Goal: Task Accomplishment & Management: Manage account settings

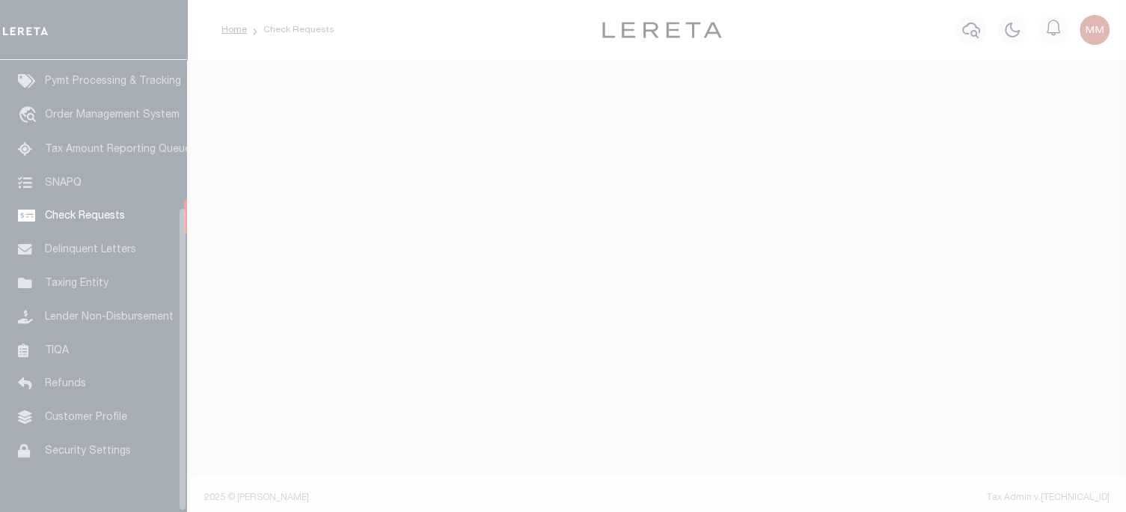
scroll to position [219, 0]
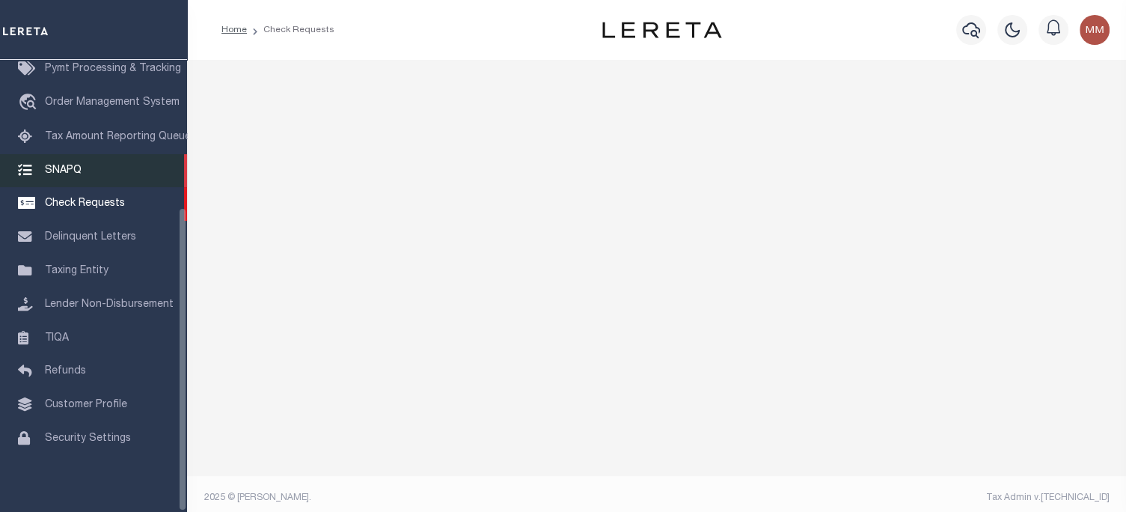
select select "50"
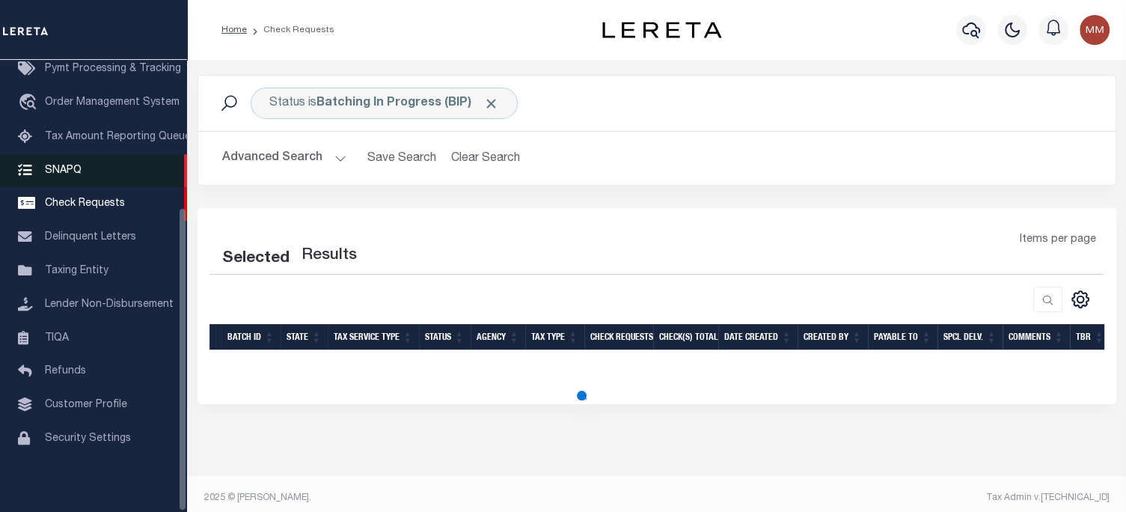
select select "50"
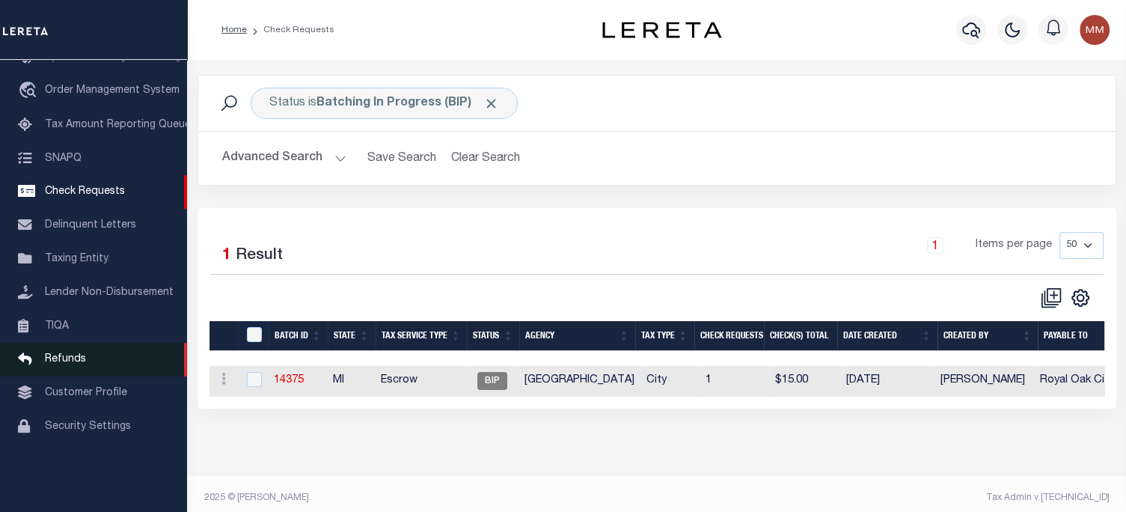
click at [68, 364] on span "Refunds" at bounding box center [65, 359] width 41 height 10
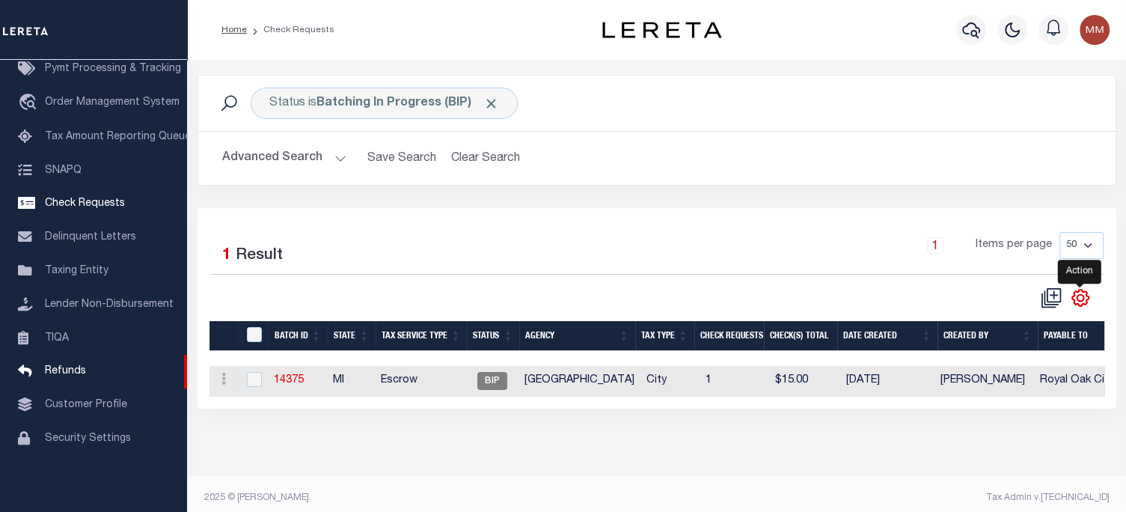
click at [1081, 300] on icon "" at bounding box center [1079, 297] width 7 height 7
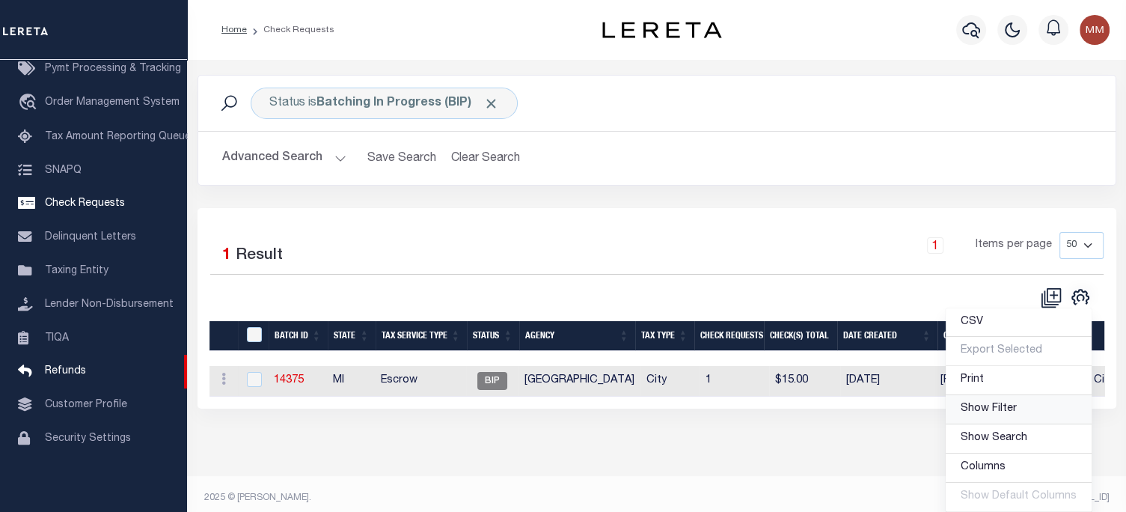
drag, startPoint x: 990, startPoint y: 403, endPoint x: 695, endPoint y: 345, distance: 300.4
click at [990, 403] on span "Show Filter" at bounding box center [988, 408] width 56 height 10
select select
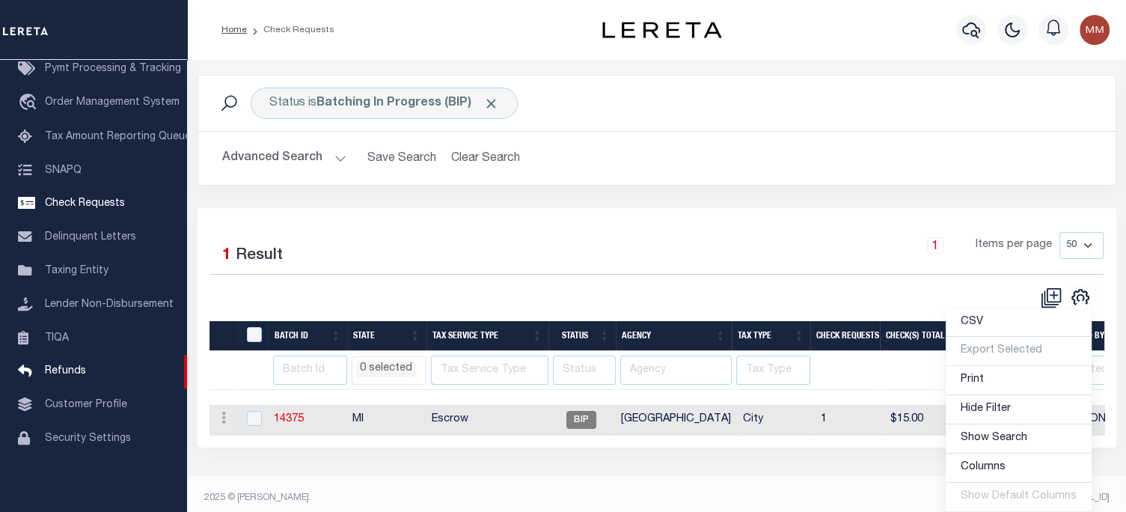
click at [844, 191] on div "Status is Batching In Progress (BIP) Search Advanced Search Save Search Clear S…" at bounding box center [656, 141] width 941 height 133
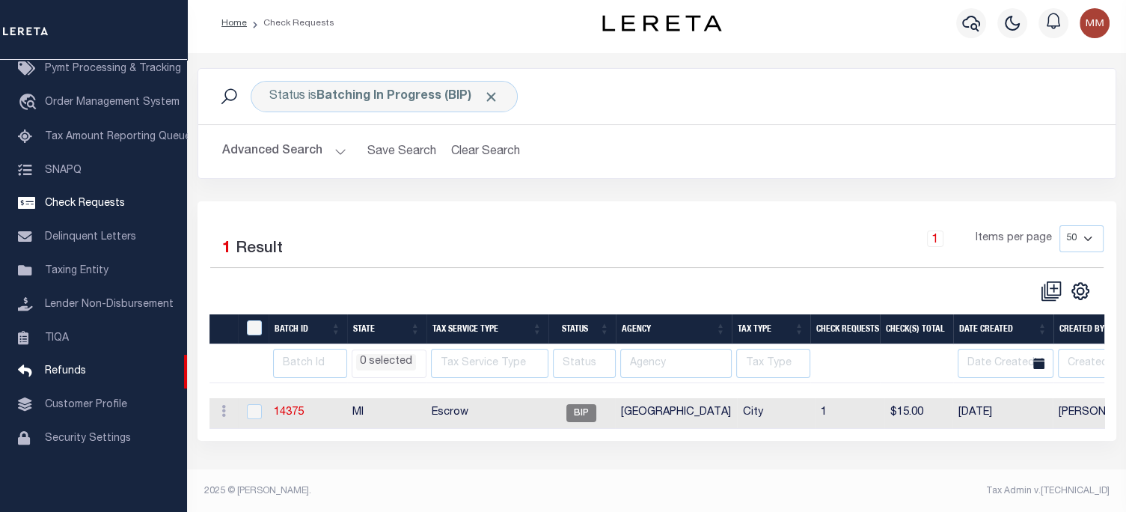
scroll to position [9, 0]
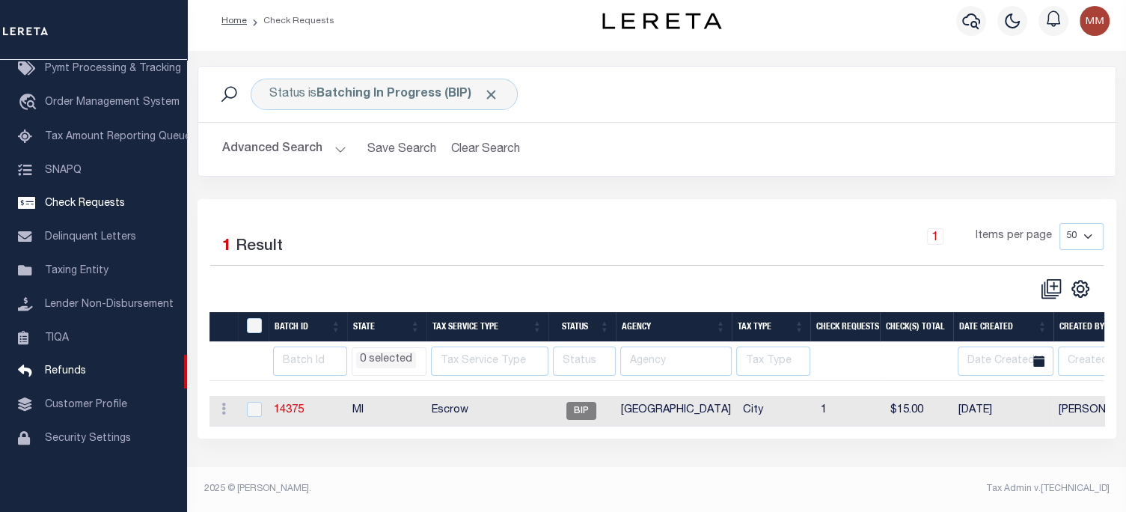
click at [823, 192] on div "Status is Batching In Progress (BIP) Search Advanced Search Save Search Clear S…" at bounding box center [656, 132] width 941 height 133
click at [822, 197] on div "Status is Batching In Progress (BIP) Search Advanced Search Save Search Clear S…" at bounding box center [656, 132] width 941 height 133
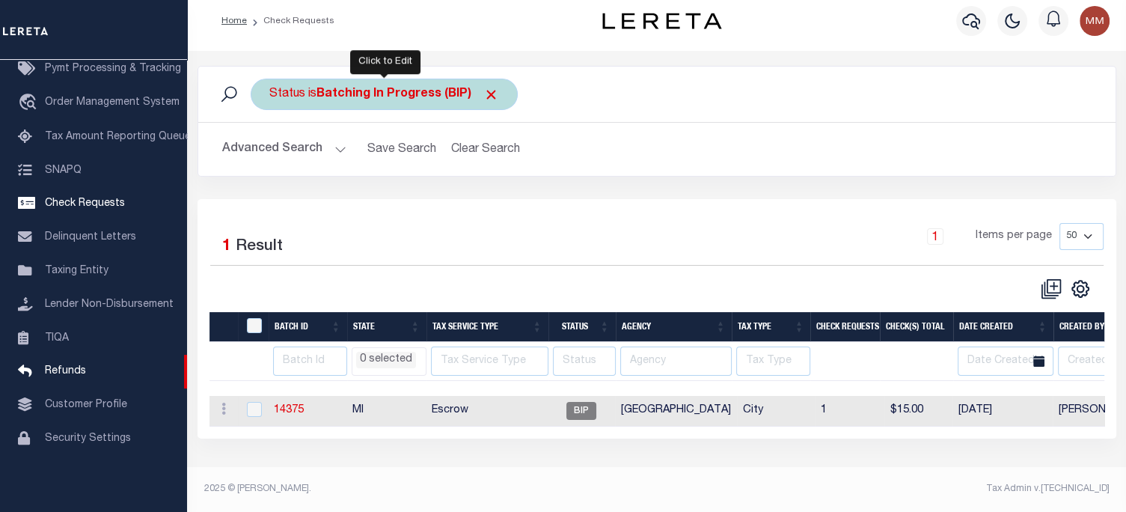
click at [316, 96] on div "Status is Batching In Progress (BIP)" at bounding box center [384, 94] width 267 height 31
select select "BIP"
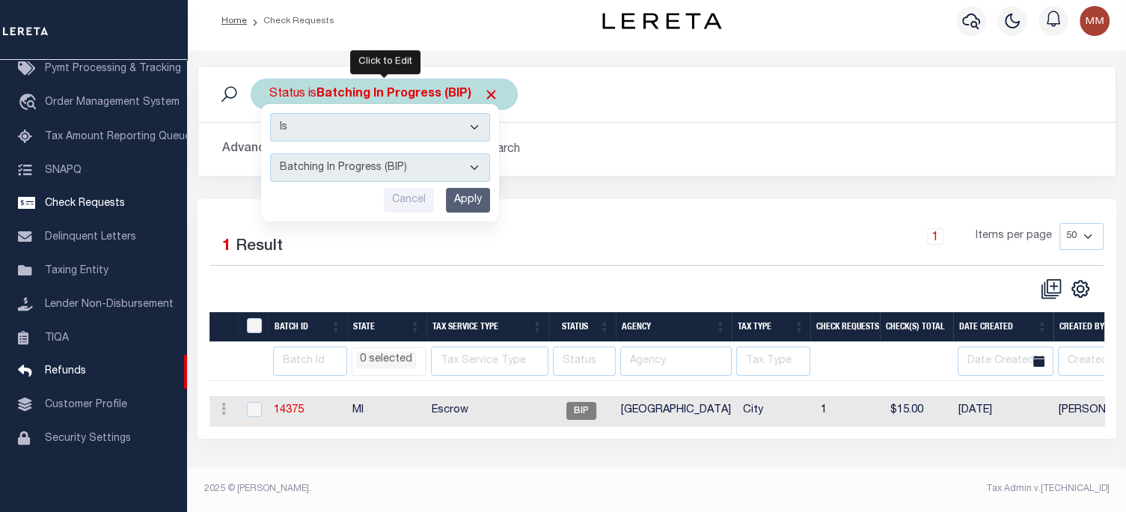
click at [314, 171] on select "Approval Needed (APN) Batching In Progress (BIP) Check Returned (CKR) Cleared a…" at bounding box center [380, 167] width 220 height 28
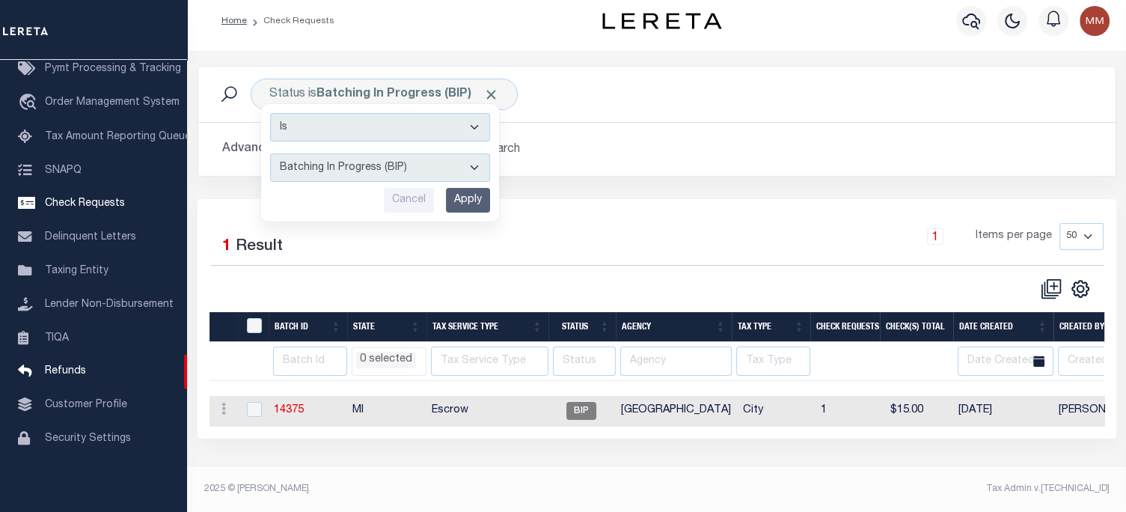
drag, startPoint x: 656, startPoint y: 228, endPoint x: 643, endPoint y: 210, distance: 22.0
click at [656, 227] on div "1 Items per page 10 25 50 100" at bounding box center [771, 242] width 664 height 39
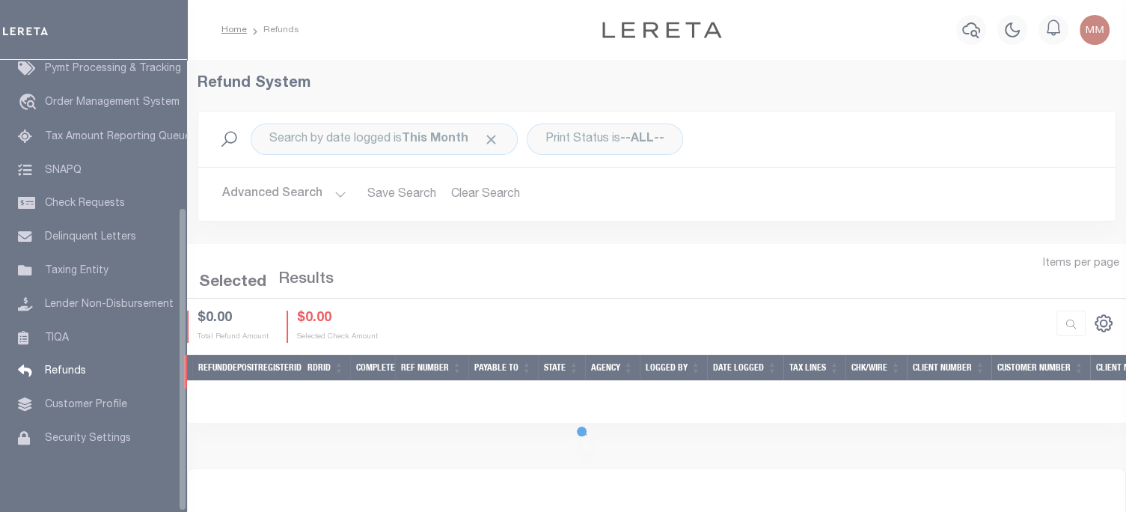
scroll to position [219, 0]
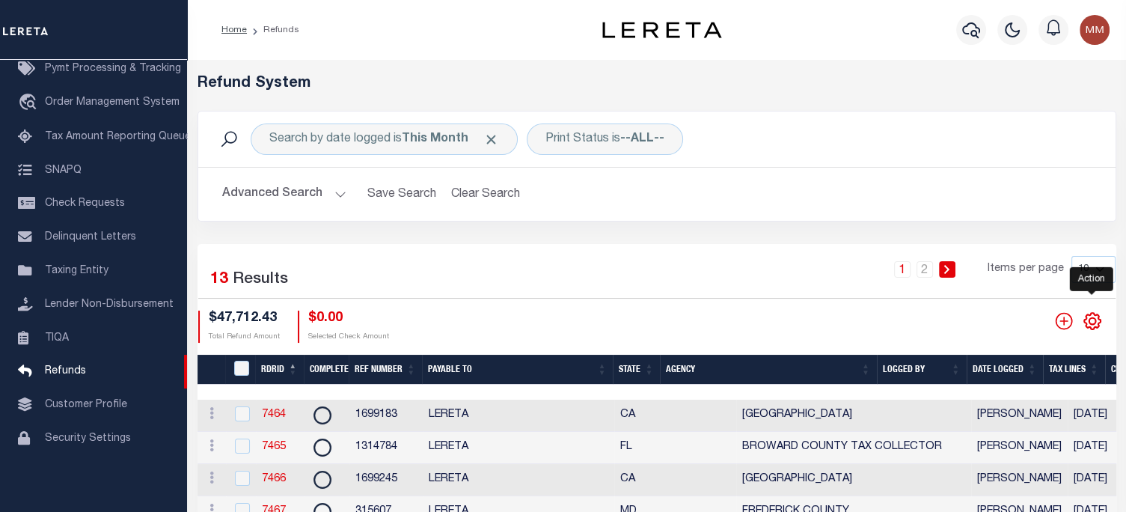
click at [1089, 324] on icon "" at bounding box center [1091, 320] width 7 height 7
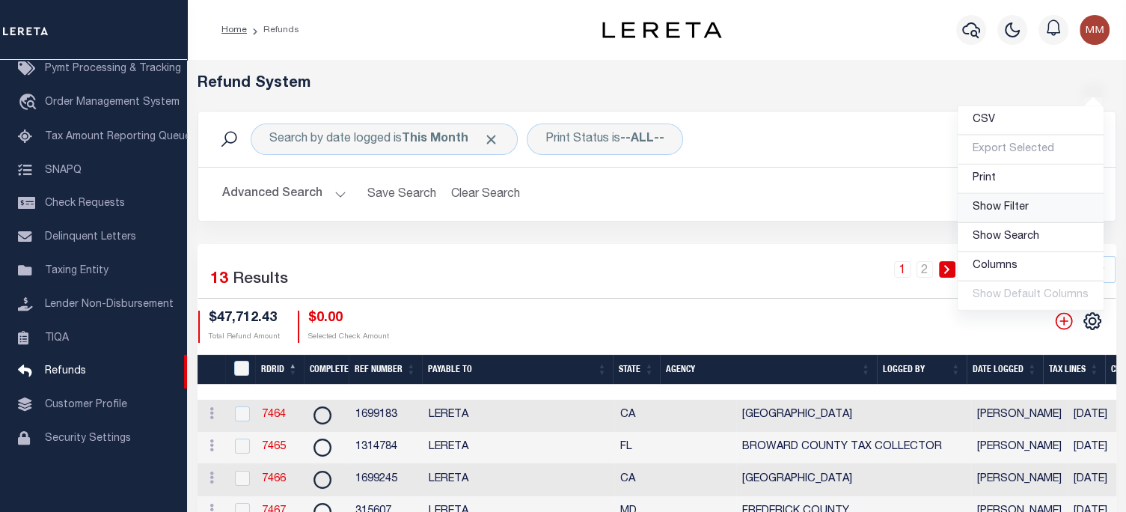
click at [1011, 204] on span "Show Filter" at bounding box center [1000, 207] width 56 height 10
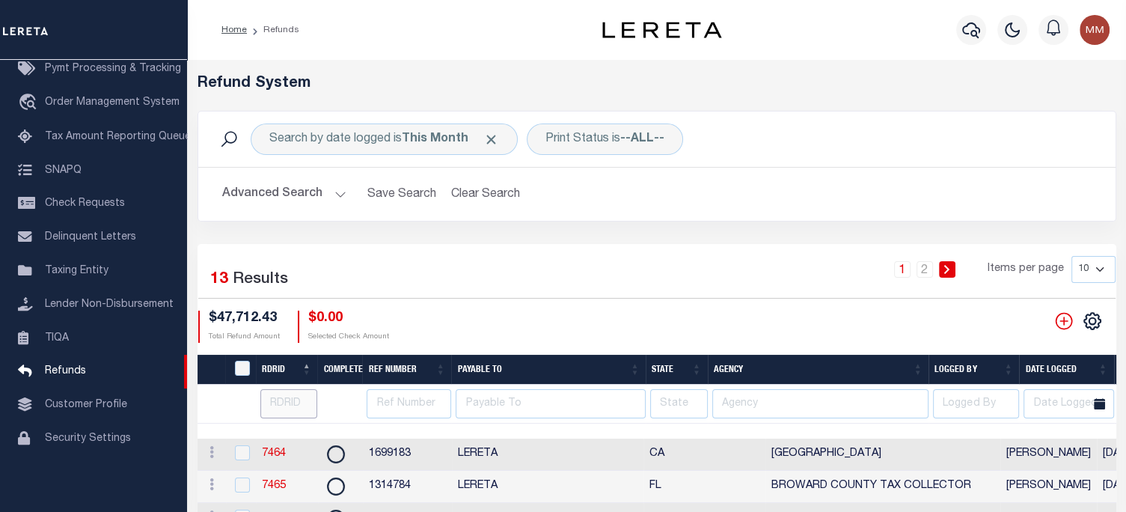
click at [283, 406] on input "number" at bounding box center [289, 403] width 58 height 29
type input "7326"
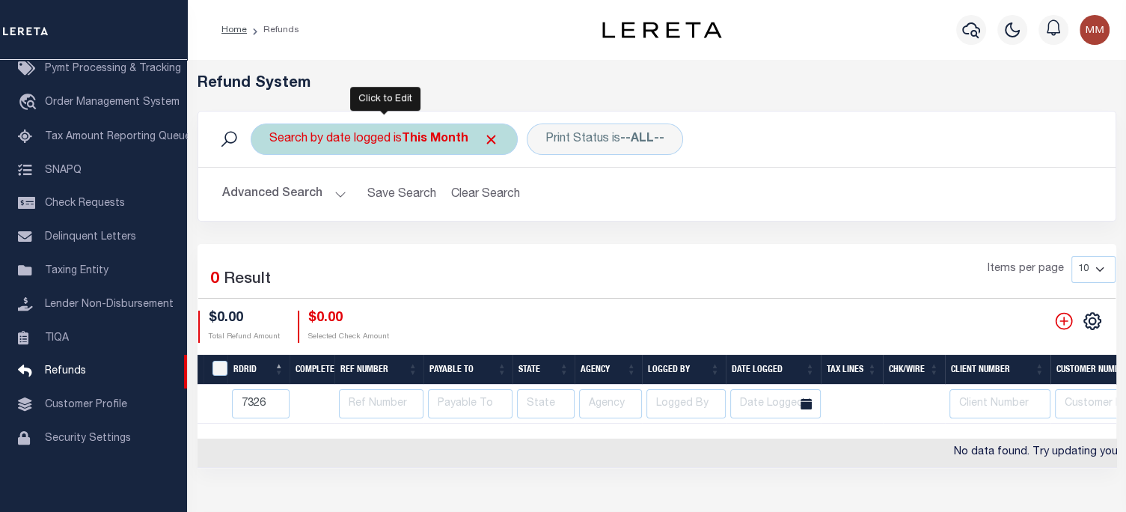
click at [398, 139] on div "Search by date logged is This Month" at bounding box center [384, 138] width 267 height 31
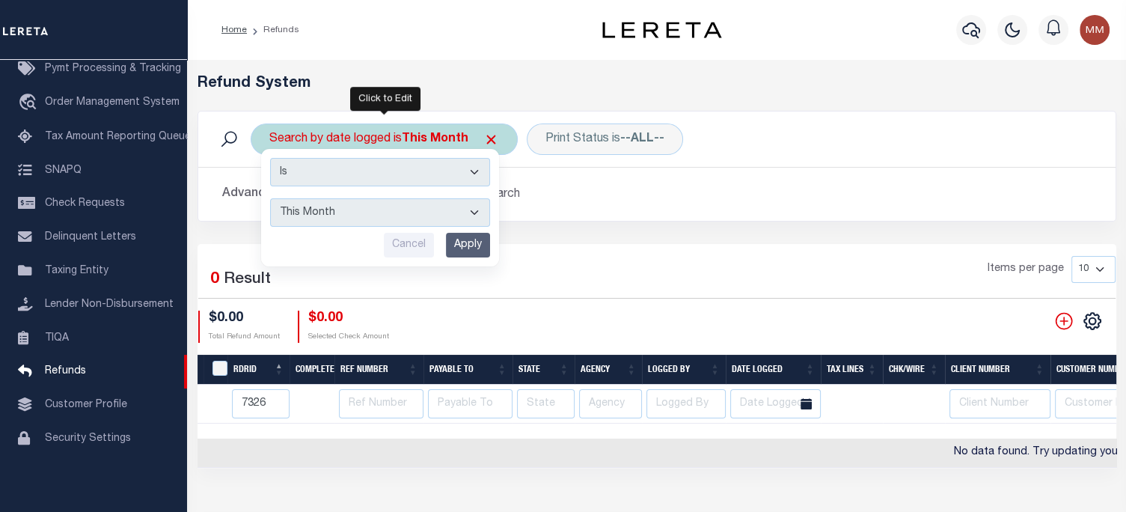
click at [381, 209] on select "This Month Last Month Last Three Months This Year Last Year" at bounding box center [380, 212] width 220 height 28
select select "Last Month"
click at [270, 198] on select "This Month Last Month Last Three Months This Year Last Year" at bounding box center [380, 212] width 220 height 28
click at [464, 245] on input "Apply" at bounding box center [468, 245] width 44 height 25
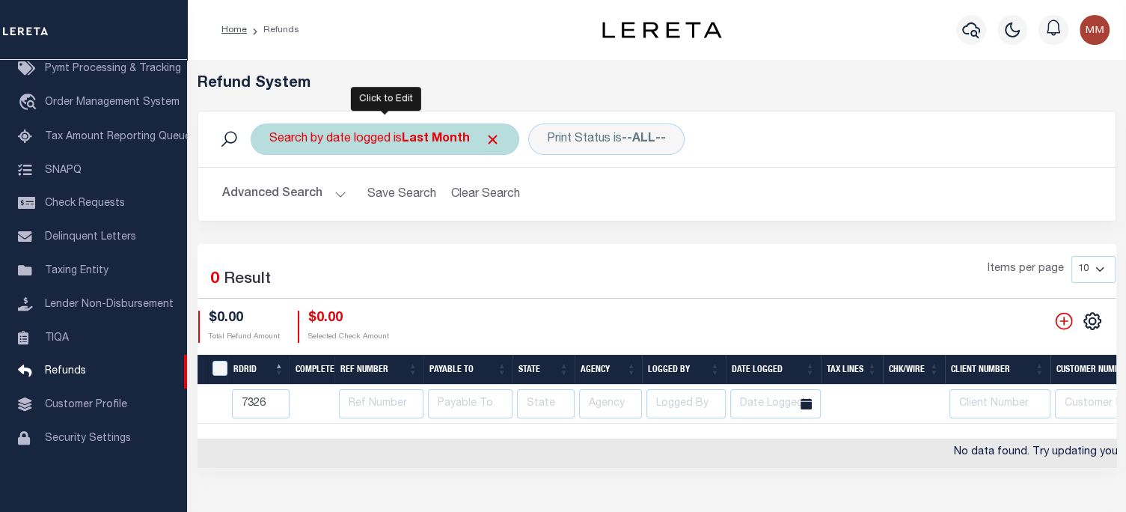
click at [401, 137] on div "Search by date logged is Last Month" at bounding box center [385, 138] width 269 height 31
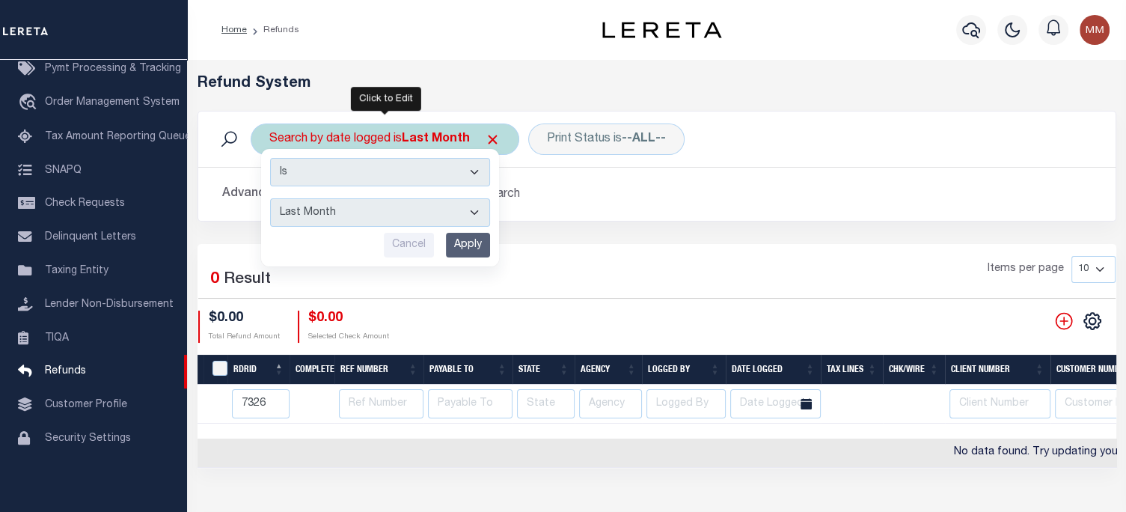
click at [376, 209] on select "This Month Last Month Last Three Months This Year Last Year" at bounding box center [380, 212] width 220 height 28
select select "This Year"
click at [270, 198] on select "This Month Last Month Last Three Months This Year Last Year" at bounding box center [380, 212] width 220 height 28
click at [467, 249] on input "Apply" at bounding box center [468, 245] width 44 height 25
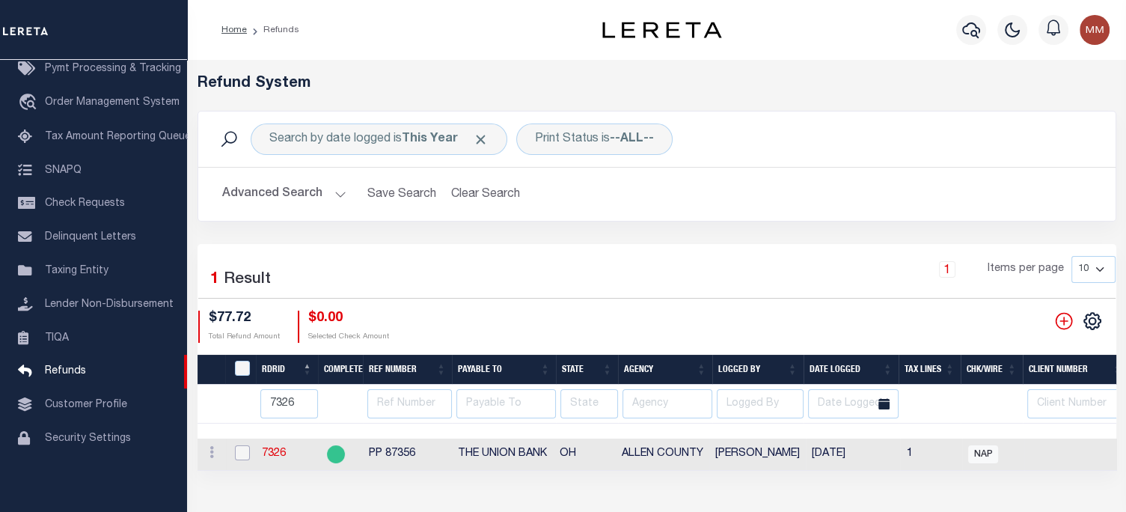
click at [240, 453] on input "checkbox" at bounding box center [242, 452] width 15 height 15
checkbox input "true"
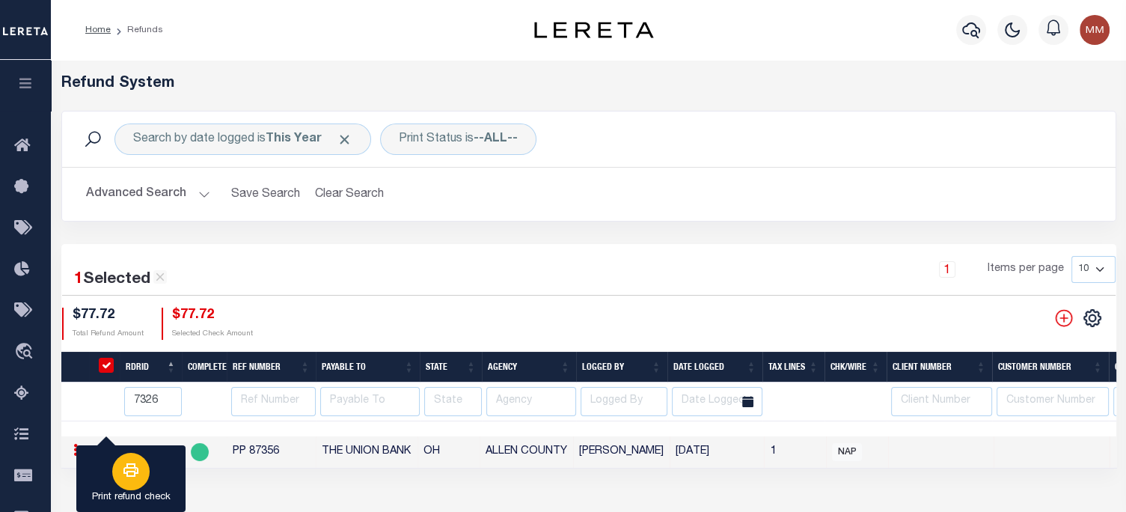
click at [166, 467] on button "Print refund check" at bounding box center [130, 478] width 109 height 67
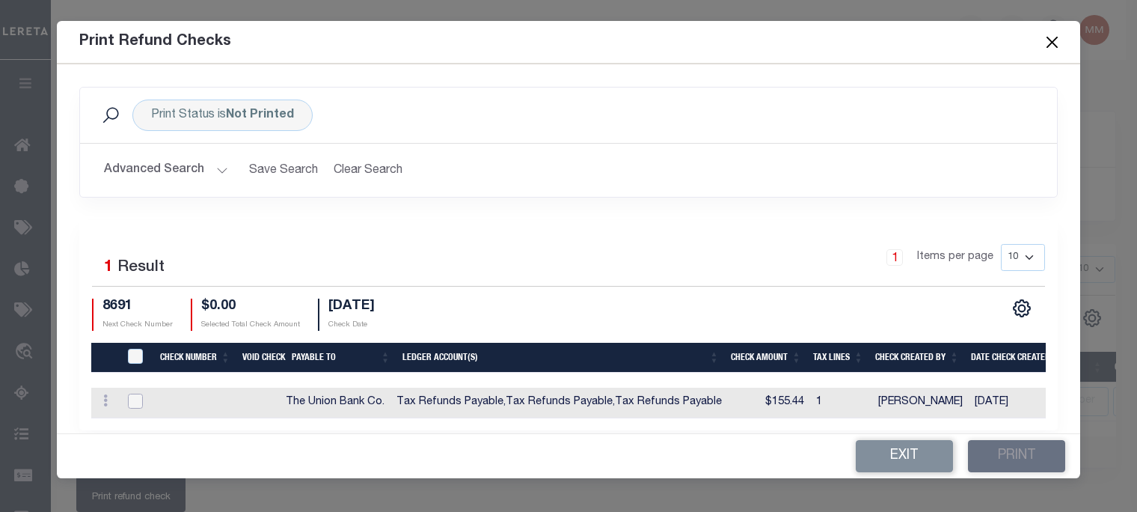
click at [138, 401] on input "checkbox" at bounding box center [135, 400] width 15 height 15
checkbox input "true"
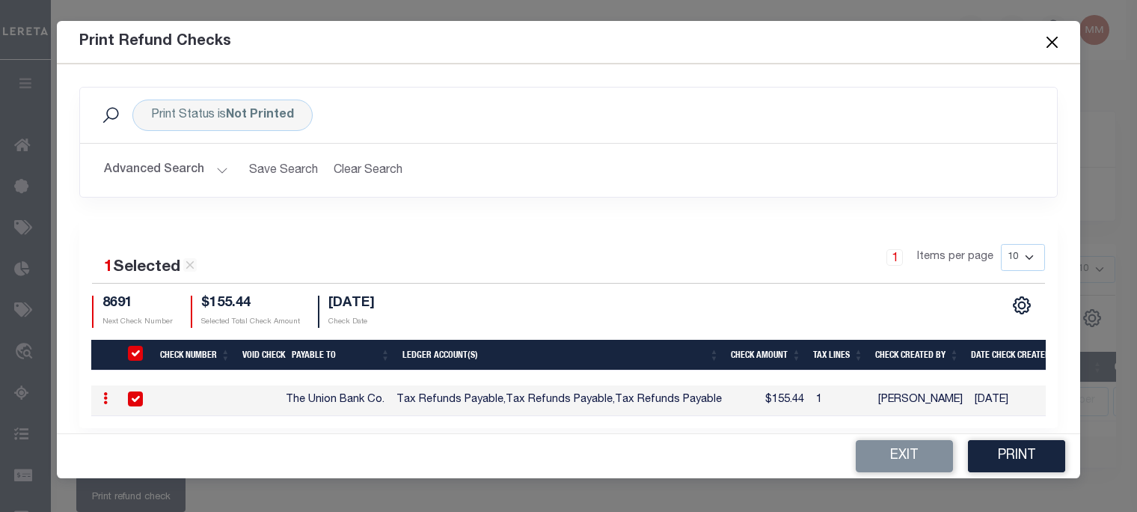
click at [1059, 44] on button "Close" at bounding box center [1052, 41] width 19 height 19
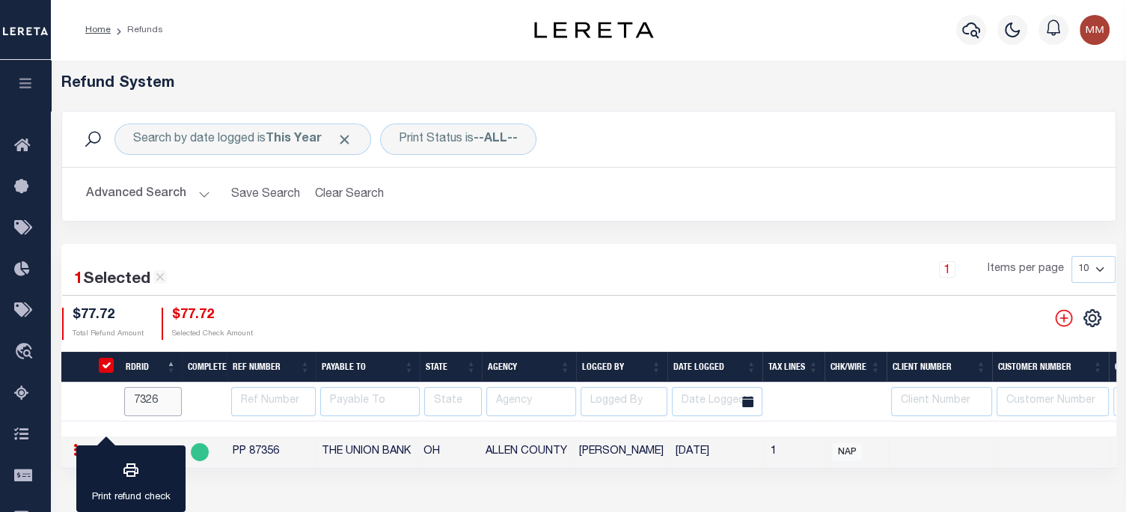
drag, startPoint x: 162, startPoint y: 393, endPoint x: -132, endPoint y: 367, distance: 294.3
click at [0, 367] on html "Home Refunds" at bounding box center [563, 396] width 1126 height 793
type input "7"
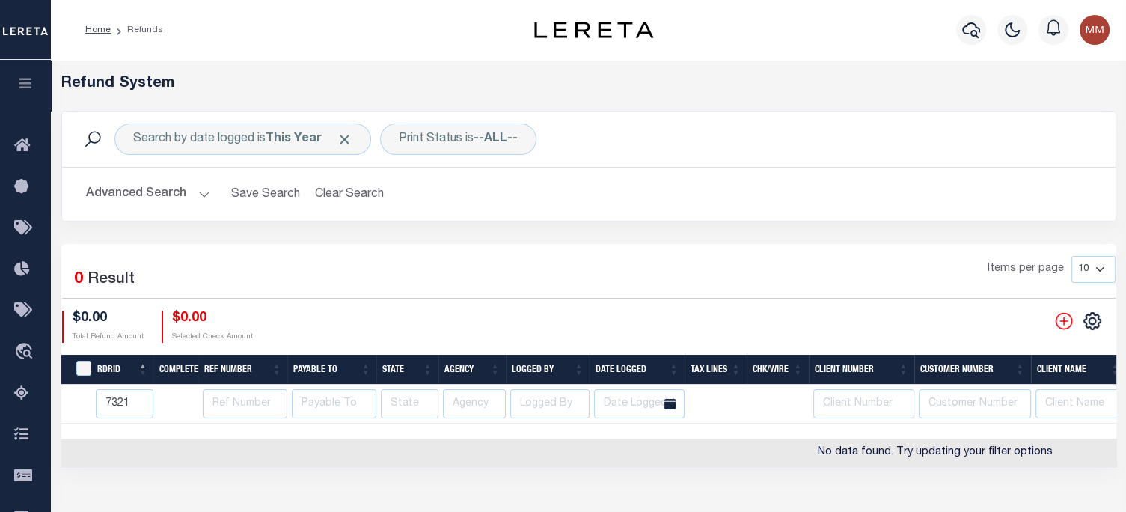
type input "7321"
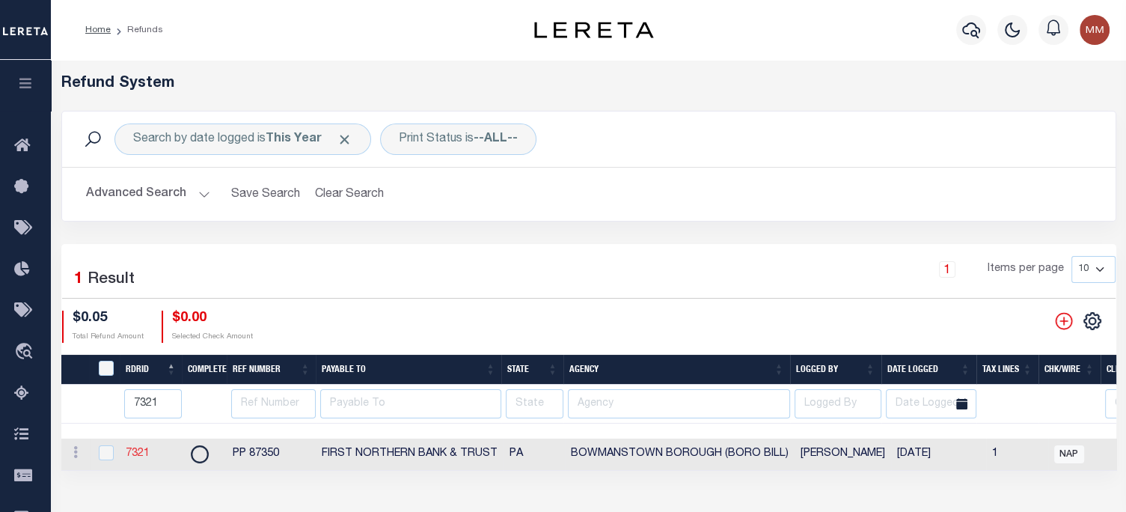
click at [142, 452] on link "7321" at bounding box center [138, 453] width 24 height 10
checkbox input "true"
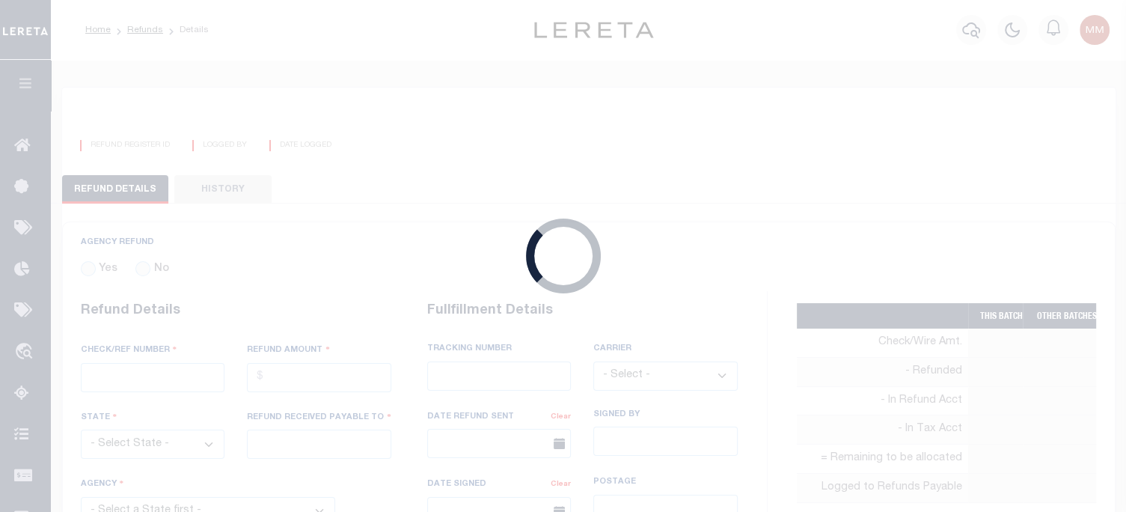
radio input "true"
type input "PP 87350"
type input "$0.05"
select select "PA"
type input "FIRST NORTHERN BANK & TRUST"
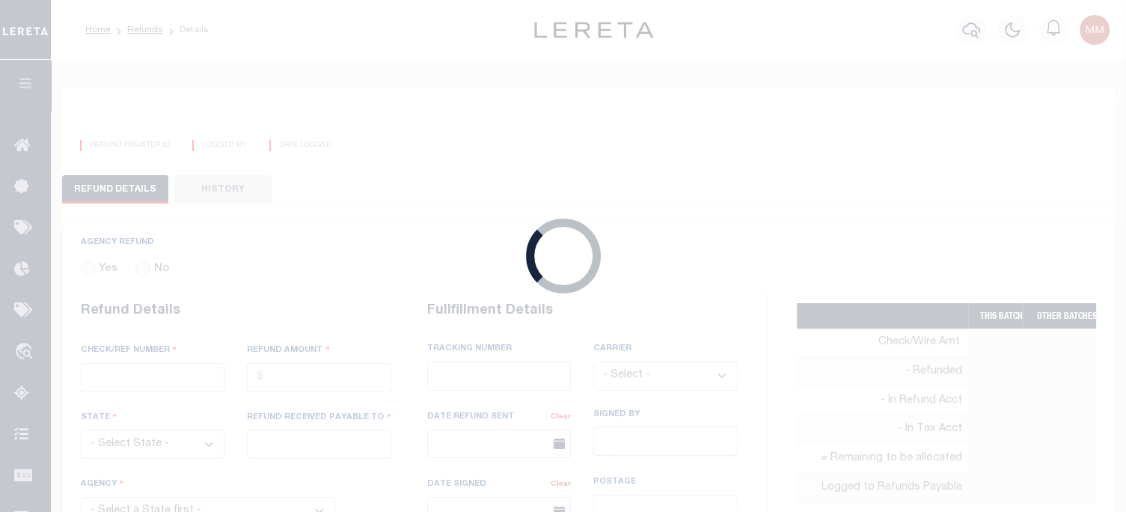
select select
select select "[PERSON_NAME]"
select select "OTH"
select select "OVP"
type textarea "THIS IS FROM THE RFR REPORT"
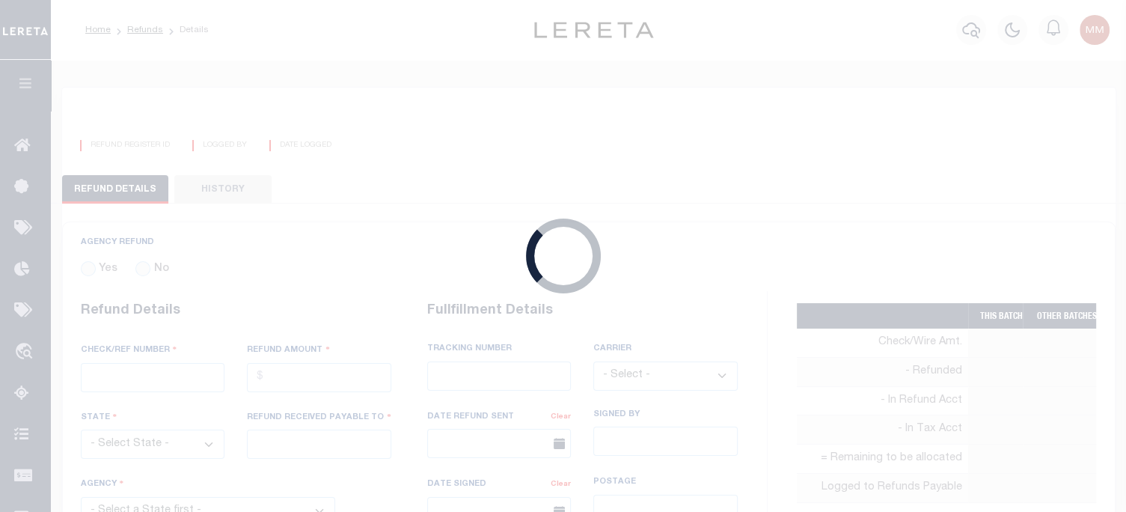
type input "[PERSON_NAME]"
type input "07/02/2025"
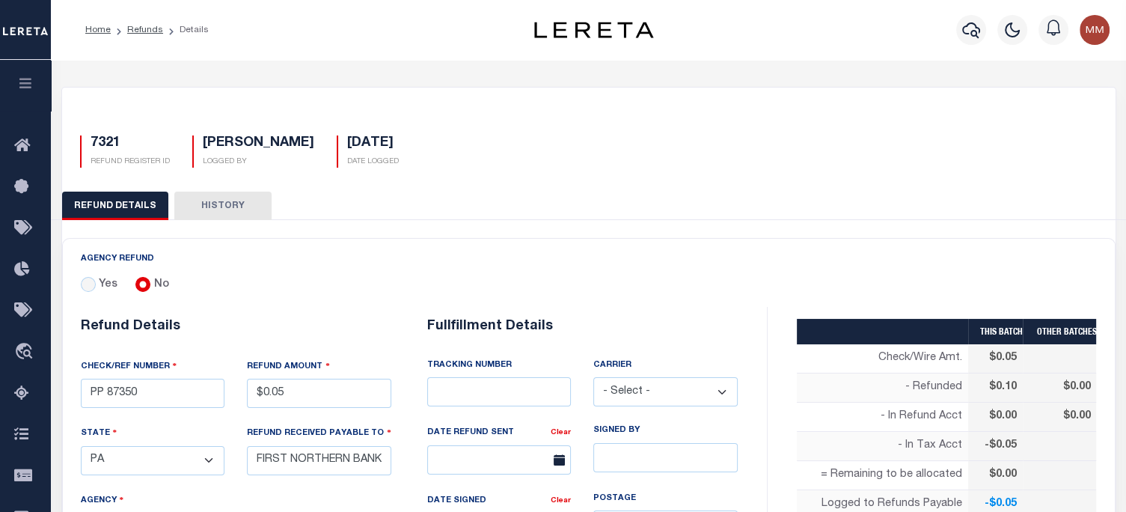
select select "4202503005"
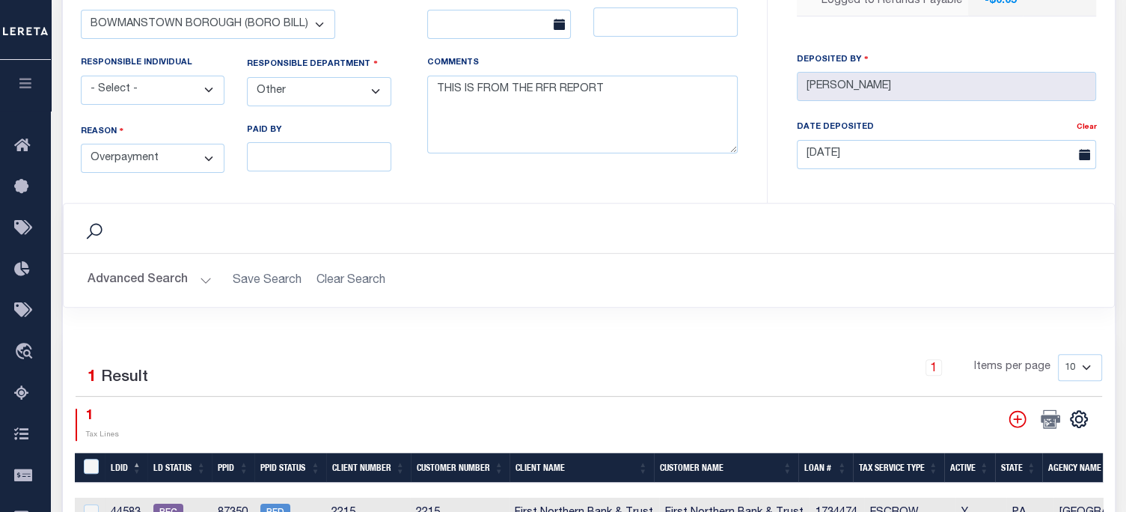
scroll to position [673, 0]
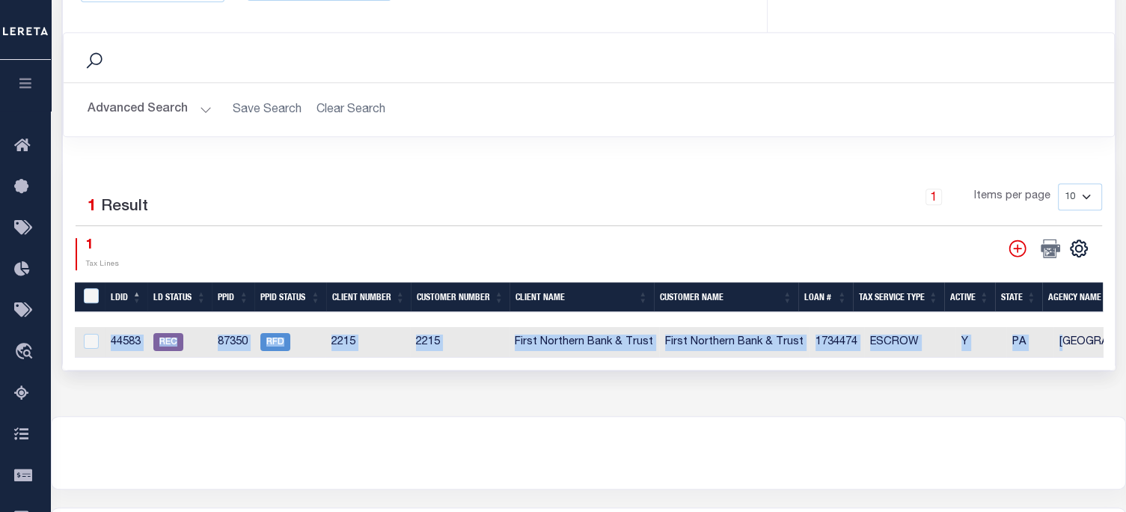
drag, startPoint x: 304, startPoint y: 361, endPoint x: 1048, endPoint y: 351, distance: 744.3
click at [1055, 349] on div "Selected 1 Result 1 Items per page 10 25 50 100 1 Tax Lines" at bounding box center [589, 264] width 1052 height 210
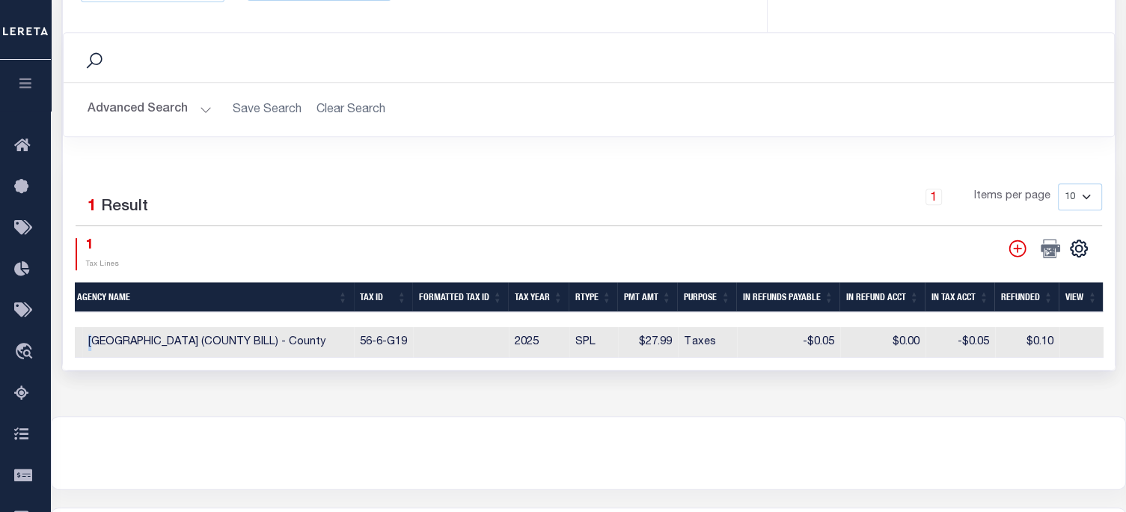
scroll to position [0, 0]
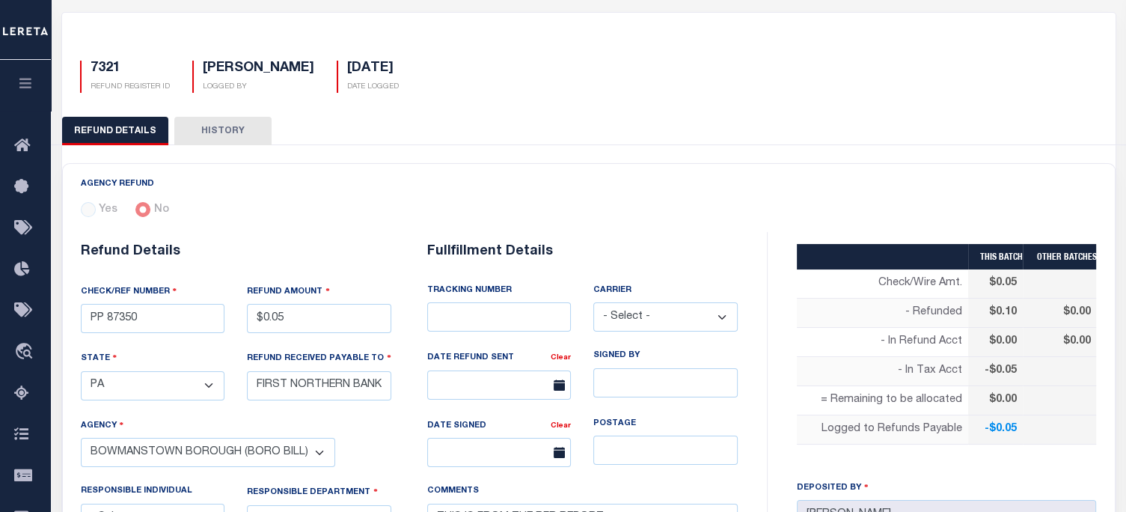
scroll to position [75, 0]
type input "7326"
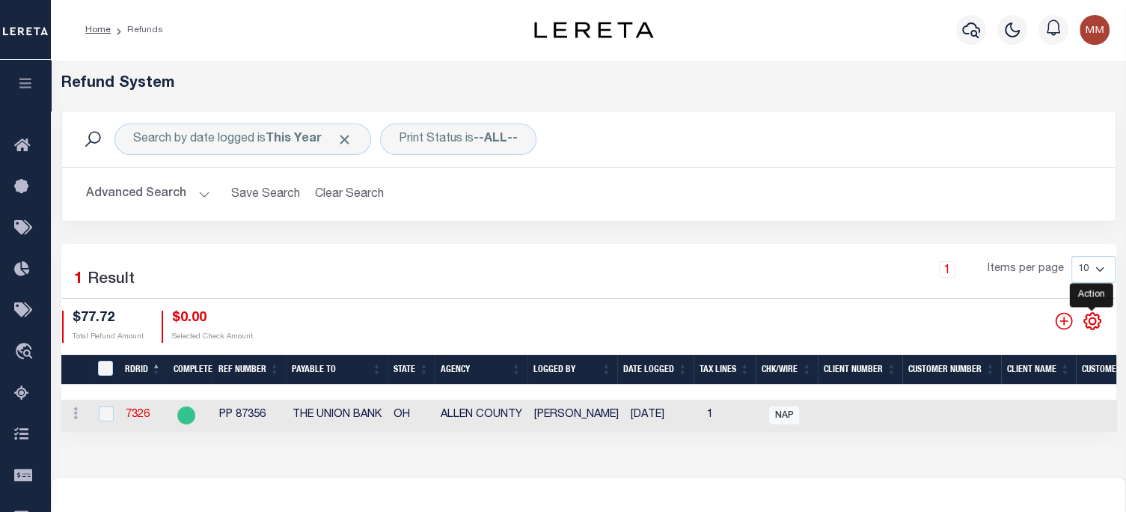
click at [1088, 319] on icon "" at bounding box center [1091, 320] width 19 height 19
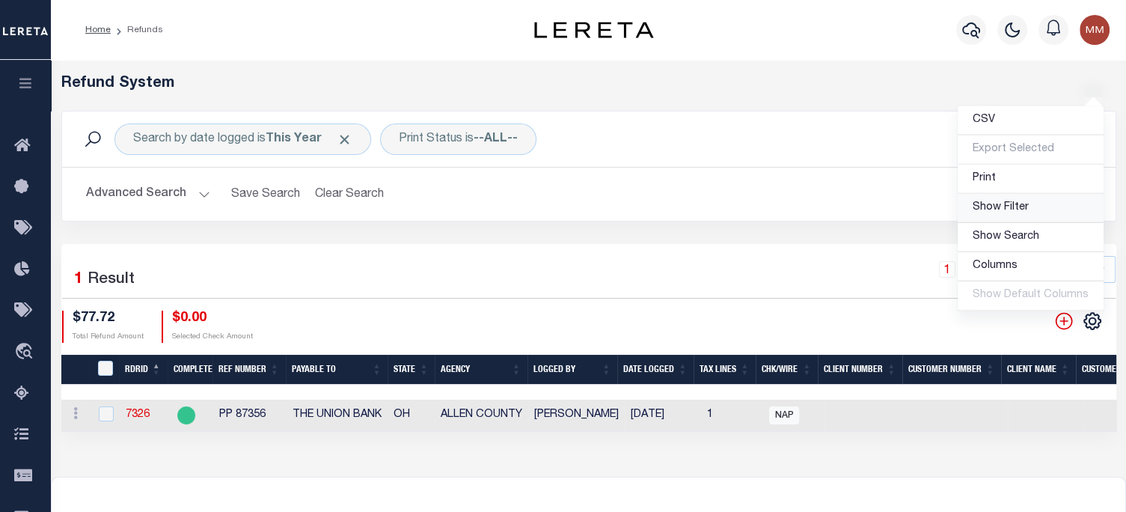
click at [1029, 215] on link "Show Filter" at bounding box center [1030, 208] width 146 height 29
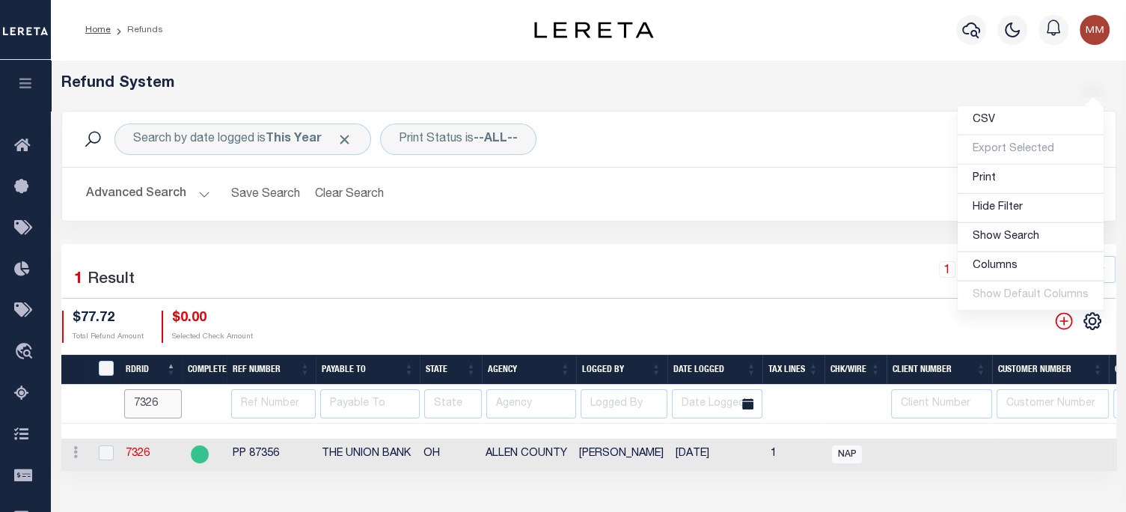
click at [163, 408] on input "7326" at bounding box center [153, 403] width 58 height 29
type input "7321"
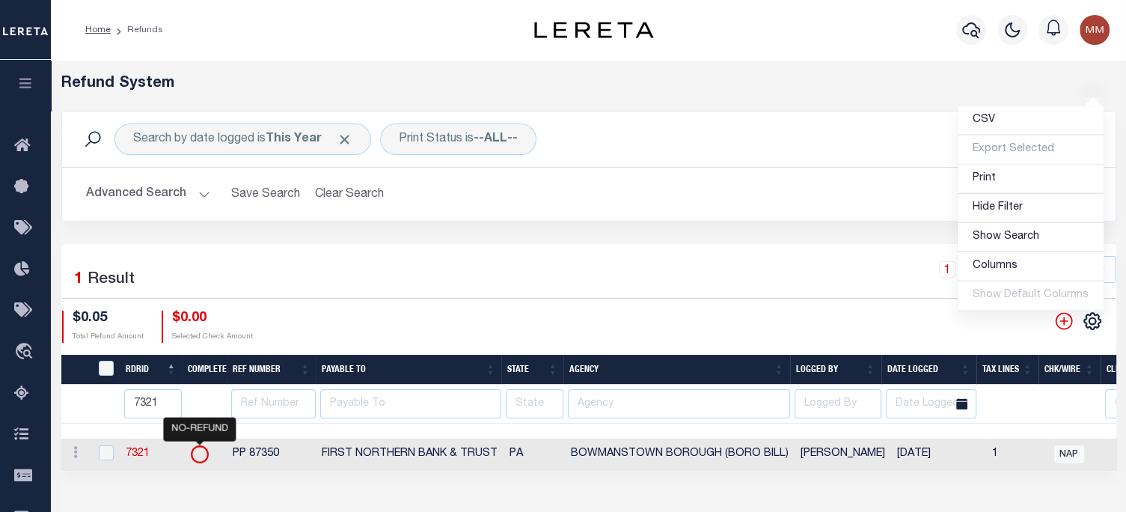
click at [205, 459] on icon at bounding box center [199, 453] width 19 height 19
checkbox input "true"
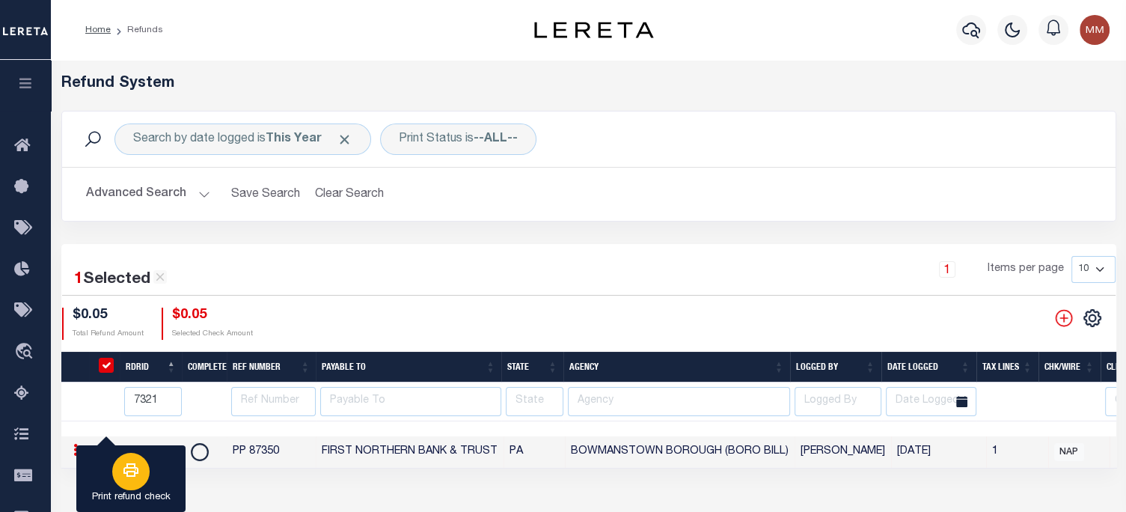
click at [173, 465] on button "Print refund check" at bounding box center [130, 478] width 109 height 67
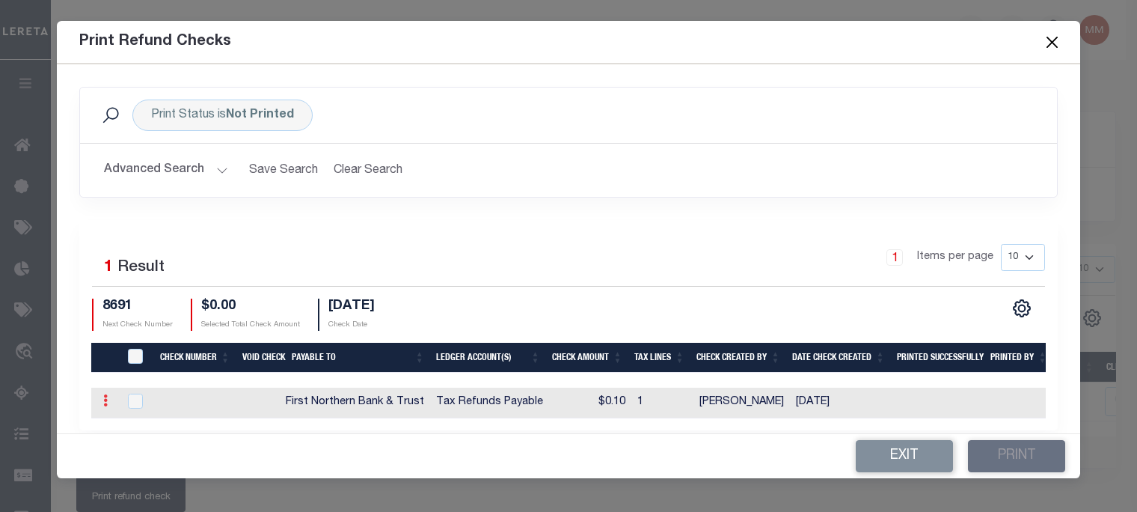
click at [105, 402] on icon at bounding box center [105, 400] width 4 height 12
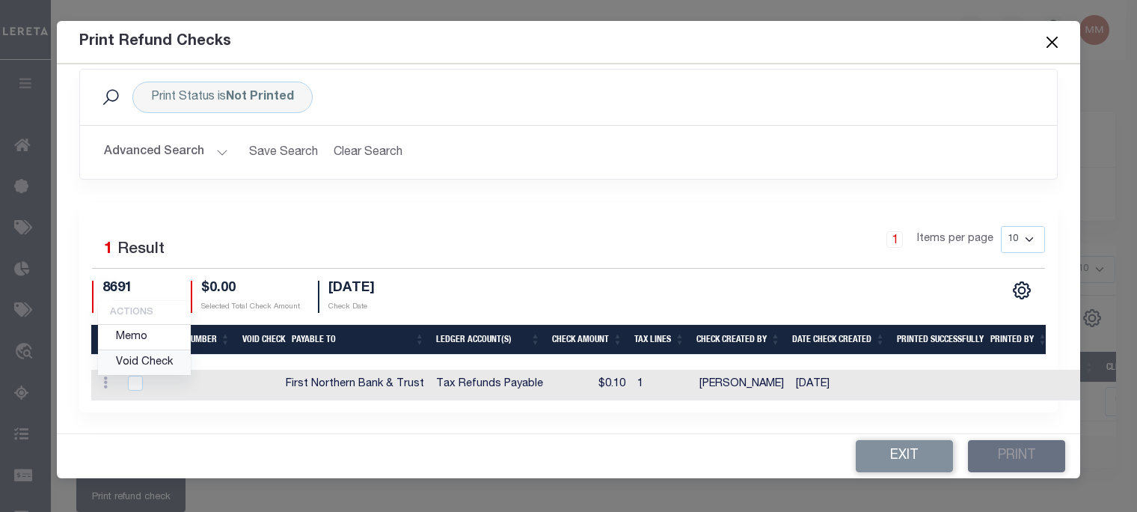
click at [147, 364] on link "Void Check" at bounding box center [144, 362] width 93 height 25
checkbox input "true"
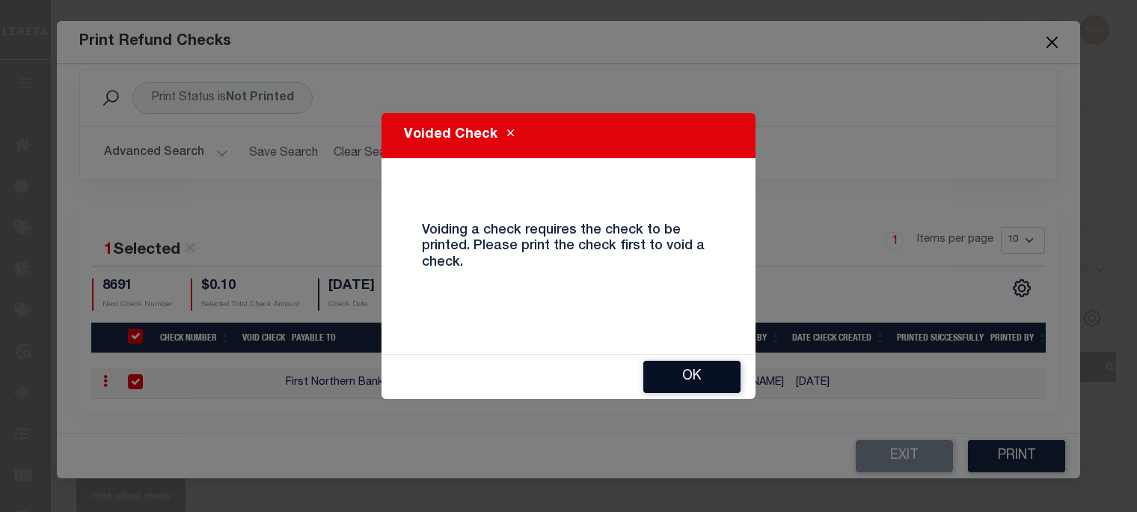
click at [673, 378] on button "Ok" at bounding box center [691, 377] width 97 height 32
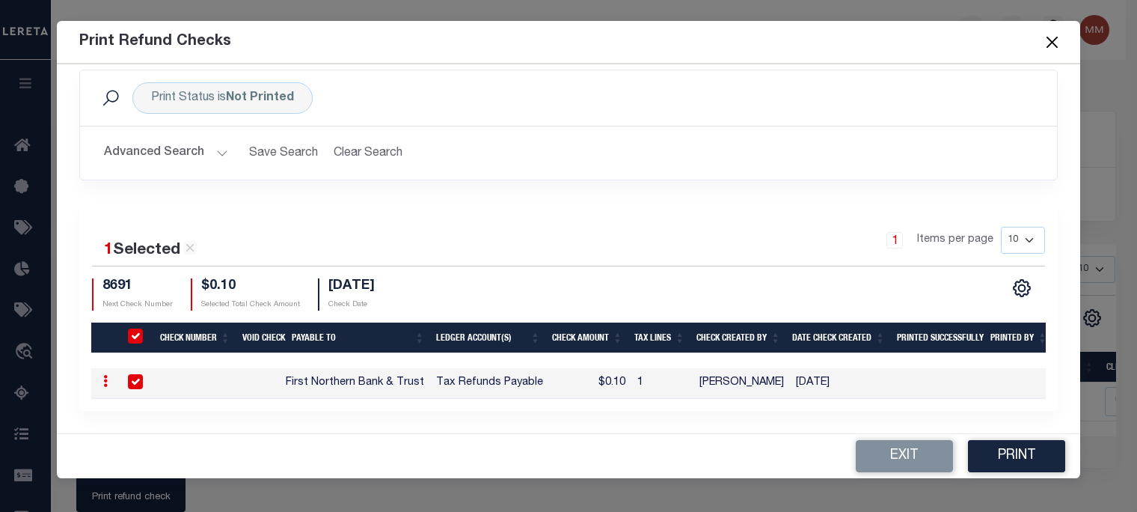
click at [132, 378] on input "checkbox" at bounding box center [135, 381] width 15 height 15
checkbox input "false"
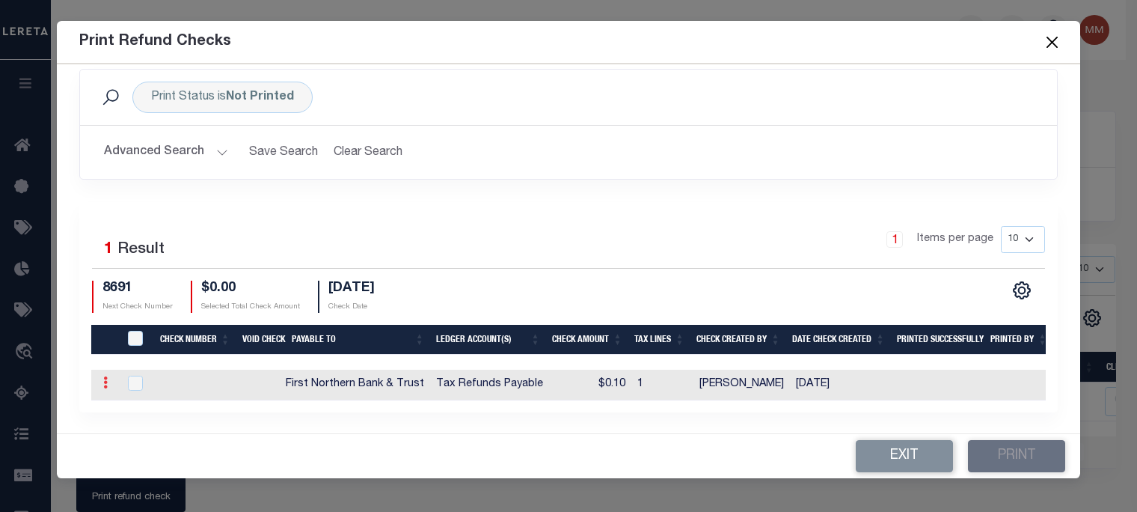
click at [102, 385] on link at bounding box center [105, 384] width 16 height 12
click at [139, 359] on link "Void Check" at bounding box center [144, 362] width 93 height 25
checkbox input "true"
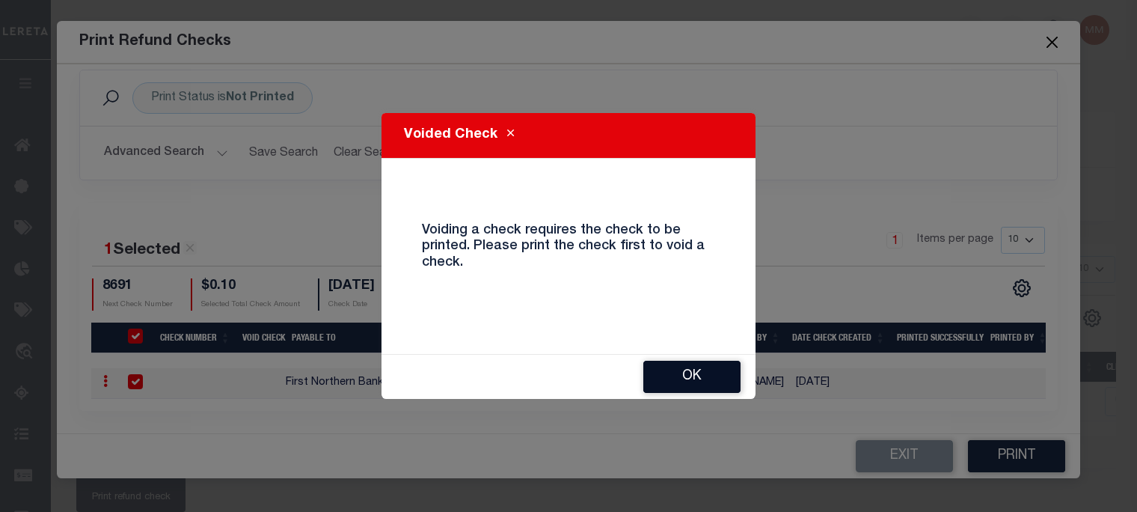
click at [690, 366] on button "Ok" at bounding box center [691, 377] width 97 height 32
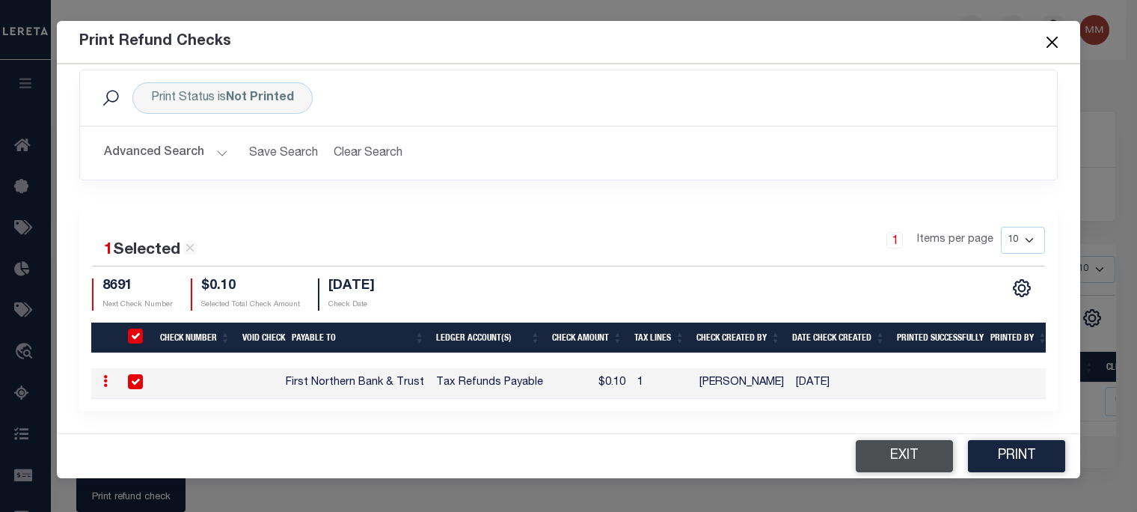
click at [892, 449] on button "Exit" at bounding box center [904, 456] width 97 height 32
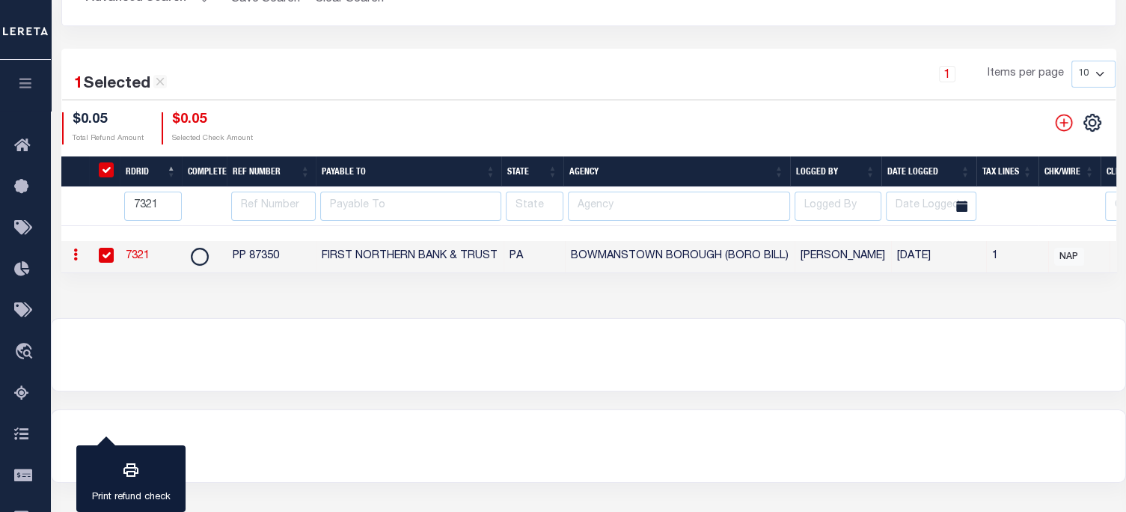
scroll to position [224, 0]
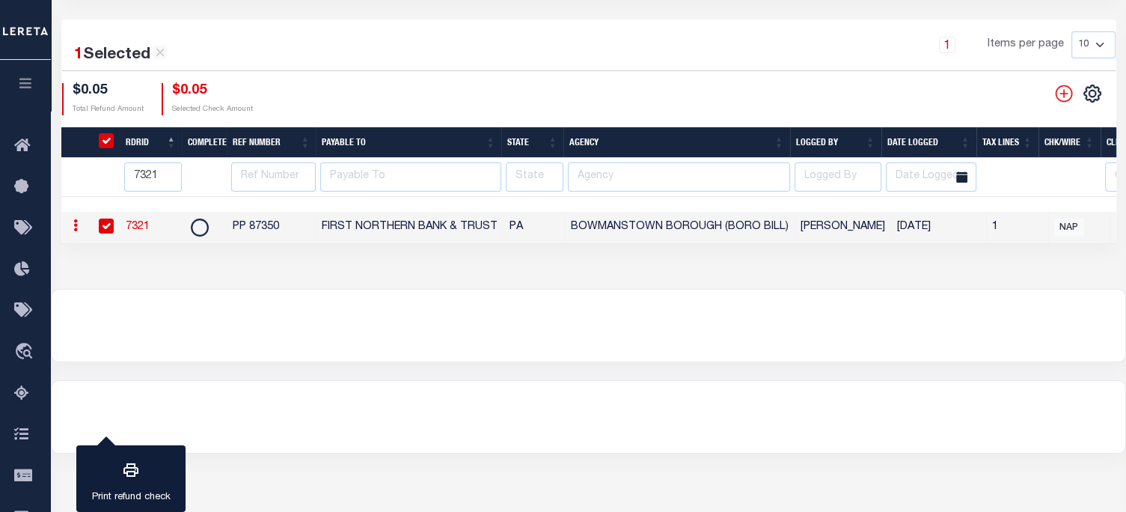
click at [138, 224] on link "7321" at bounding box center [138, 226] width 24 height 10
checkbox input "false"
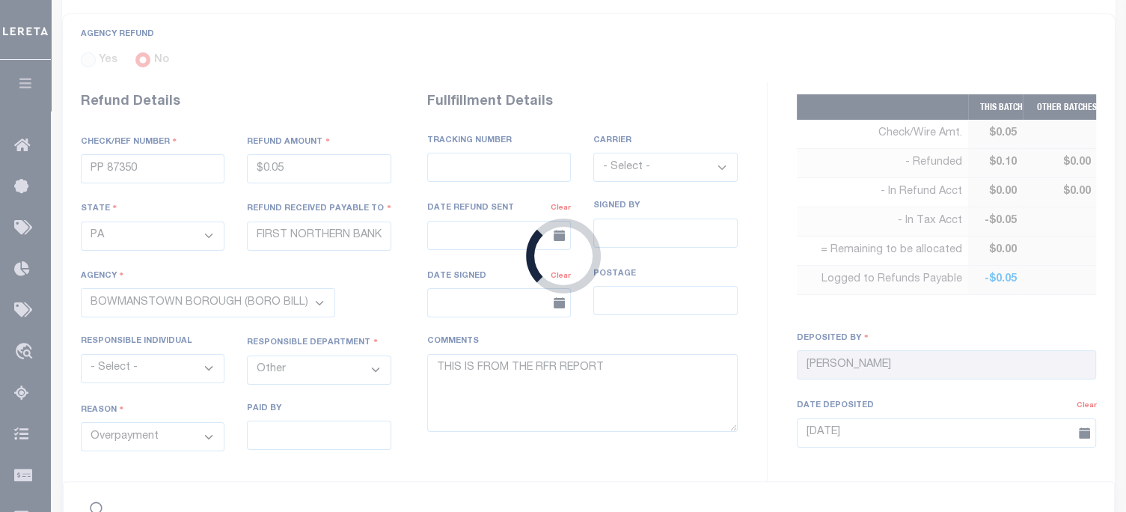
type input "$0.05"
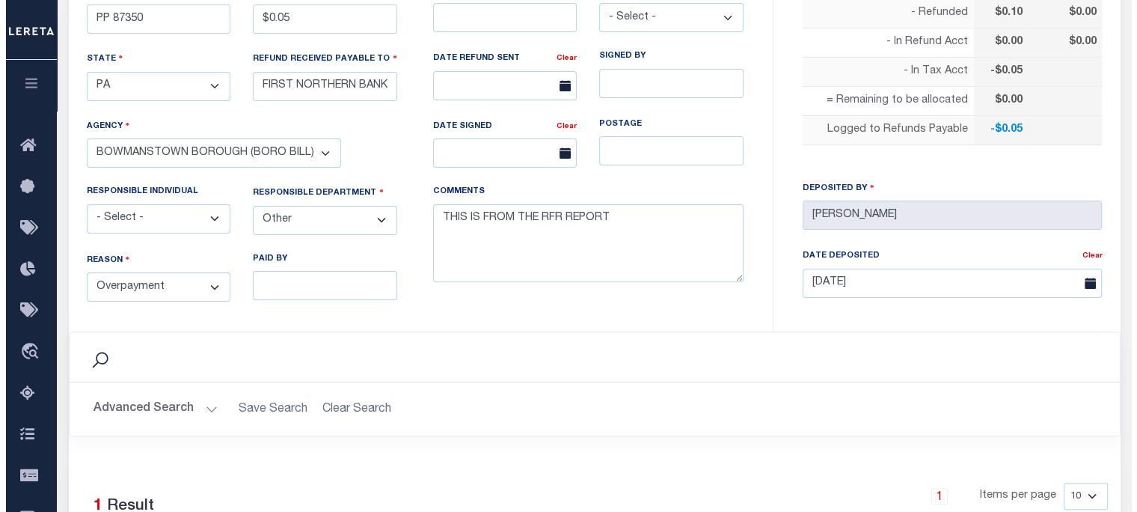
scroll to position [745, 0]
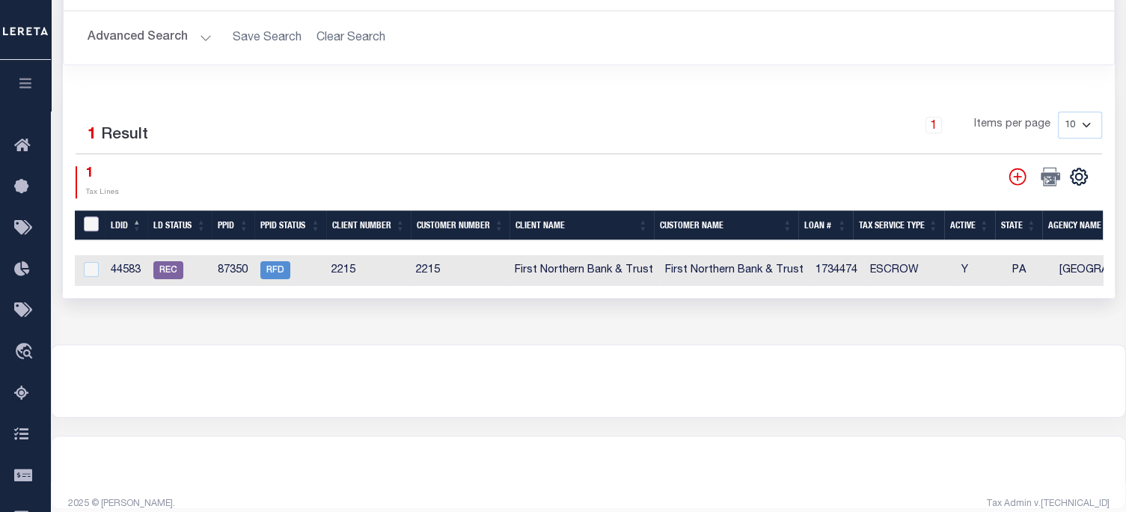
click at [90, 219] on input "LDBatchId" at bounding box center [91, 223] width 15 height 15
checkbox input "true"
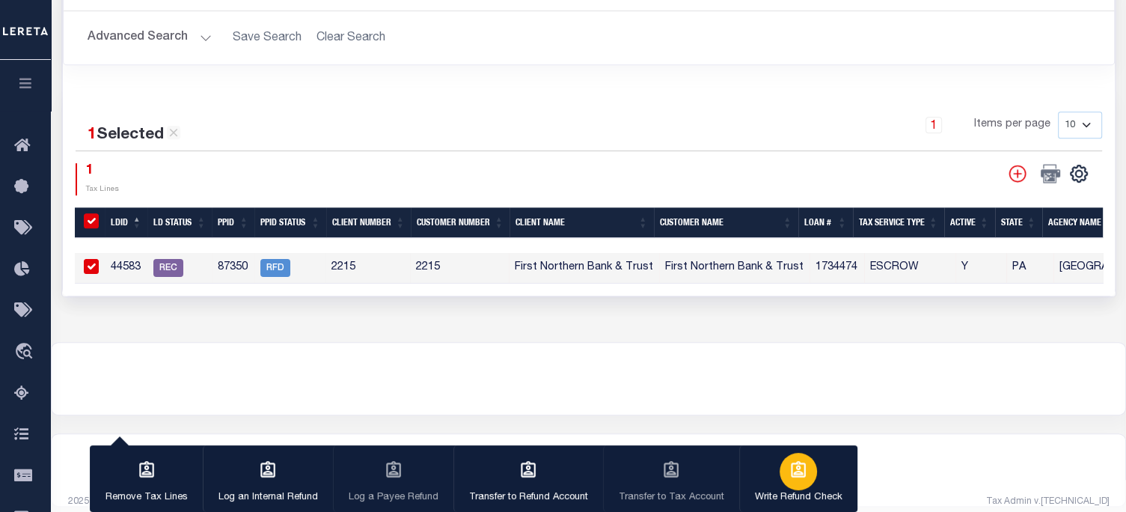
click at [799, 467] on icon "button" at bounding box center [797, 469] width 19 height 19
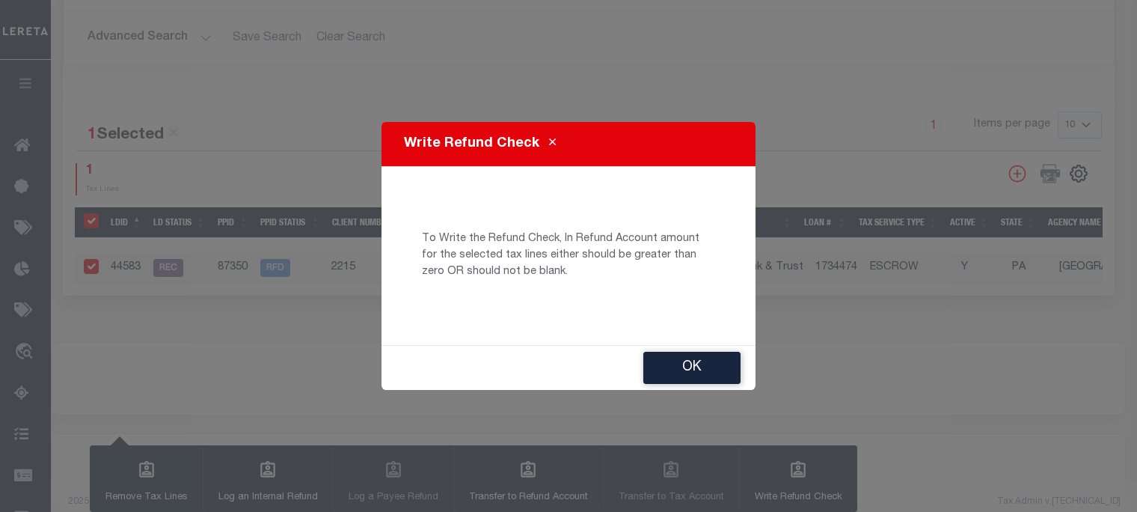
click at [655, 374] on button "Ok" at bounding box center [691, 368] width 97 height 32
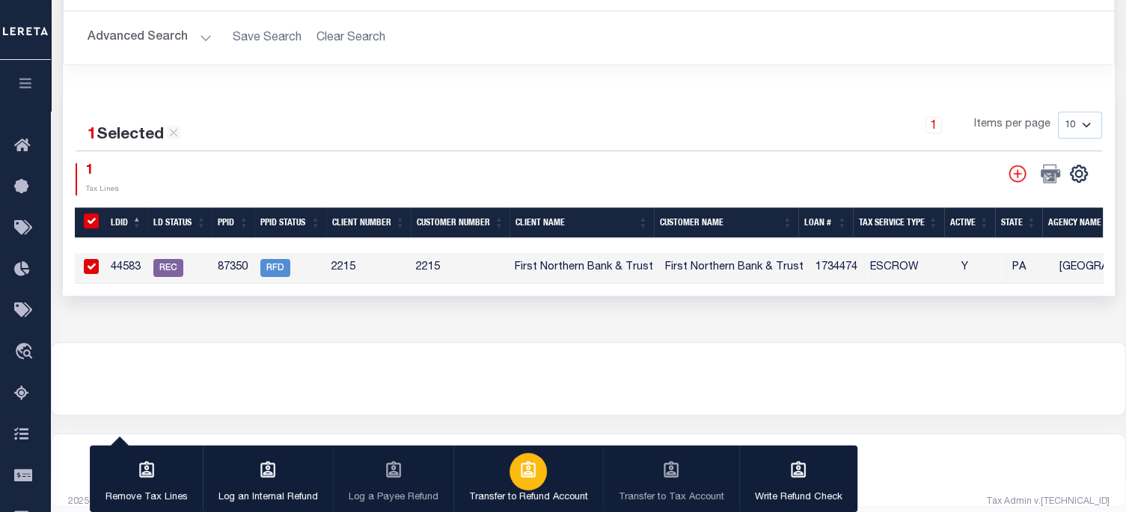
click at [532, 475] on icon "button" at bounding box center [527, 469] width 19 height 19
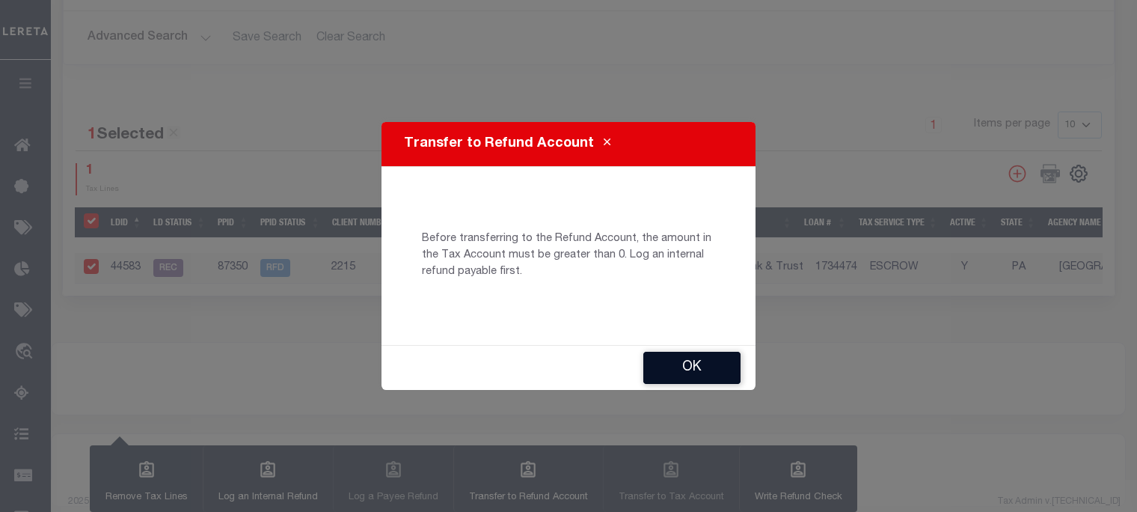
click at [709, 363] on button "Ok" at bounding box center [691, 368] width 97 height 32
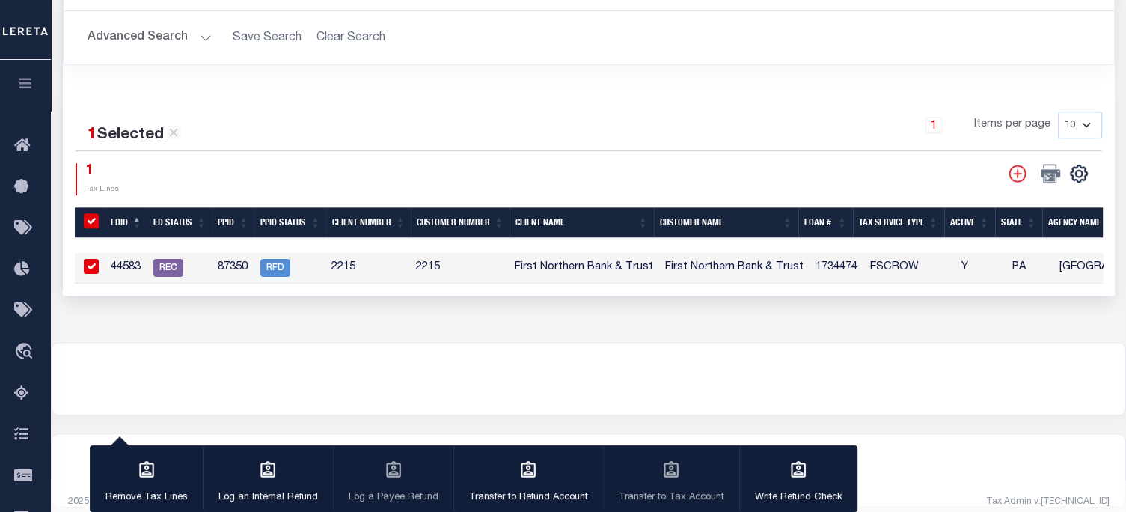
click at [88, 259] on input "checkbox" at bounding box center [91, 266] width 15 height 15
checkbox input "false"
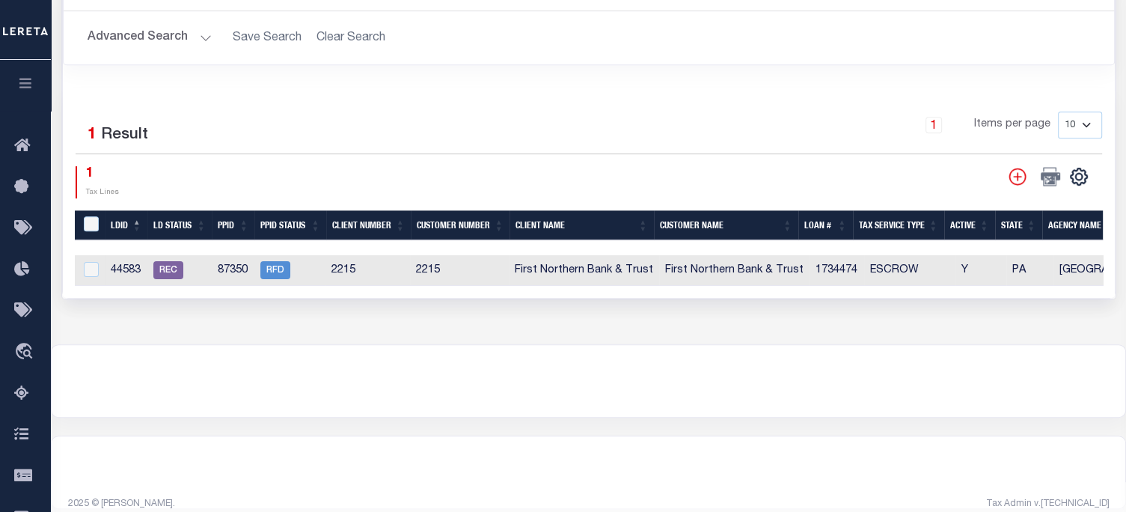
drag, startPoint x: 88, startPoint y: 257, endPoint x: 461, endPoint y: 331, distance: 380.4
click at [579, 360] on div at bounding box center [588, 381] width 1073 height 72
click at [90, 263] on input "checkbox" at bounding box center [91, 269] width 15 height 15
checkbox input "true"
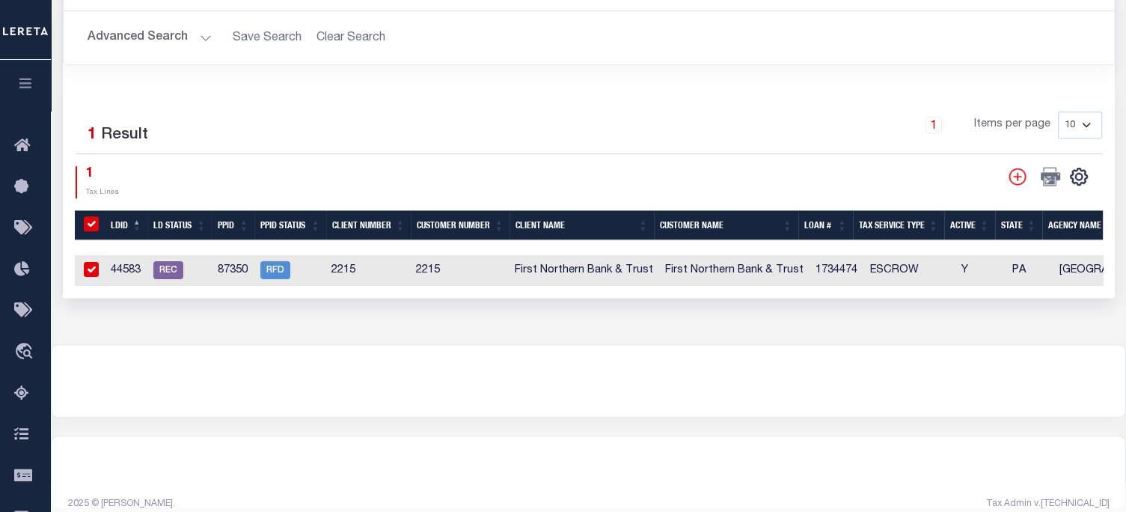
checkbox input "true"
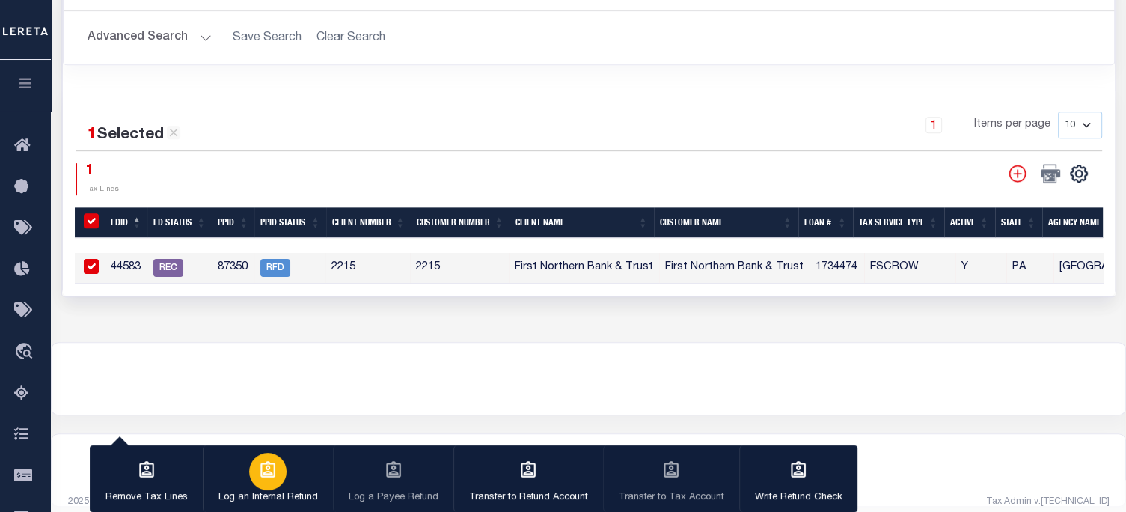
click at [278, 479] on div "button" at bounding box center [267, 471] width 37 height 37
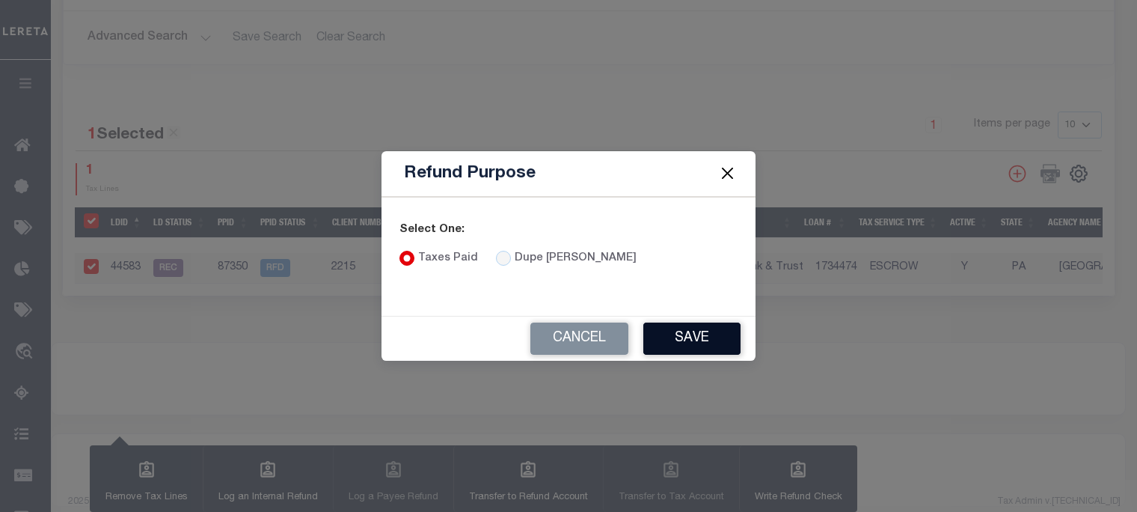
click at [692, 337] on button "Save" at bounding box center [691, 338] width 97 height 32
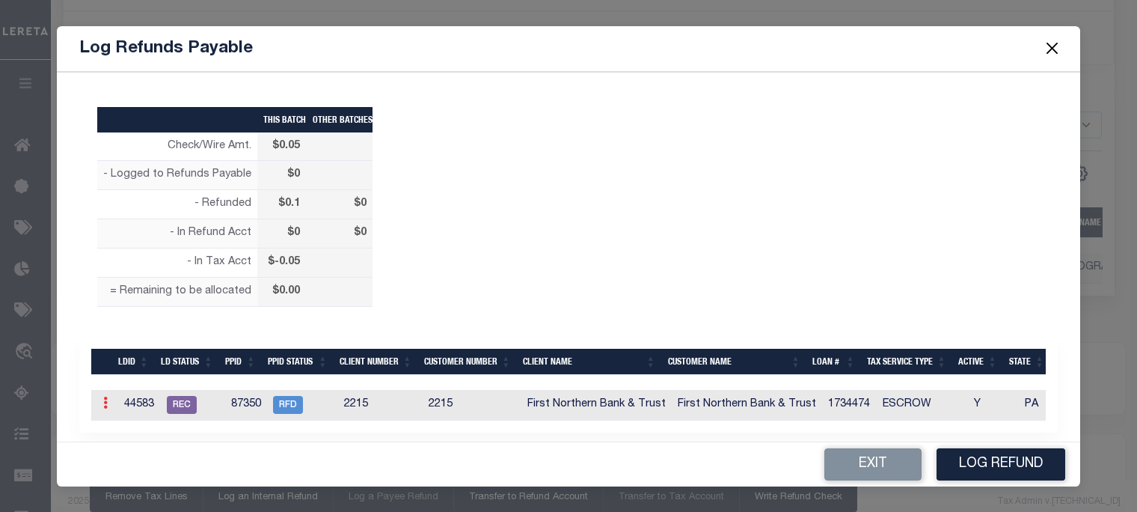
click at [105, 402] on icon at bounding box center [105, 402] width 4 height 12
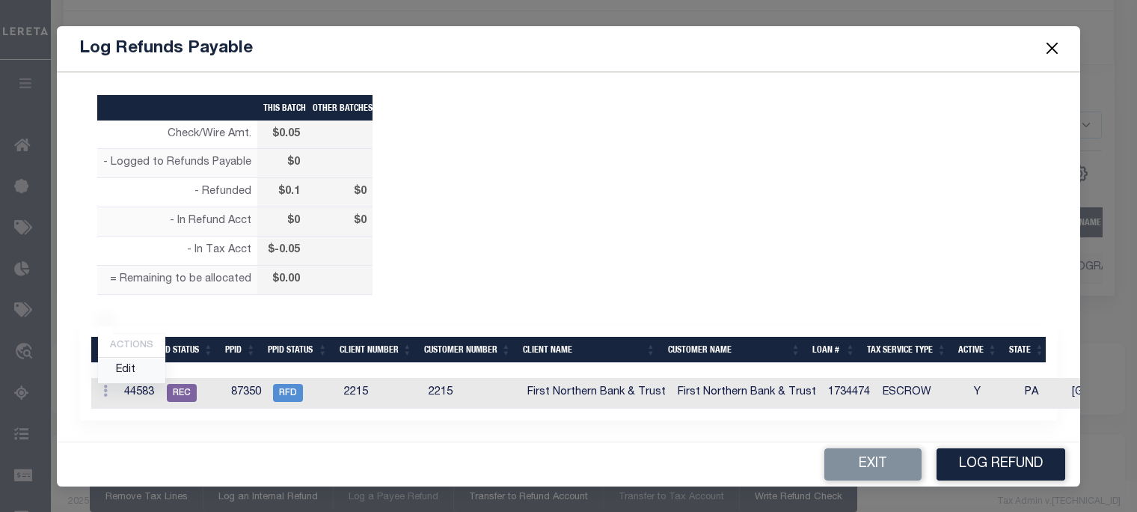
click at [129, 373] on link "Edit" at bounding box center [131, 370] width 67 height 25
type input "$0.00"
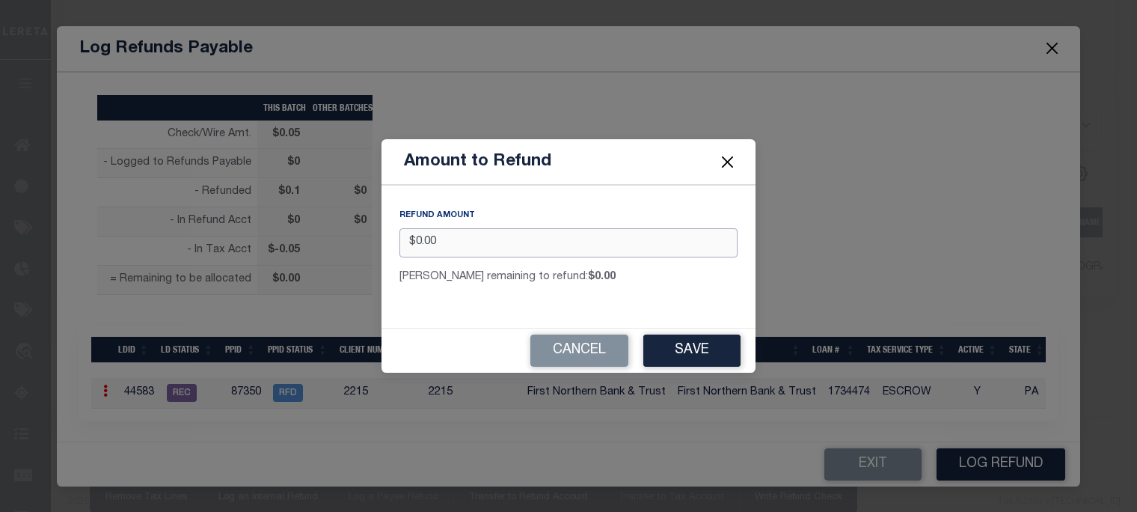
click at [359, 264] on div "Amount to Refund REFUND AMOUNT $0.00 Max remaining to refund: $0.00 Cancel Save" at bounding box center [568, 256] width 1137 height 512
type input "$.05"
click at [685, 349] on button "Save" at bounding box center [691, 350] width 97 height 32
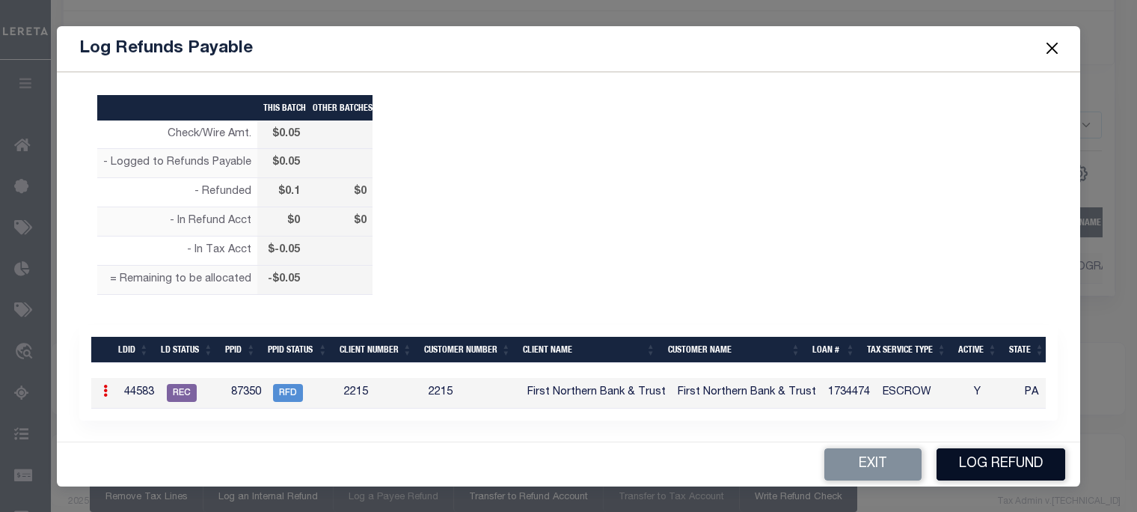
click at [974, 461] on button "Log Refund" at bounding box center [1001, 464] width 129 height 32
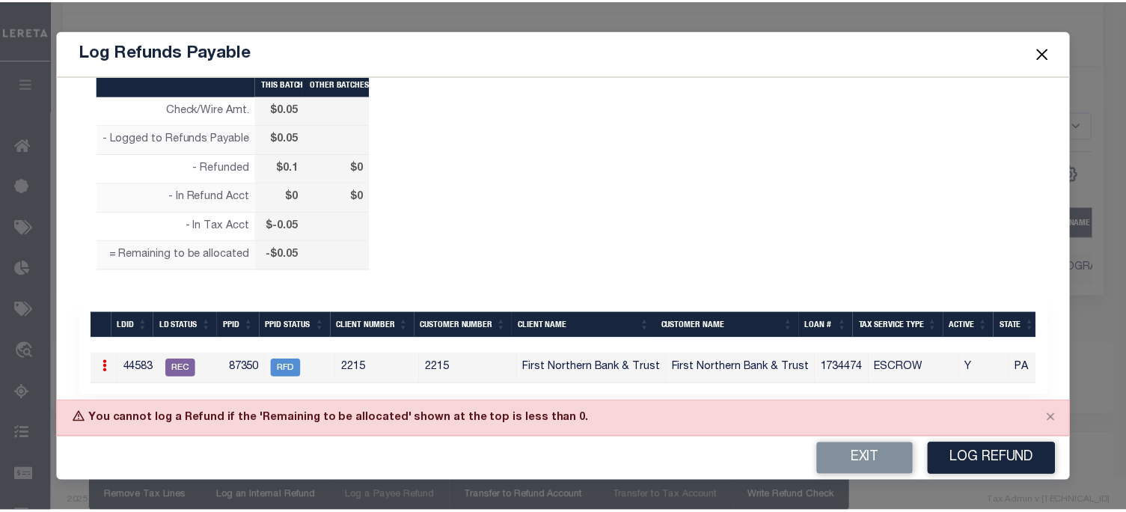
scroll to position [66, 0]
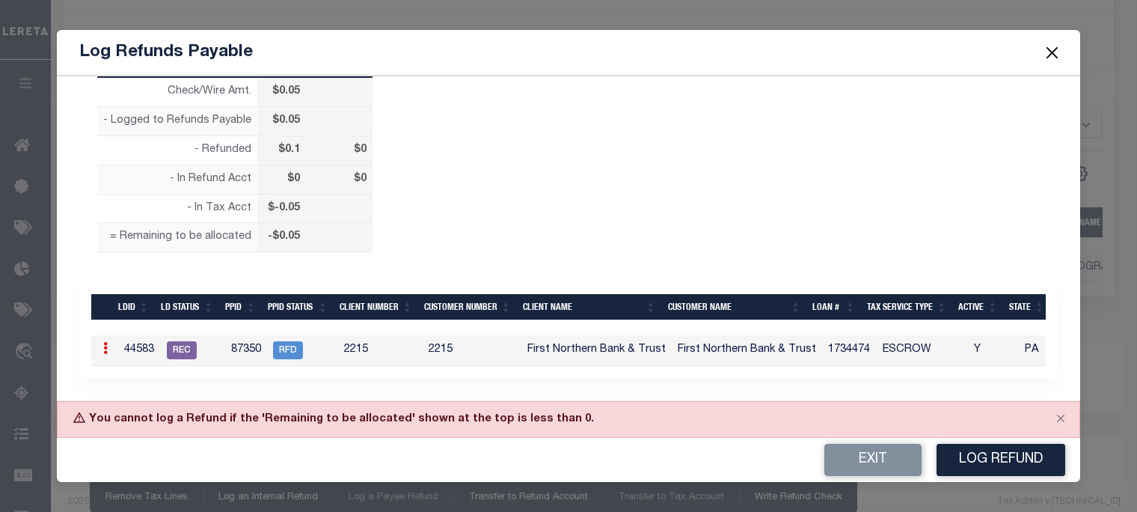
drag, startPoint x: 1057, startPoint y: 59, endPoint x: 1061, endPoint y: 52, distance: 8.1
click at [1058, 57] on button "Close" at bounding box center [1052, 52] width 19 height 19
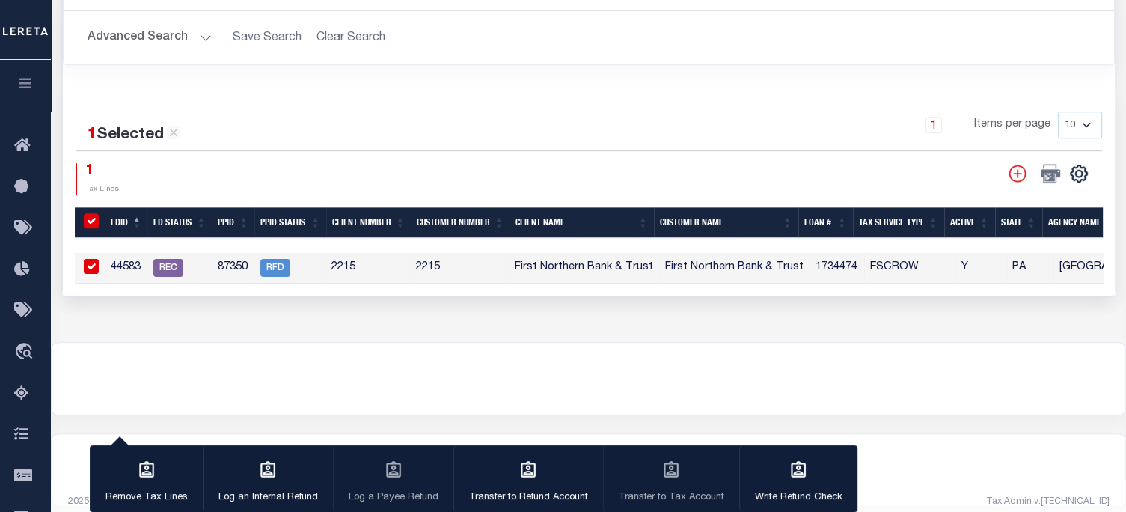
type input "7326"
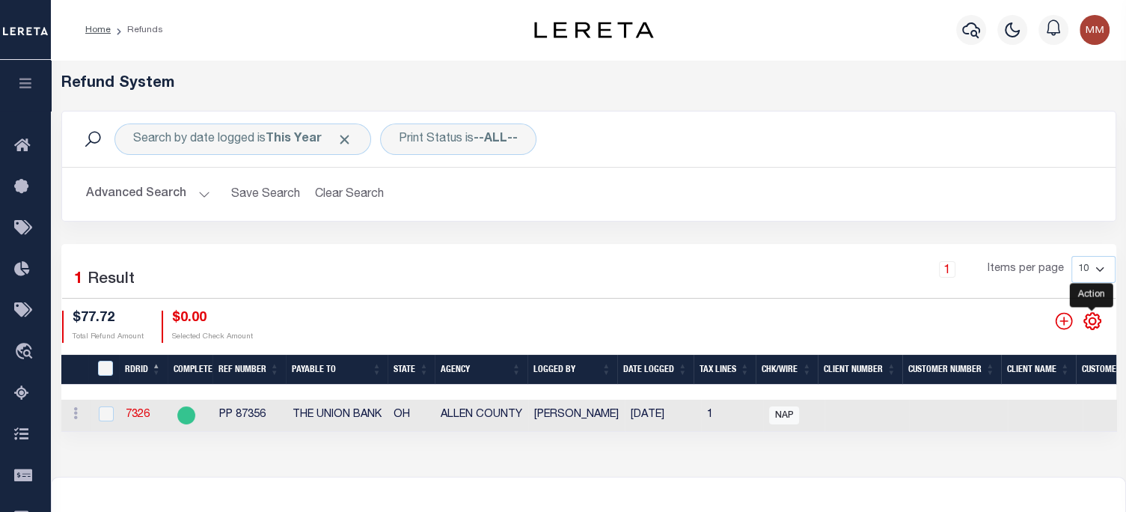
click at [1086, 315] on icon "" at bounding box center [1092, 321] width 16 height 16
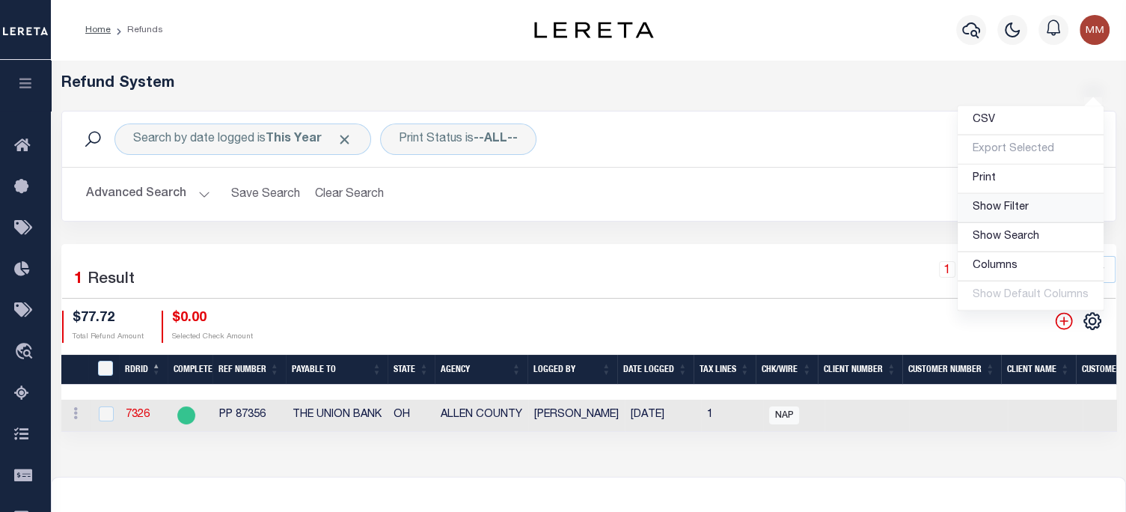
click at [1019, 210] on span "Show Filter" at bounding box center [1000, 207] width 56 height 10
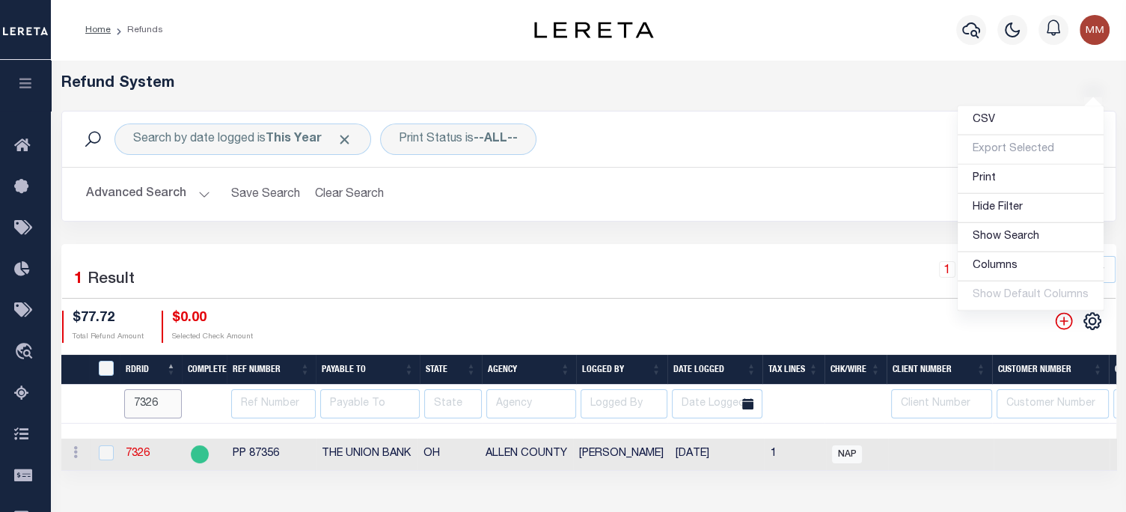
drag, startPoint x: 161, startPoint y: 400, endPoint x: -65, endPoint y: 404, distance: 225.9
click at [0, 404] on html "Home Refunds" at bounding box center [563, 396] width 1126 height 793
click at [159, 405] on input "7326" at bounding box center [153, 403] width 58 height 29
type input "7327"
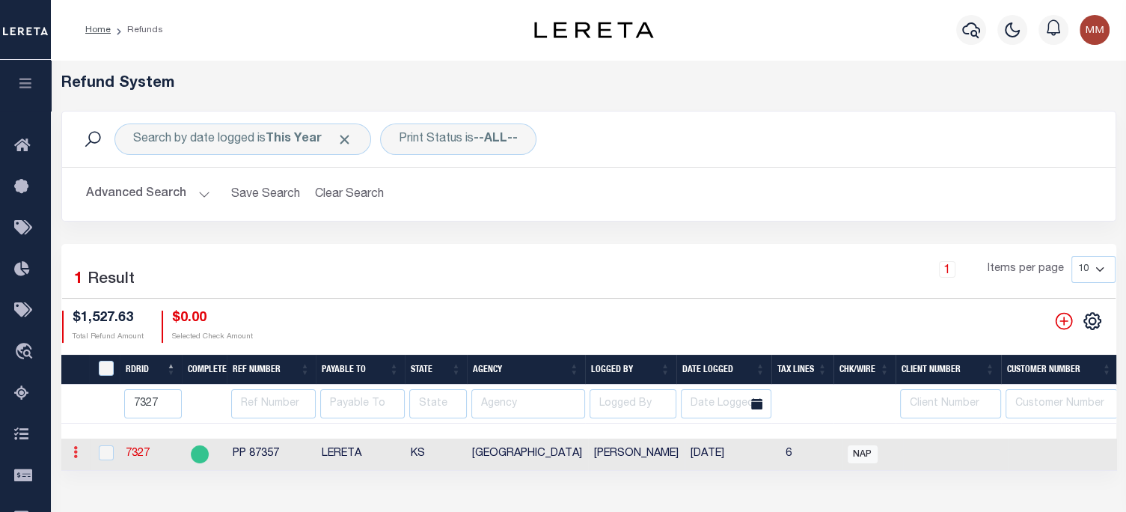
click at [75, 452] on icon at bounding box center [75, 452] width 4 height 12
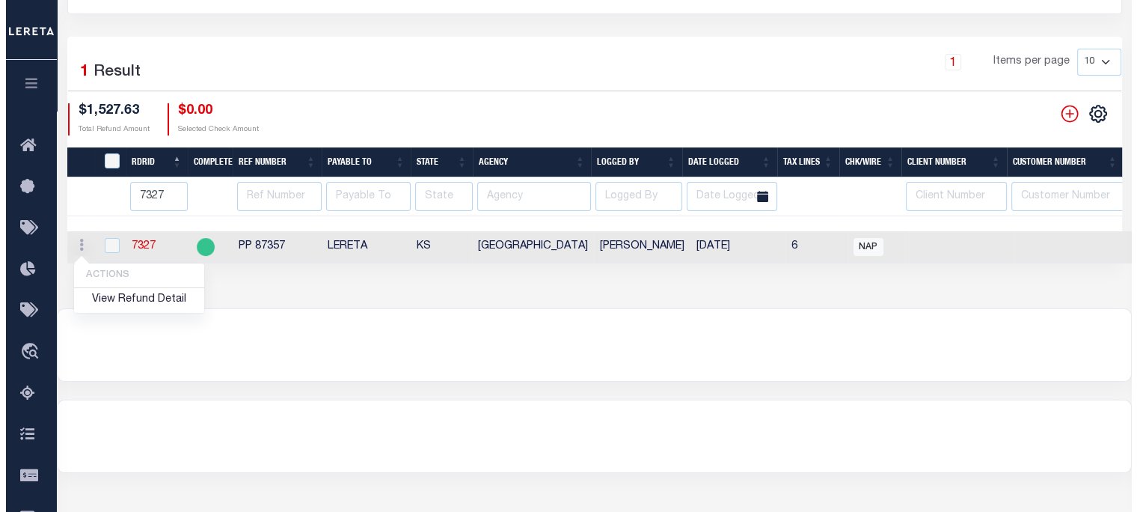
scroll to position [224, 0]
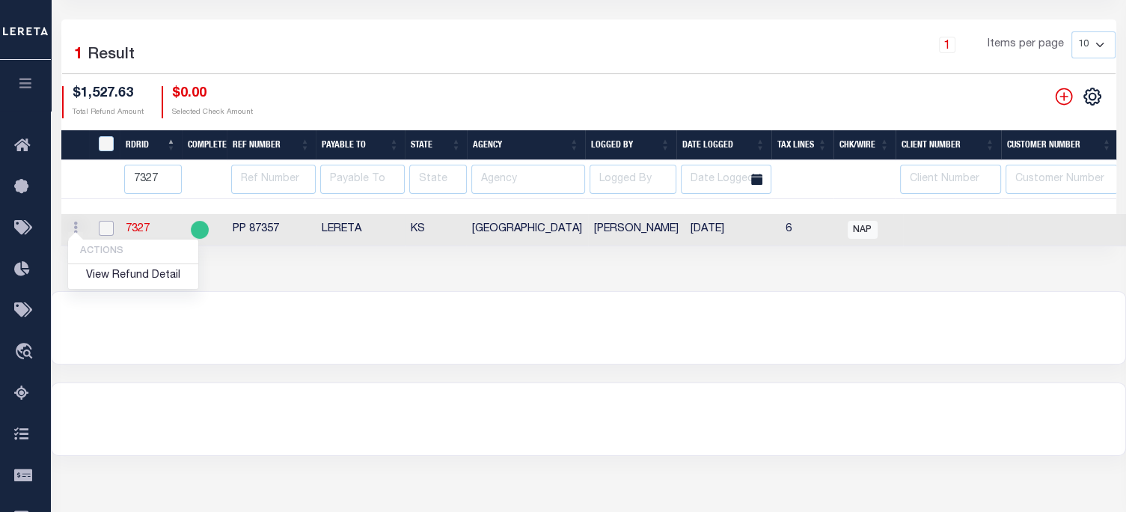
click at [111, 228] on input "checkbox" at bounding box center [106, 228] width 15 height 15
checkbox input "true"
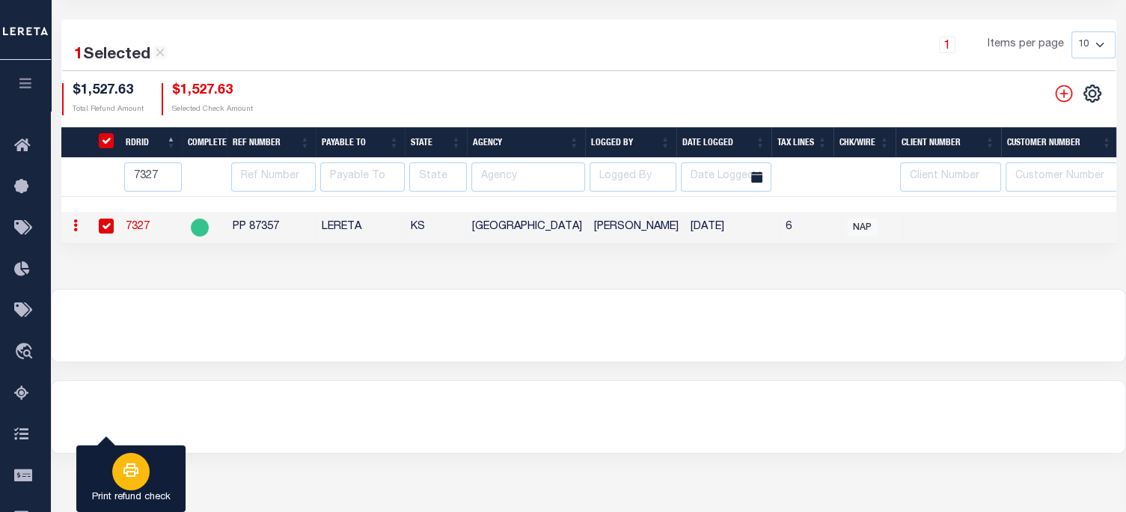
click at [166, 466] on button "Print refund check" at bounding box center [130, 478] width 109 height 67
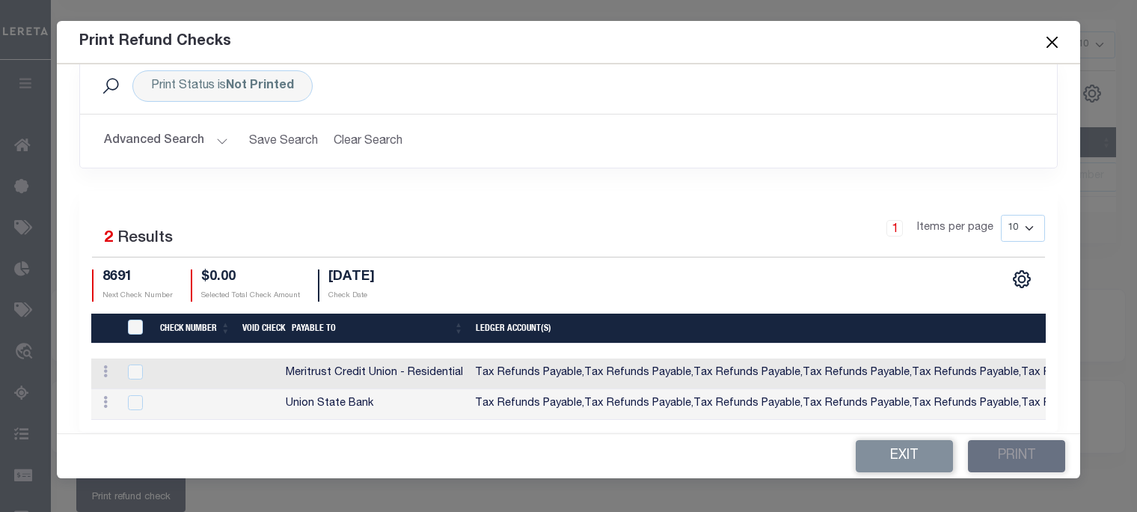
scroll to position [58, 0]
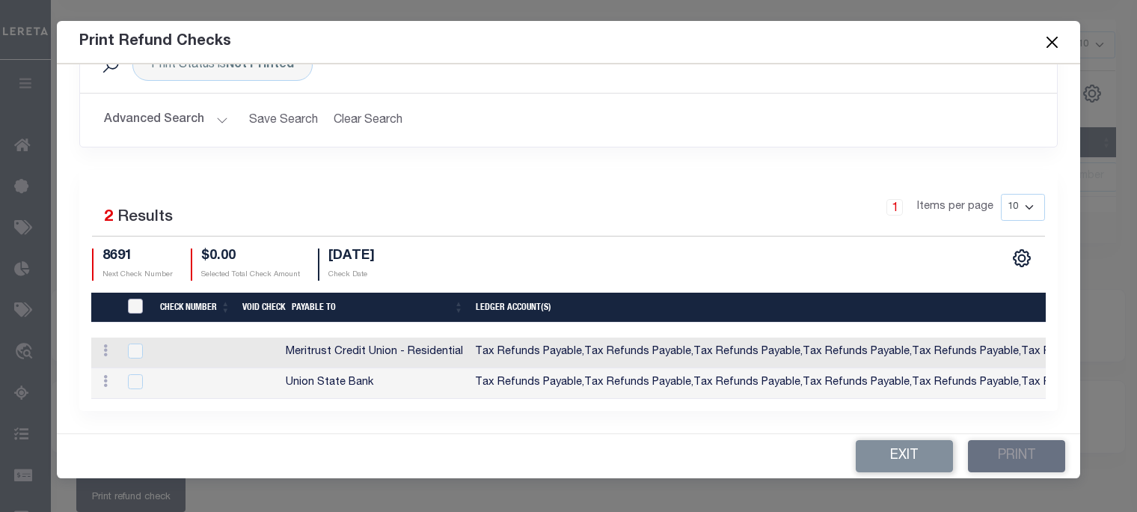
click at [137, 298] on input "TIQA Select" at bounding box center [135, 305] width 15 height 15
checkbox input "true"
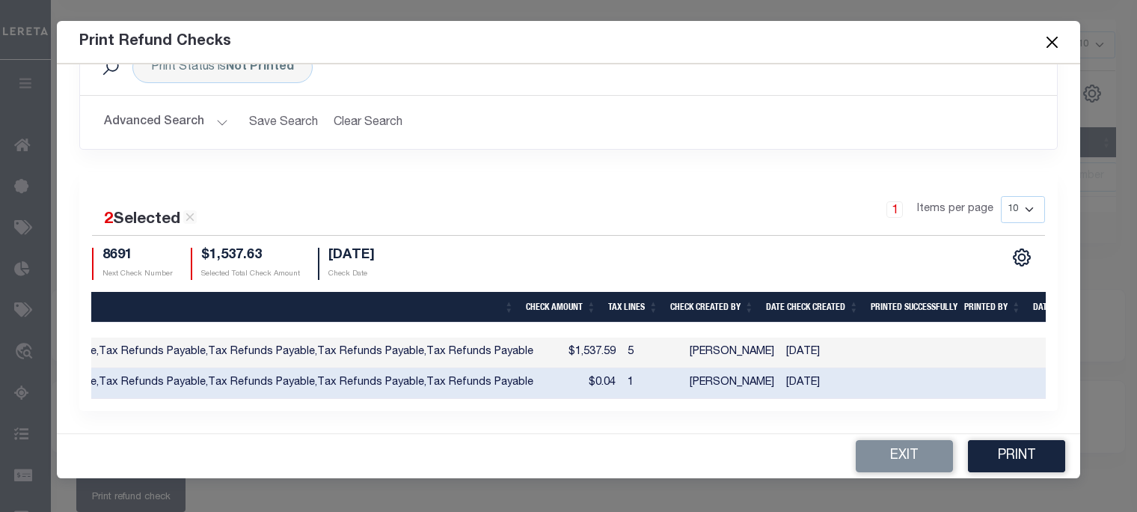
scroll to position [0, 712]
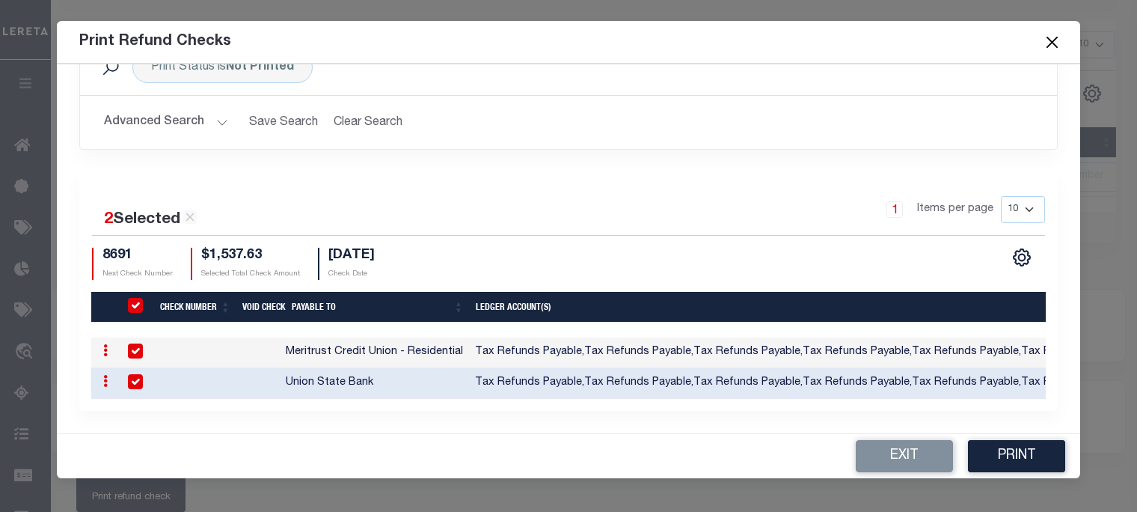
click at [105, 344] on icon at bounding box center [105, 350] width 4 height 12
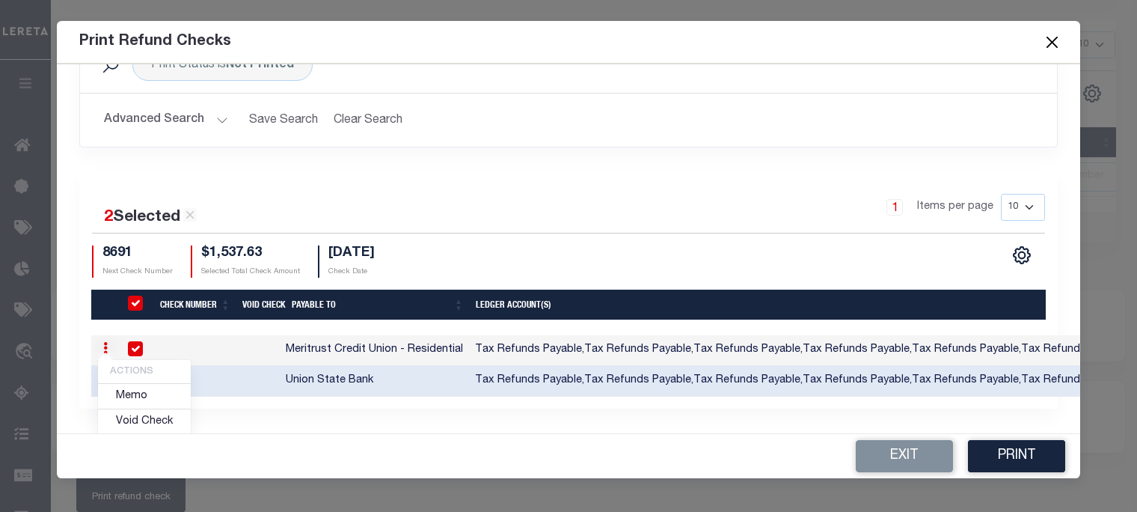
click at [110, 321] on div at bounding box center [1007, 327] width 1833 height 15
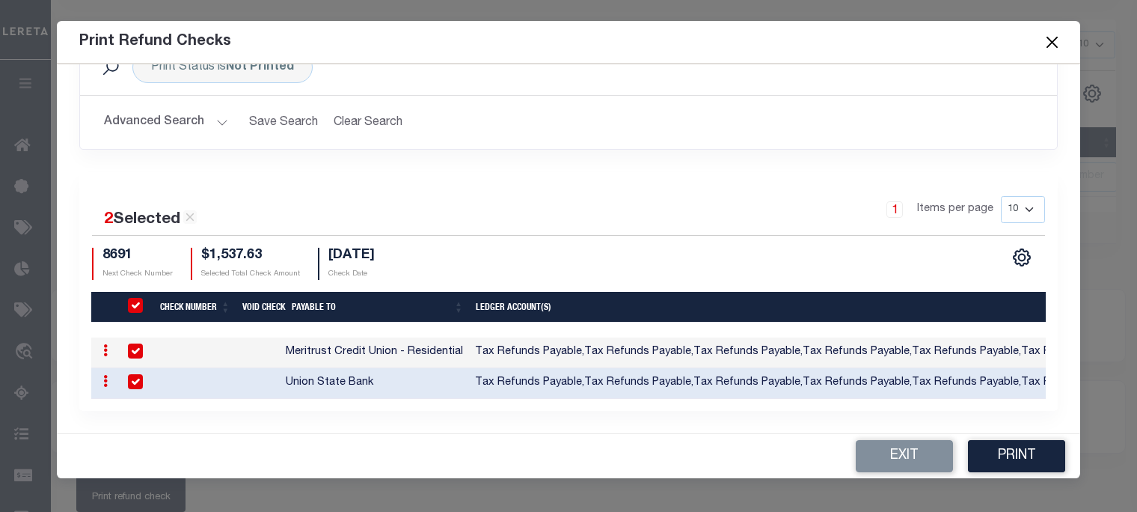
click at [1051, 40] on button "Close" at bounding box center [1052, 41] width 19 height 19
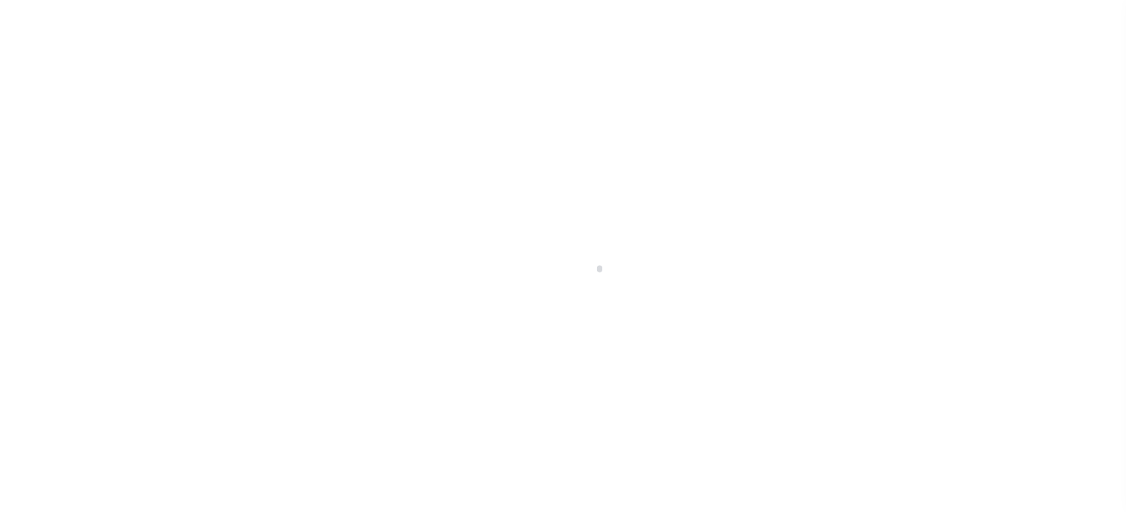
scroll to position [219, 0]
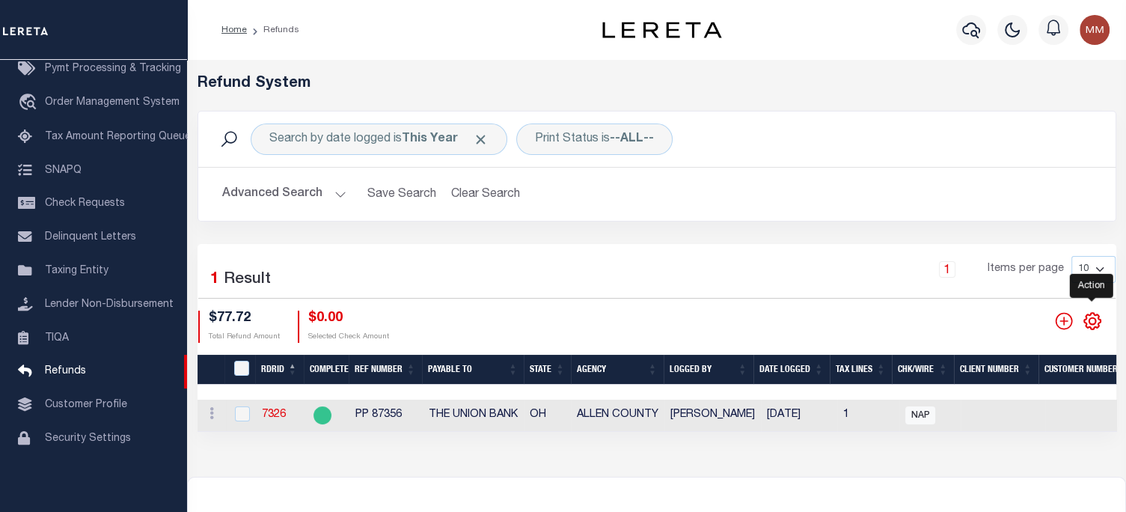
drag, startPoint x: 1092, startPoint y: 322, endPoint x: 1086, endPoint y: 315, distance: 9.0
click at [1092, 321] on icon "" at bounding box center [1091, 320] width 19 height 19
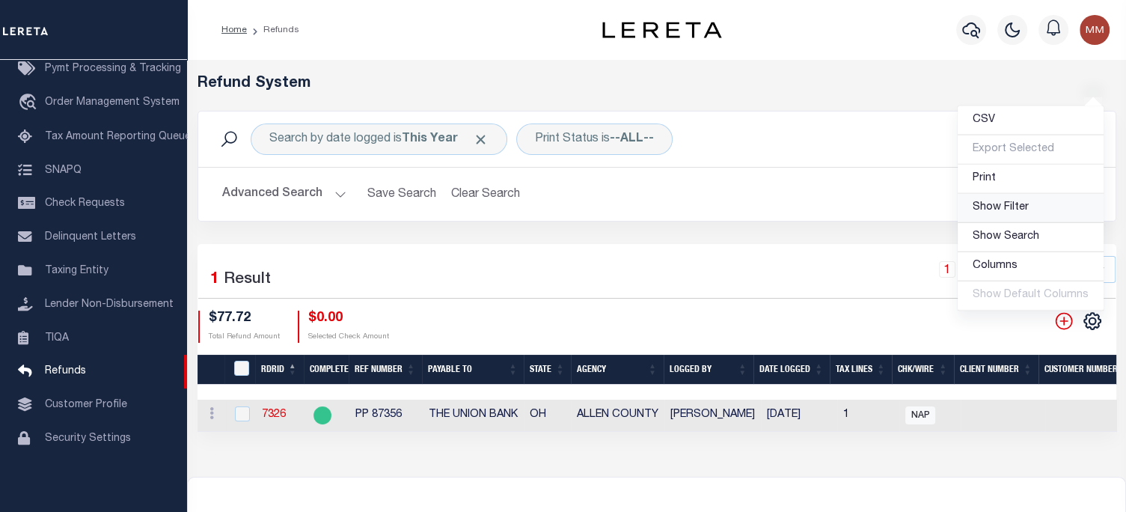
click at [1011, 205] on span "Show Filter" at bounding box center [1000, 207] width 56 height 10
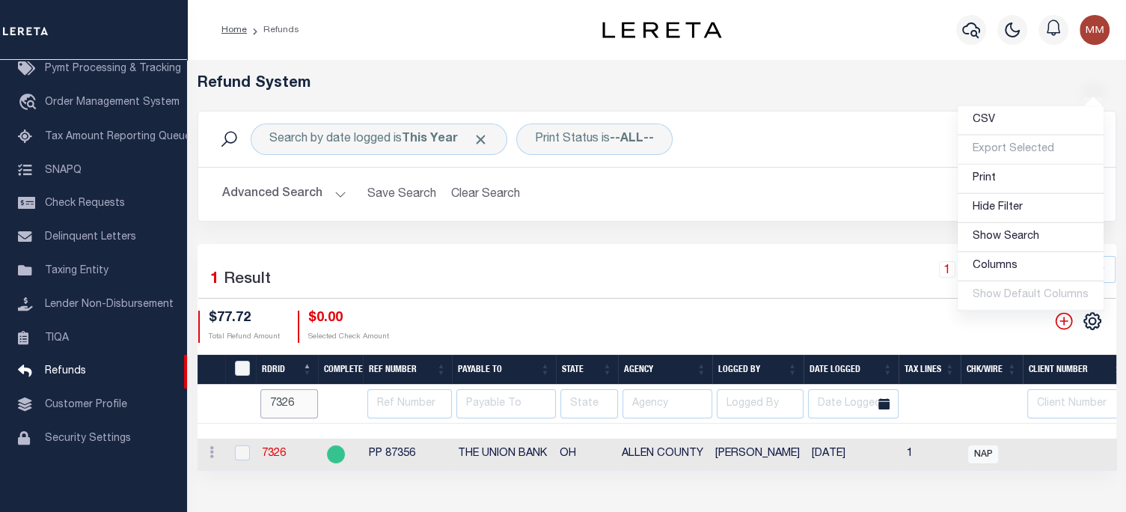
drag, startPoint x: 293, startPoint y: 405, endPoint x: 295, endPoint y: 382, distance: 22.6
click at [295, 402] on input "7326" at bounding box center [289, 403] width 58 height 29
type input "7350"
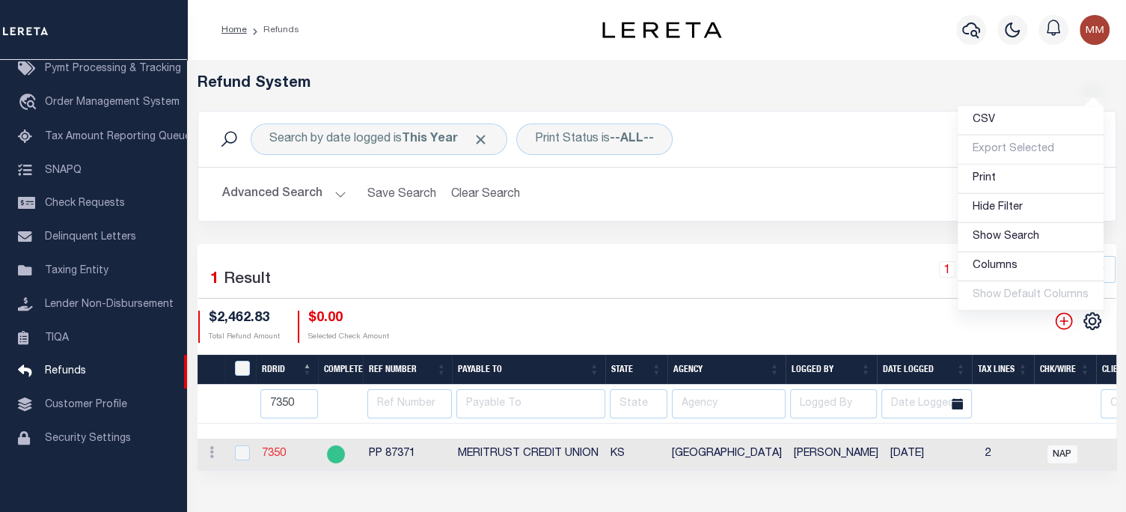
click at [275, 452] on link "7350" at bounding box center [274, 453] width 24 height 10
checkbox input "true"
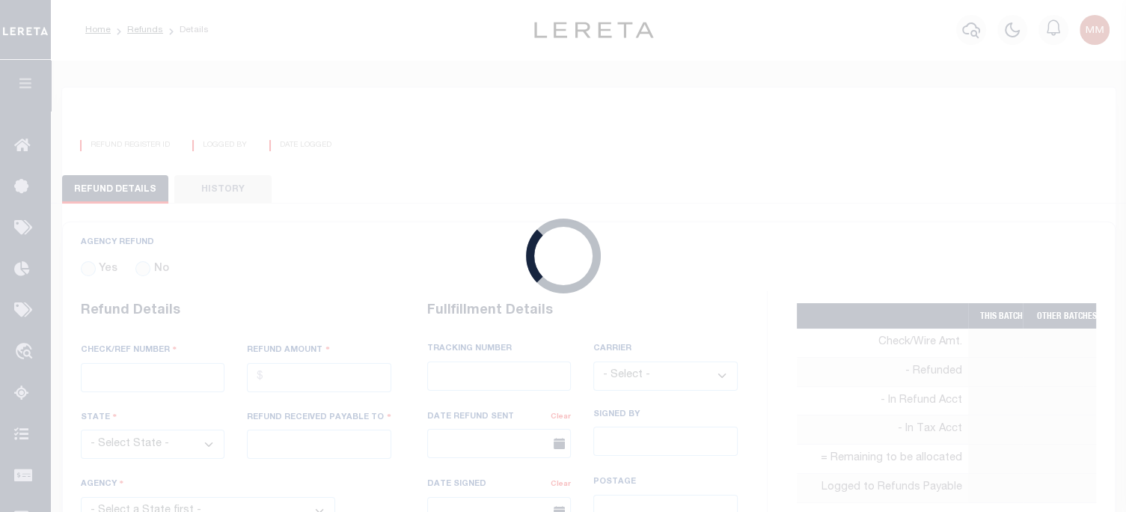
radio input "true"
type input "PP 87371"
type input "$2,462.83"
select select "KS"
type input "MERITRUST CREDIT UNION"
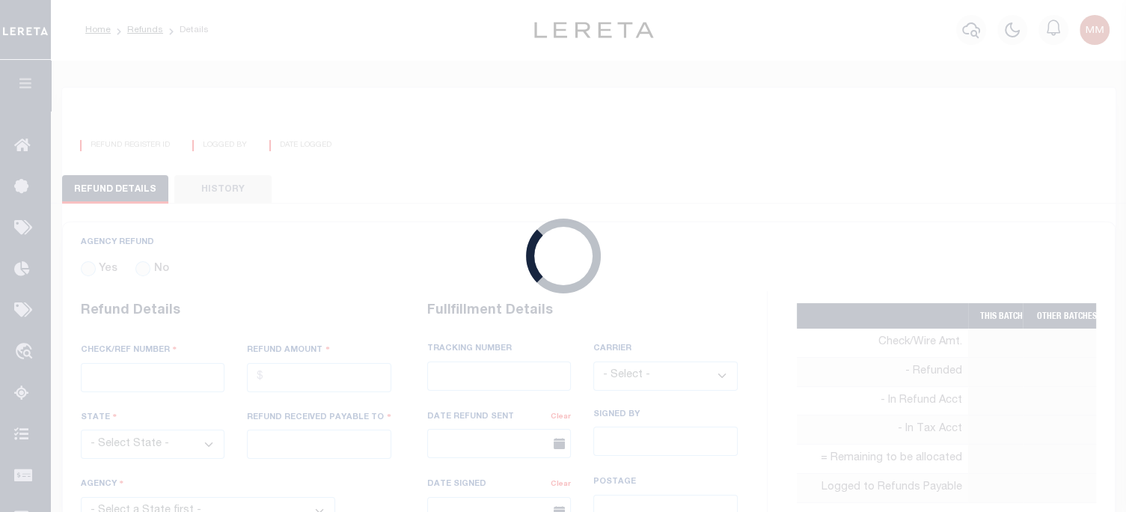
select select
select select "Villatoro-Benitez, Andres"
select select "OTH"
select select "OVP"
type input "8827 5877 3300"
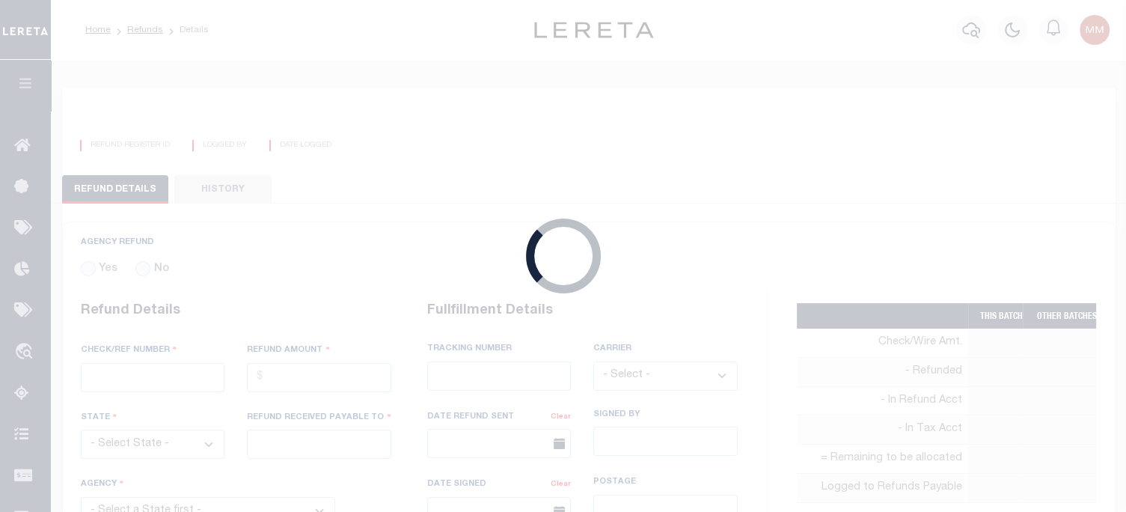
select select "FDX"
type input "07/14/2025"
type textarea "THIS IS FROM THE RFR REPORT"
type input "Martinez, Myrna"
type input "07/11/2025"
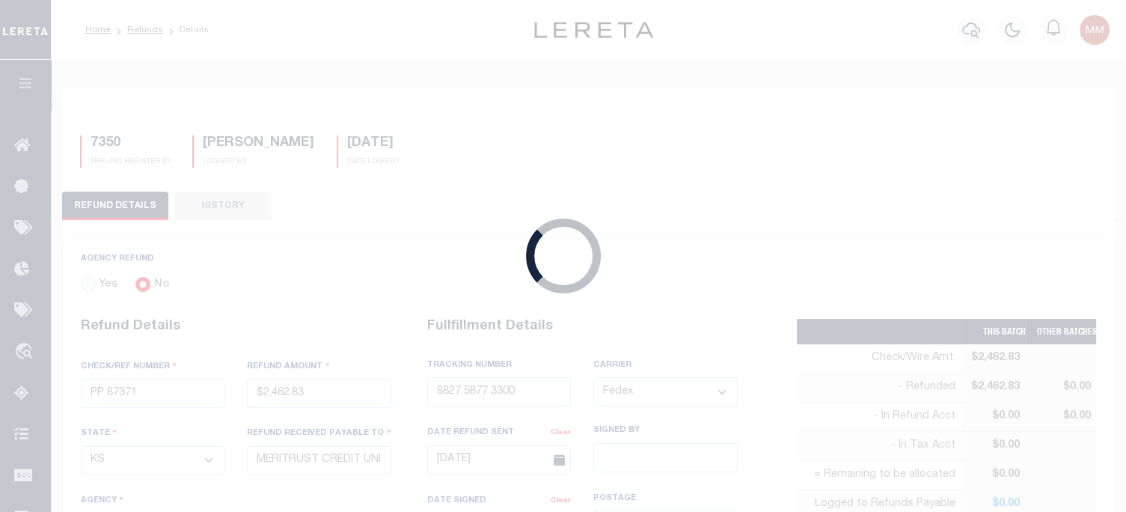
select select "2017300000"
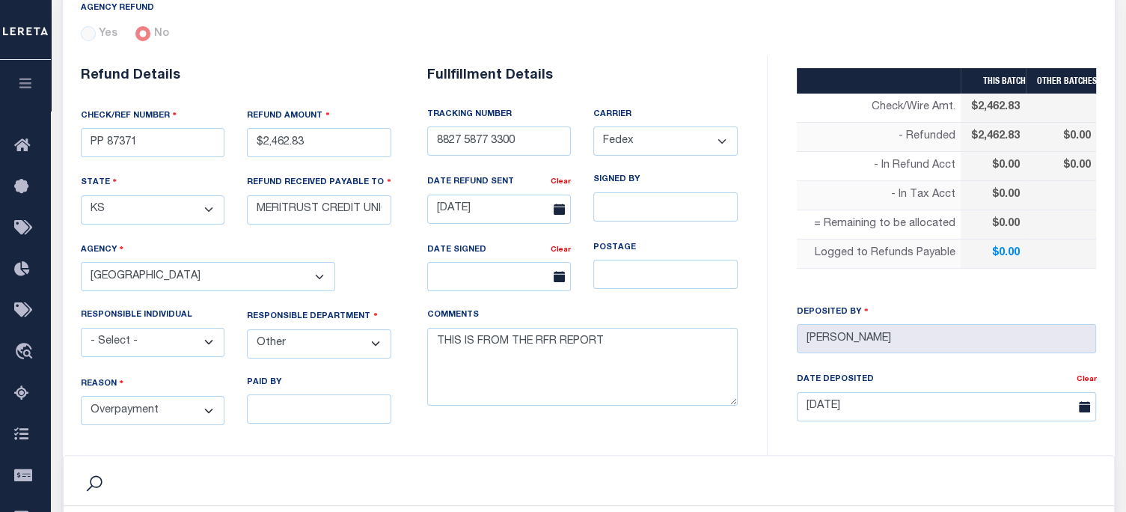
scroll to position [150, 0]
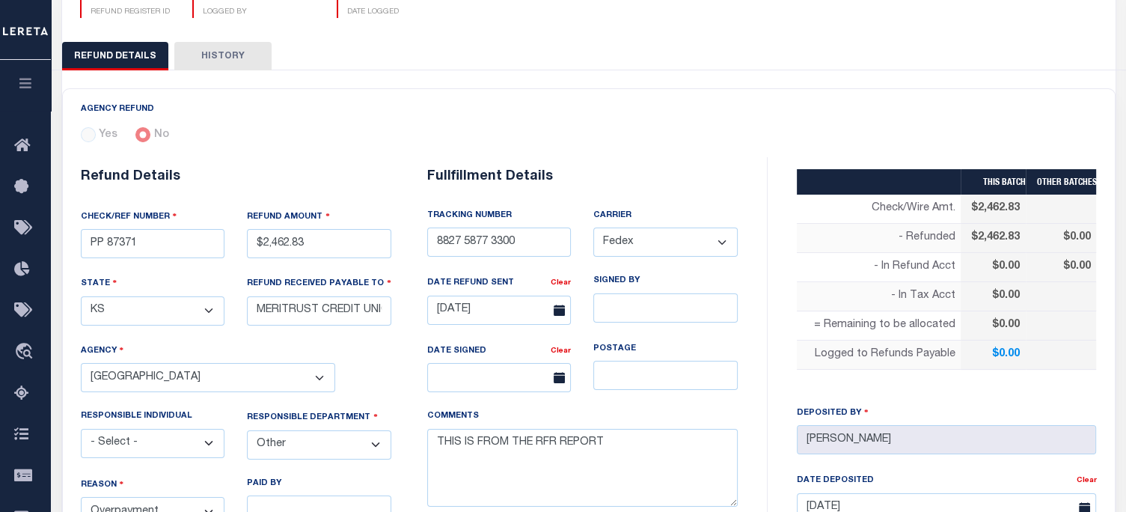
type input "7326"
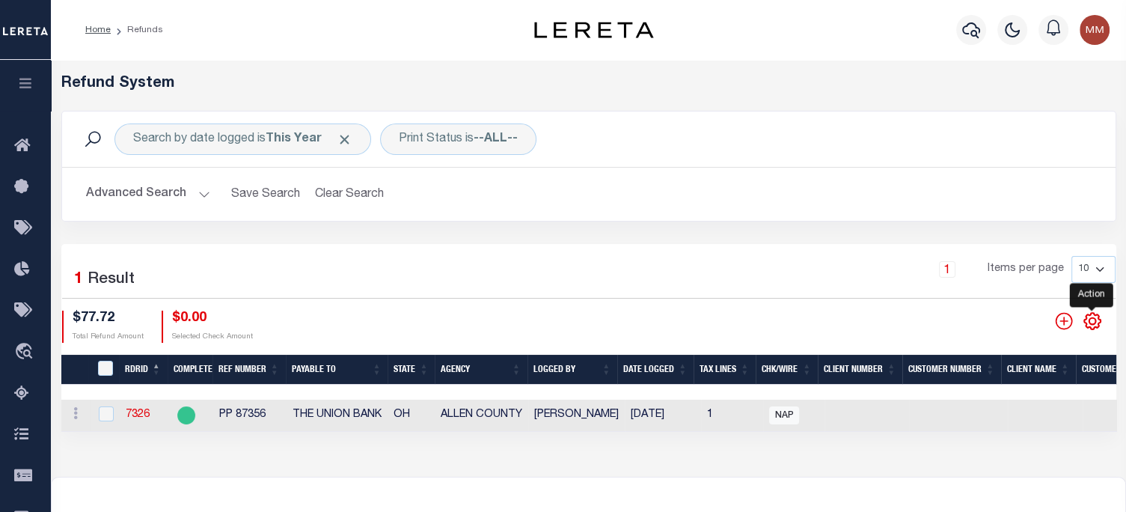
click at [1086, 317] on icon "" at bounding box center [1091, 320] width 19 height 19
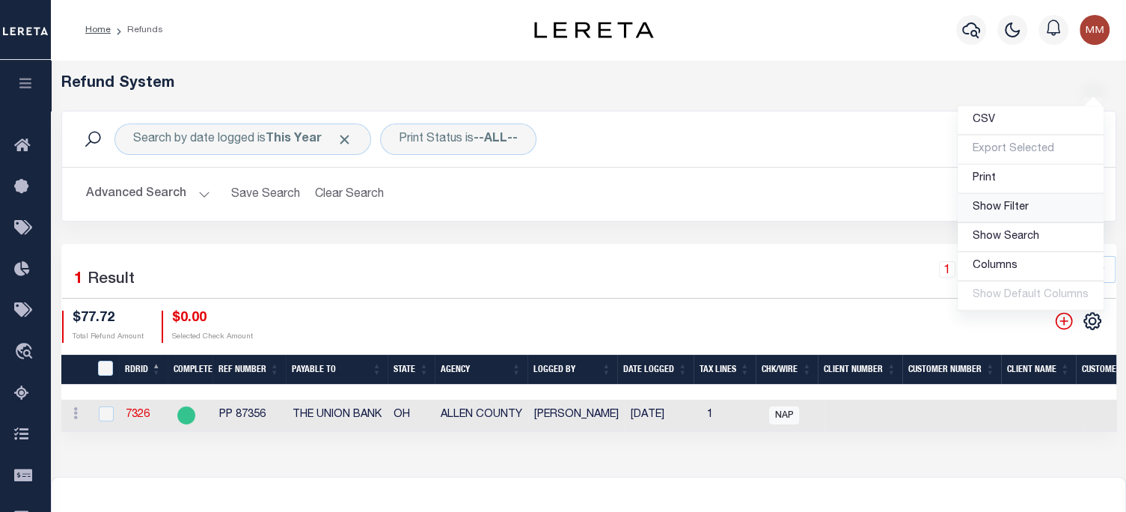
click at [1015, 203] on span "Show Filter" at bounding box center [1000, 207] width 56 height 10
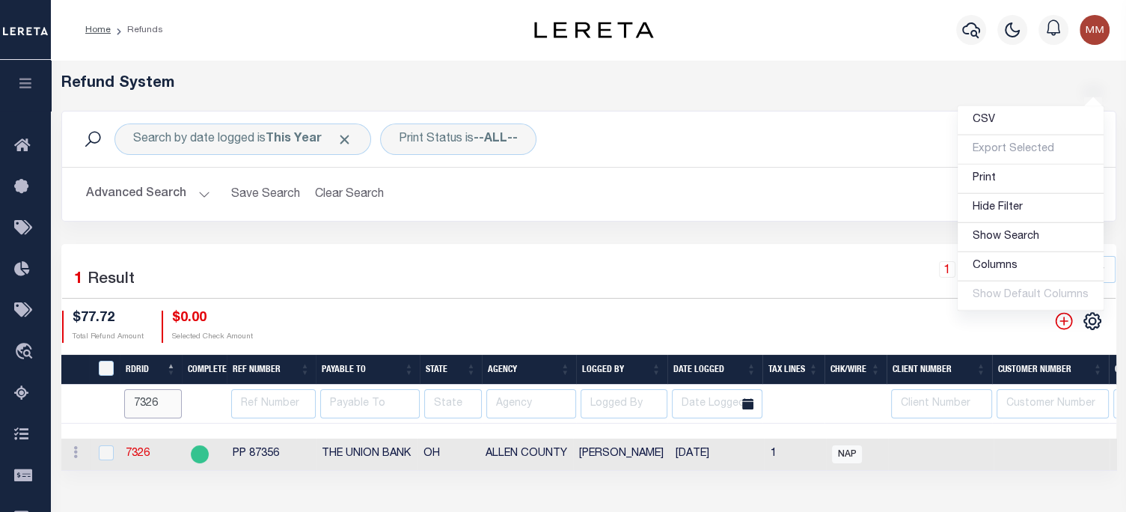
click at [156, 402] on input "7326" at bounding box center [153, 403] width 58 height 29
type input "7350"
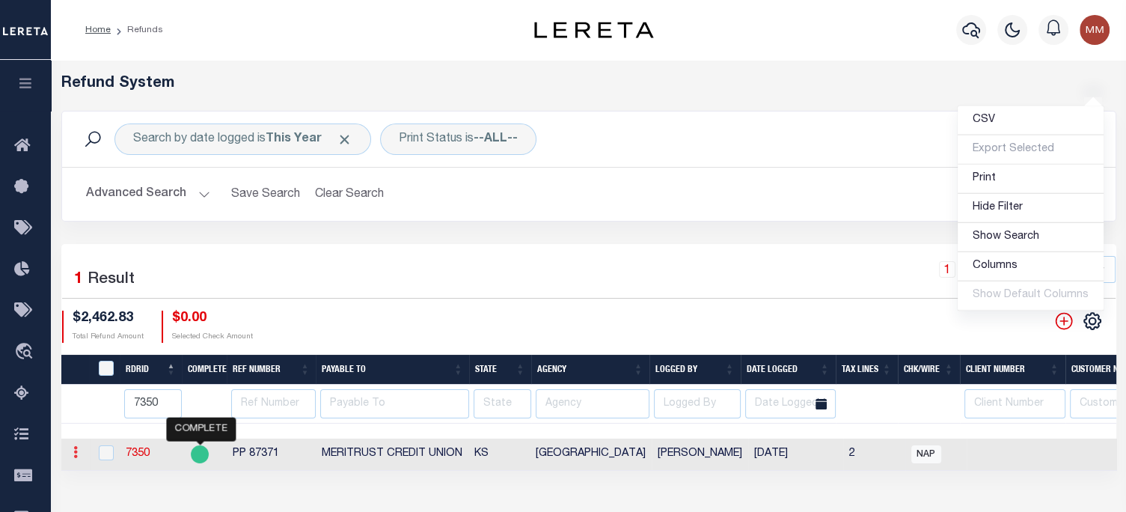
click at [74, 455] on icon at bounding box center [75, 452] width 4 height 12
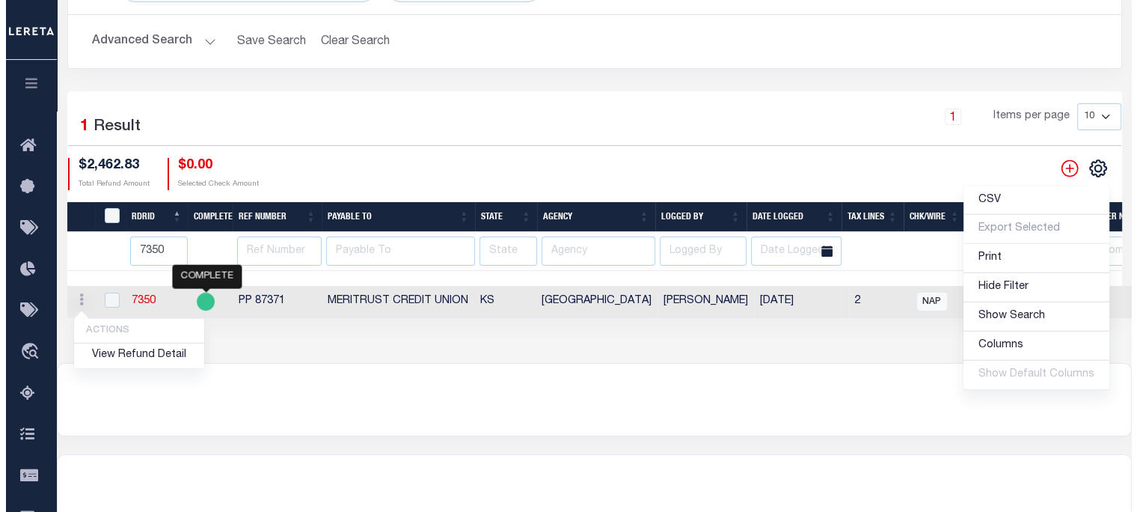
scroll to position [224, 0]
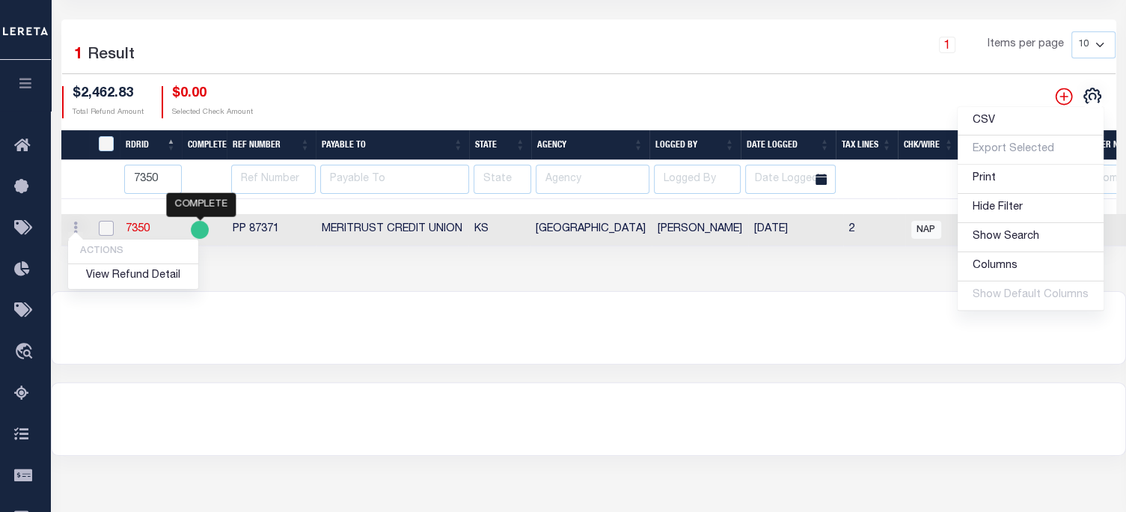
click at [105, 230] on input "checkbox" at bounding box center [106, 228] width 15 height 15
checkbox input "true"
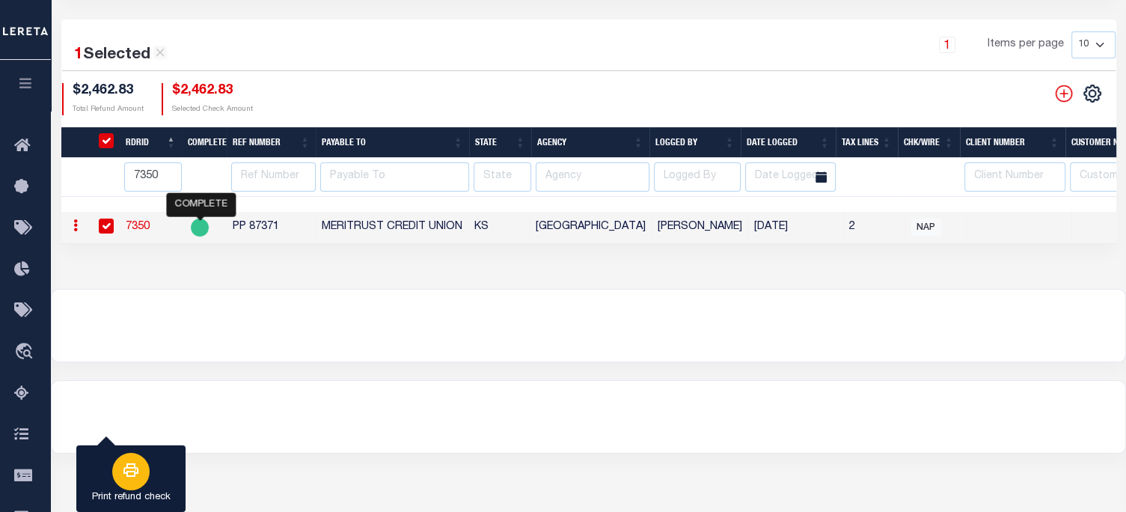
click at [168, 465] on button "Print refund check" at bounding box center [130, 478] width 109 height 67
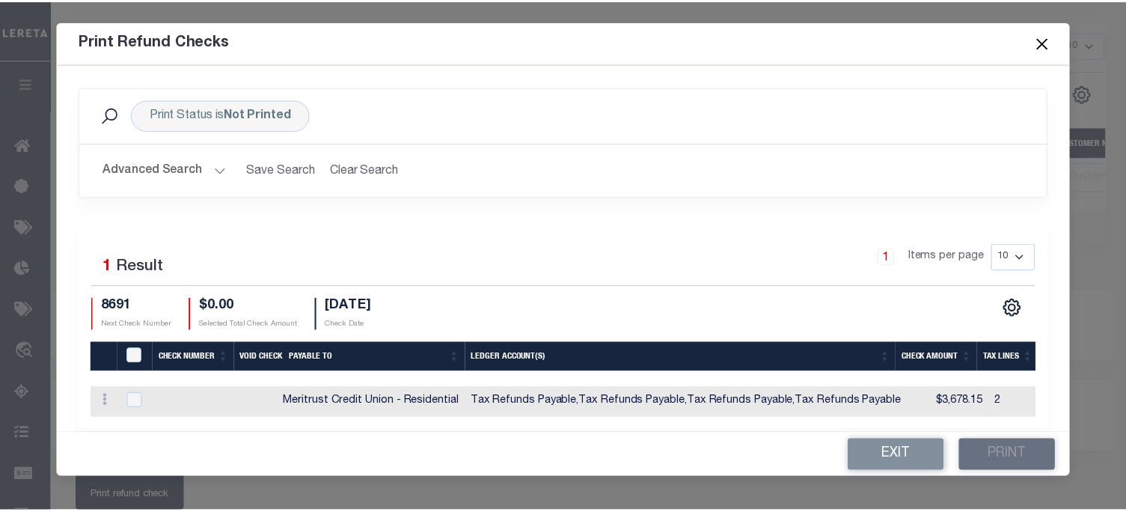
scroll to position [28, 0]
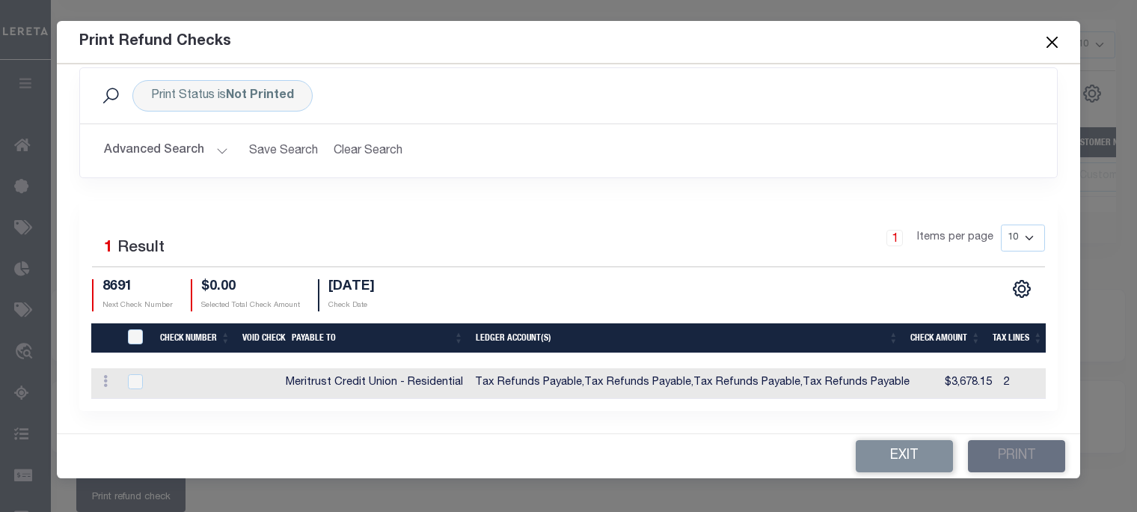
click at [1047, 39] on button "Close" at bounding box center [1052, 41] width 19 height 19
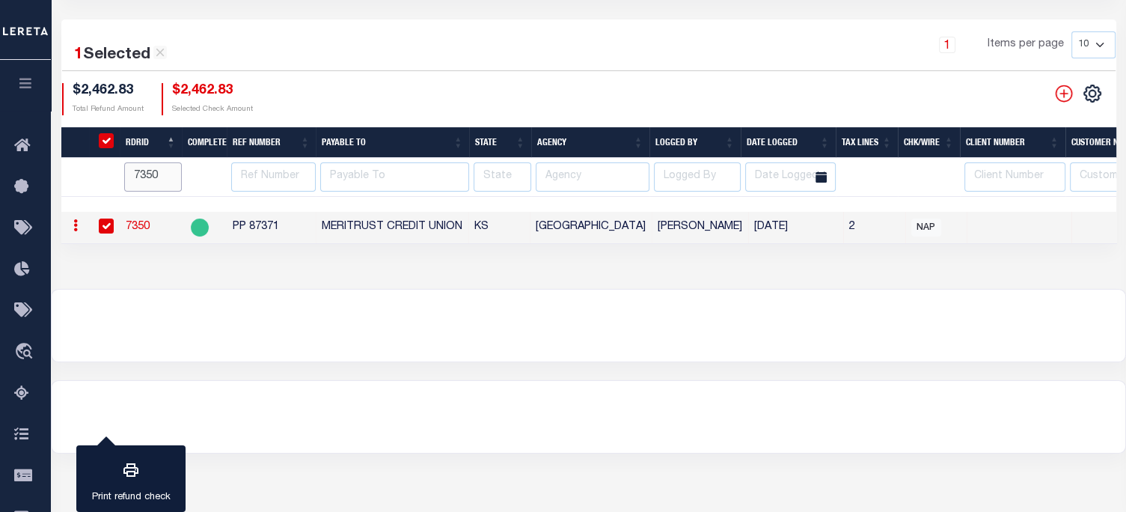
click at [159, 174] on input "7350" at bounding box center [153, 176] width 58 height 29
type input "7"
type input "6325"
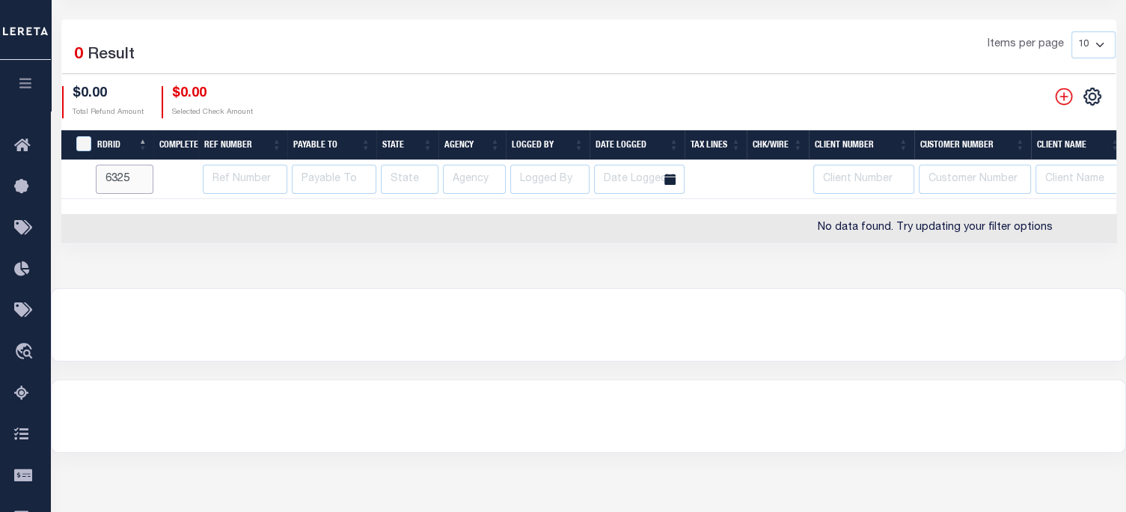
click at [129, 183] on input "6325" at bounding box center [125, 179] width 58 height 29
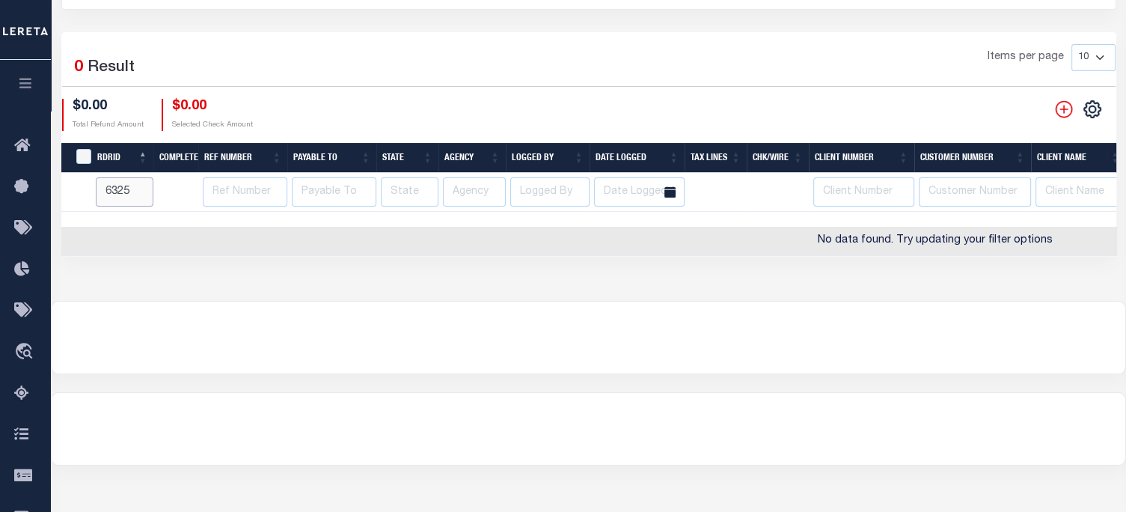
scroll to position [0, 0]
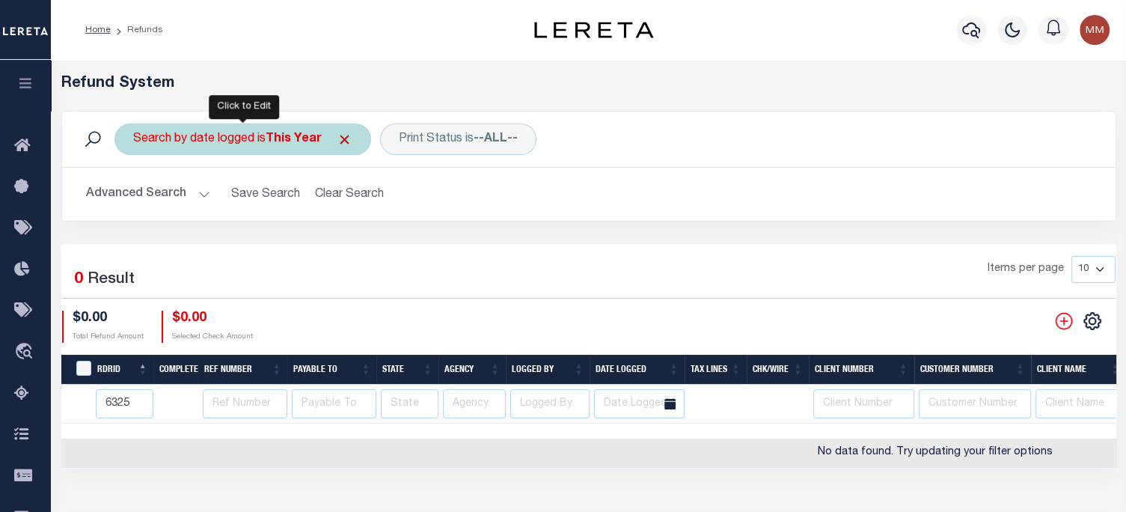
click at [240, 140] on div "Search by date logged is This Year" at bounding box center [242, 138] width 257 height 31
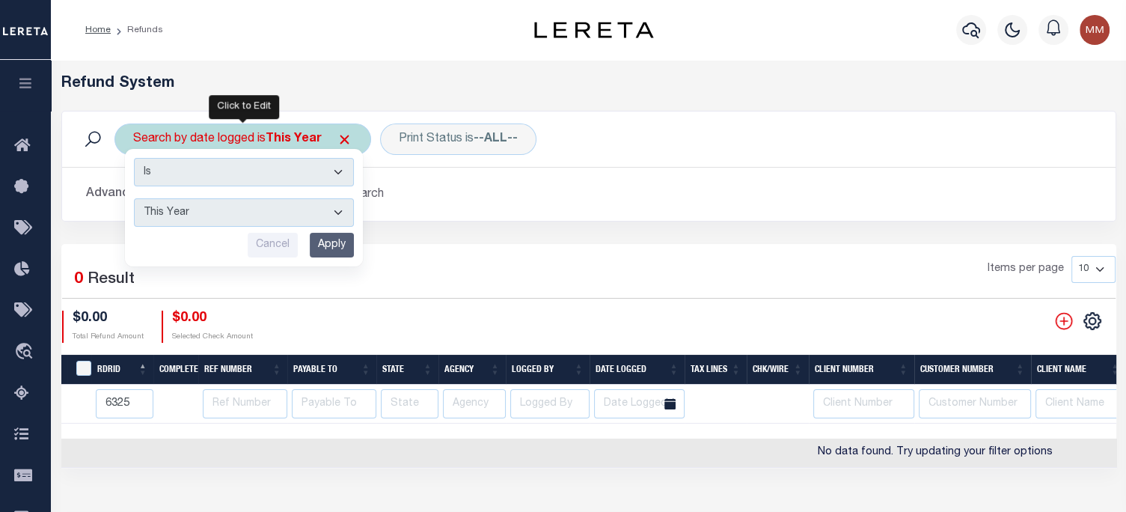
click at [177, 210] on select "This Month Last Month Last Three Months This Year Last Year" at bounding box center [244, 212] width 220 height 28
select select "Last Year"
click at [134, 198] on select "This Month Last Month Last Three Months This Year Last Year" at bounding box center [244, 212] width 220 height 28
click at [337, 246] on input "Apply" at bounding box center [332, 245] width 44 height 25
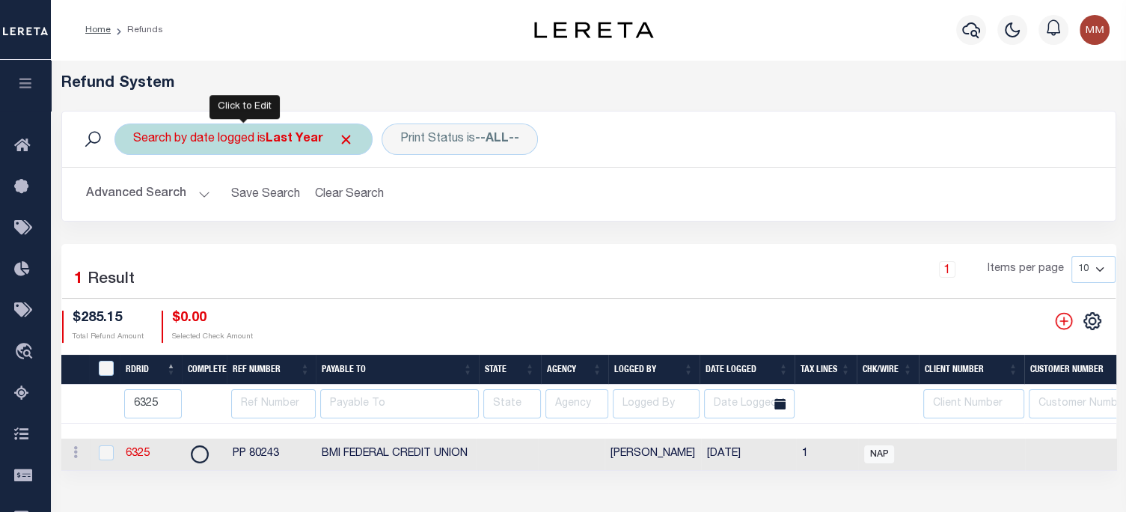
click at [243, 135] on div "Search by date logged is Last Year" at bounding box center [243, 138] width 258 height 31
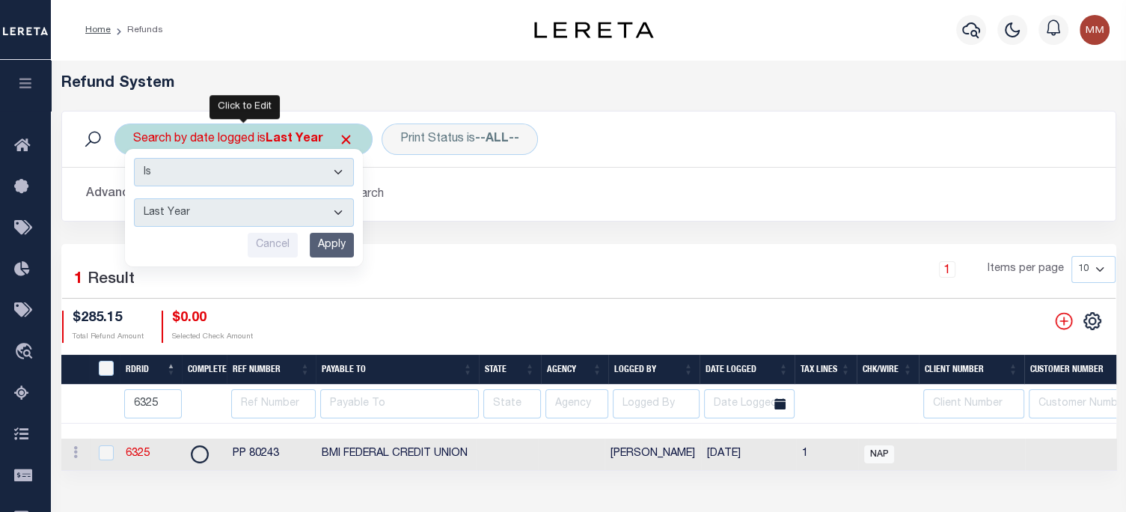
click at [220, 209] on select "This Month Last Month Last Three Months This Year Last Year" at bounding box center [244, 212] width 220 height 28
select select "This Month"
click at [134, 198] on select "This Month Last Month Last Three Months This Year Last Year" at bounding box center [244, 212] width 220 height 28
click at [327, 244] on input "Apply" at bounding box center [332, 245] width 44 height 25
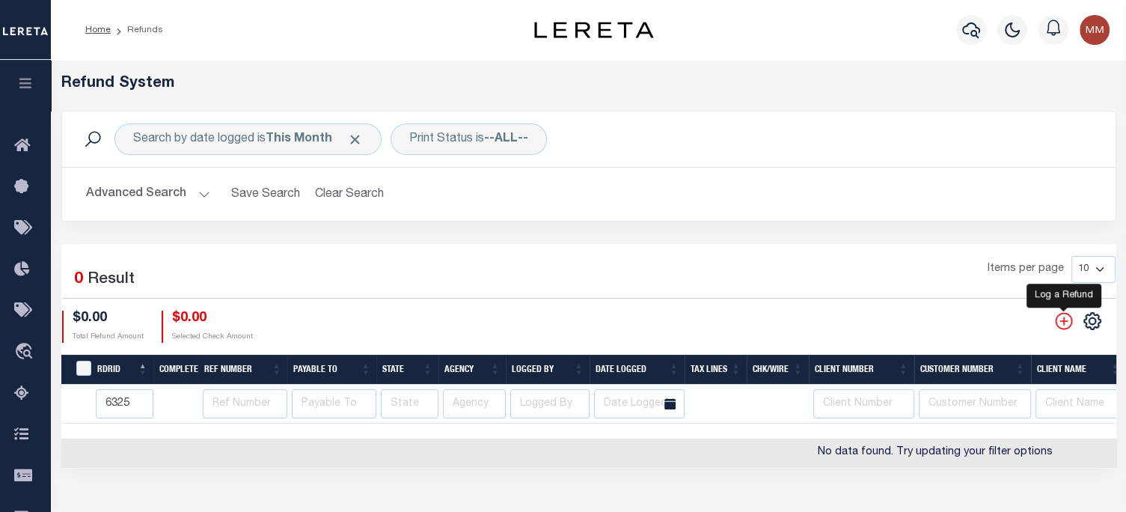
click at [1058, 321] on icon "" at bounding box center [1063, 320] width 19 height 19
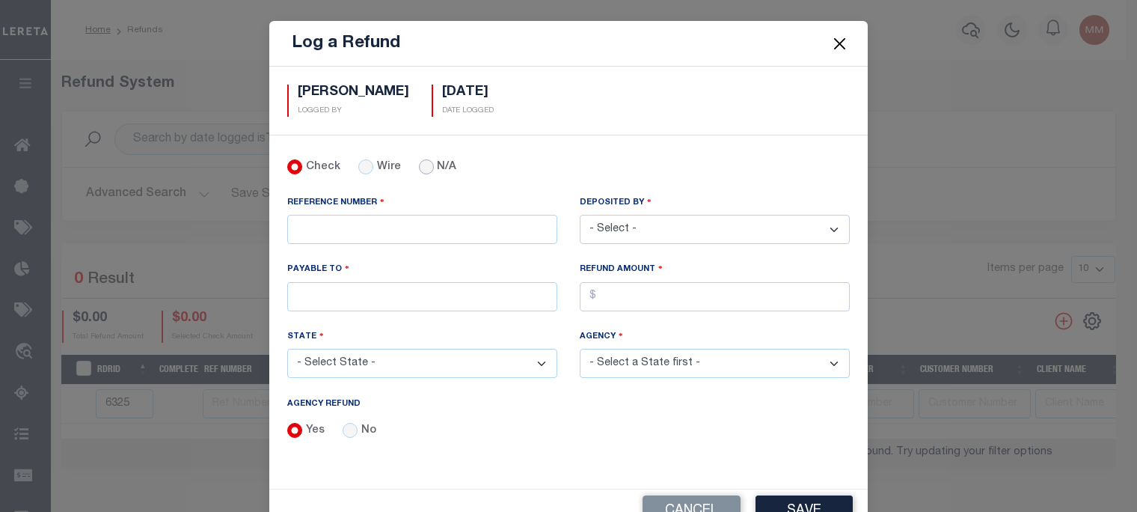
click at [419, 174] on div "N/A" at bounding box center [438, 167] width 38 height 16
click at [344, 426] on input "No" at bounding box center [350, 430] width 15 height 15
radio input "true"
click at [419, 167] on input "N/A" at bounding box center [426, 166] width 15 height 15
radio input "true"
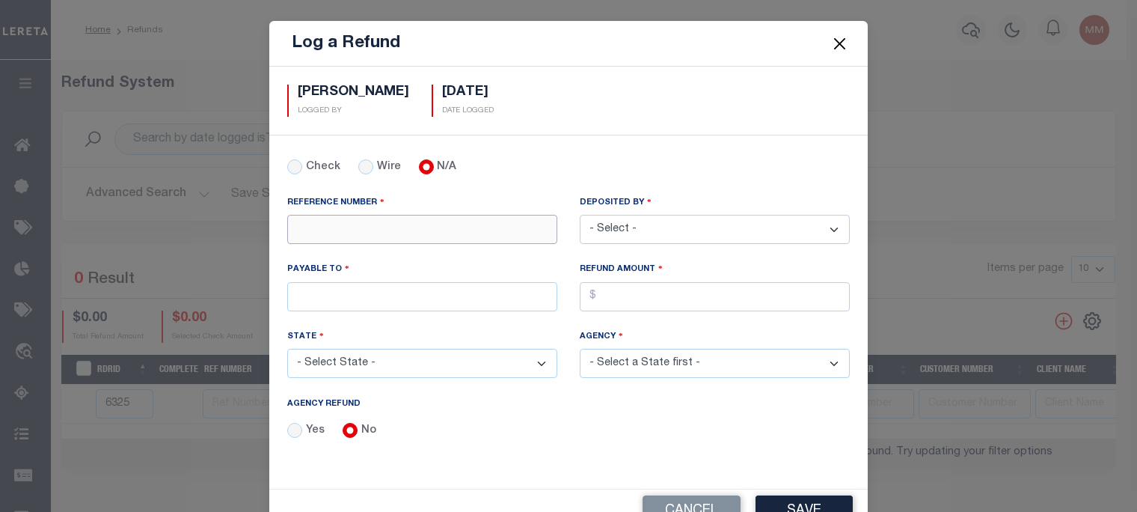
click at [364, 225] on input "REFERENCE NUMBER" at bounding box center [422, 229] width 270 height 29
type input "PP 89167"
click at [676, 228] on select "- Select - Aakash Patel Abdul Muzain Adams, Pamela S Adhikary Rinki Agustin Fer…" at bounding box center [715, 229] width 270 height 29
select select "[PERSON_NAME]"
click at [580, 215] on select "- Select - Aakash Patel Abdul Muzain Adams, Pamela S Adhikary Rinki Agustin Fer…" at bounding box center [715, 229] width 270 height 29
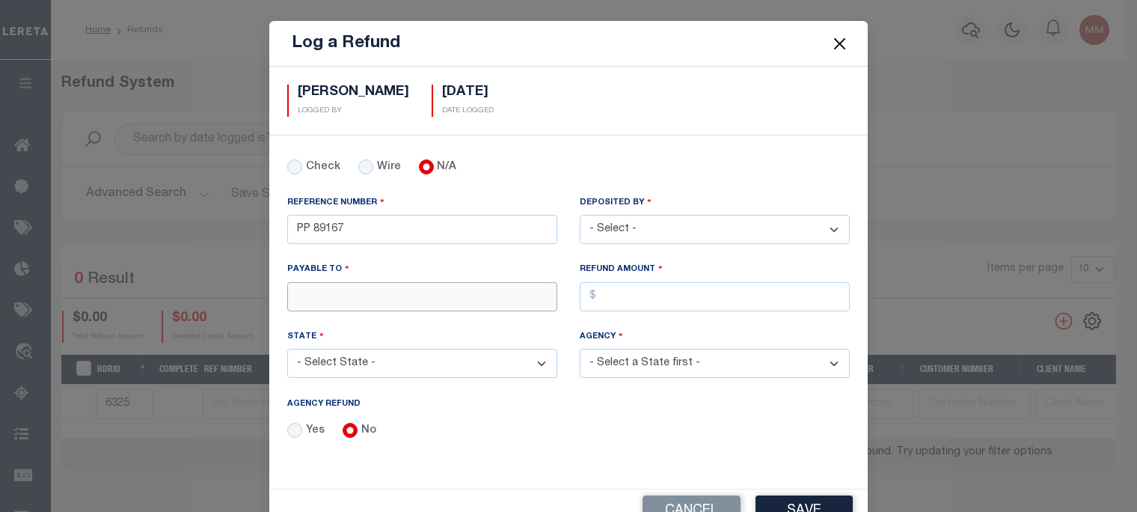
click at [357, 295] on input "PAYABLE TO" at bounding box center [422, 296] width 270 height 29
type input "RENOVO MANAGEMENT COMPANY"
click at [635, 290] on input "AGENCY REFUND" at bounding box center [715, 296] width 270 height 29
type input "$2,481.51"
click at [412, 360] on select "- Select State - AK AL AR AZ CA CO CT DC DE FL GA GU HI IA ID IL IN KS KY LA MA…" at bounding box center [422, 363] width 270 height 29
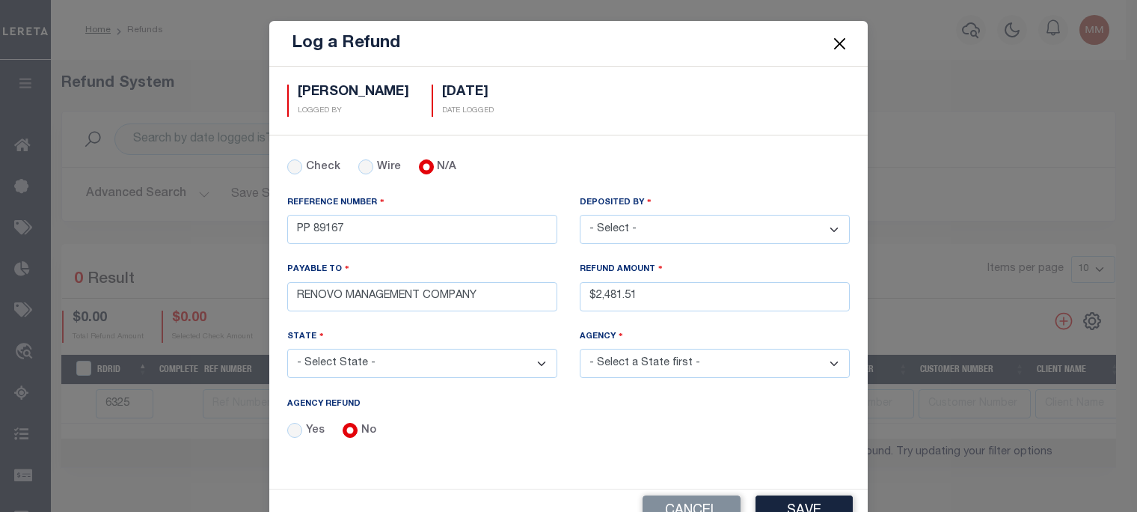
select select "NY"
click at [287, 349] on select "- Select State - AK AL AR AZ CA CO CT DC DE FL GA GU HI IA ID IL IN KS KY LA MA…" at bounding box center [422, 363] width 270 height 29
click at [644, 357] on select "- Select Agency - ADAMS TOWN ADAMS VILLAGE ADDISON CSD ADDISON TOWN ADDISON VIL…" at bounding box center [715, 363] width 270 height 29
select select "3605917001"
click at [580, 349] on select "- Select Agency - ADAMS TOWN ADAMS VILLAGE ADDISON CSD ADDISON TOWN ADDISON VIL…" at bounding box center [715, 363] width 270 height 29
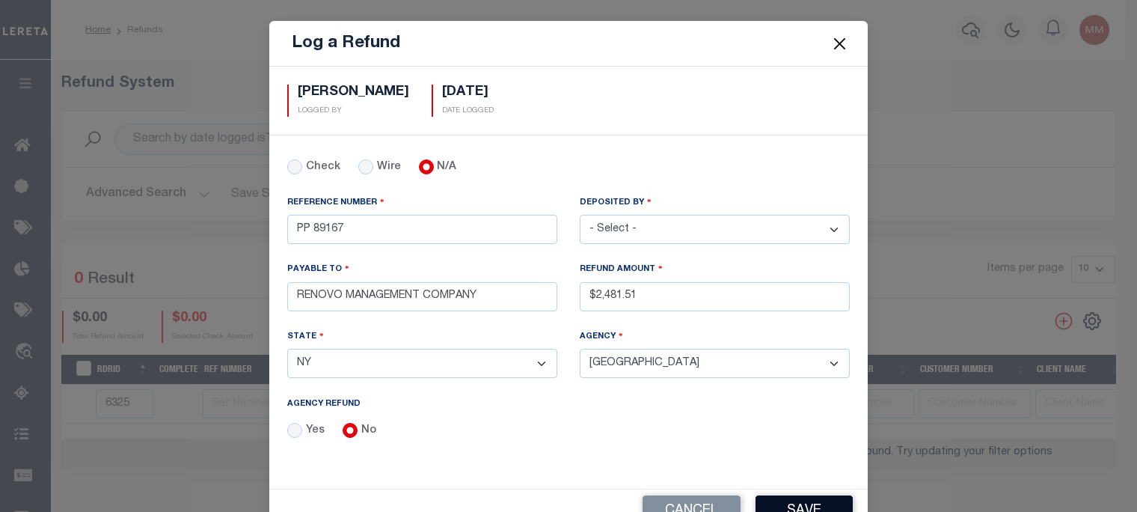
click at [785, 500] on button "Save" at bounding box center [803, 511] width 97 height 32
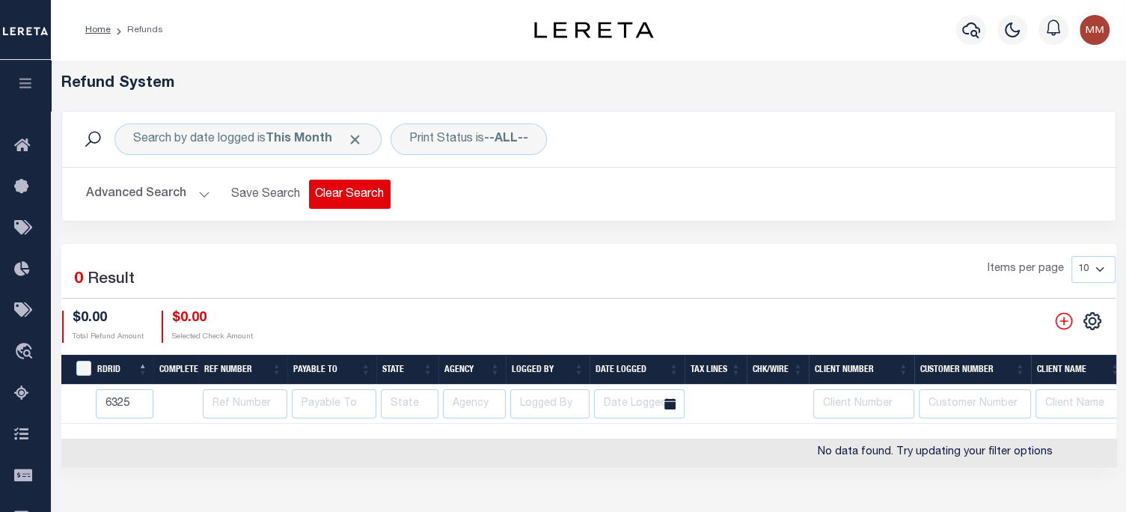
click at [333, 197] on button "Clear Search" at bounding box center [350, 194] width 82 height 29
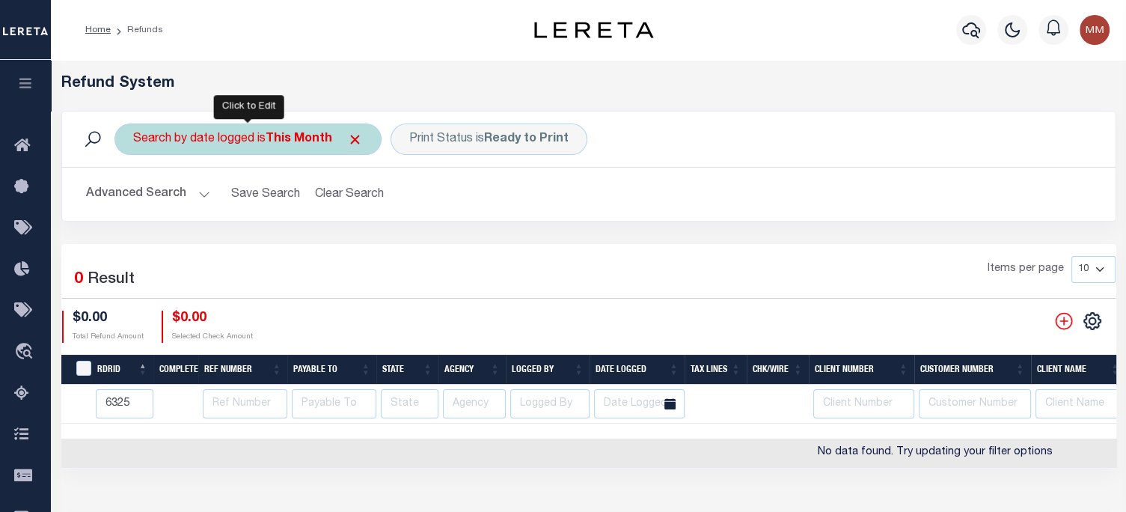
click at [214, 138] on div "Search by date logged is This Month" at bounding box center [247, 138] width 267 height 31
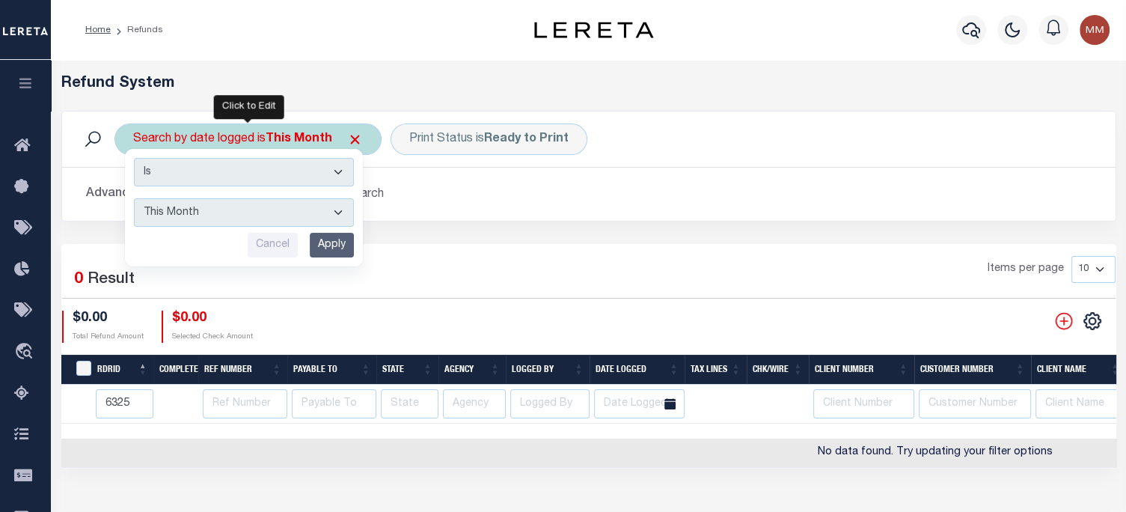
click at [192, 210] on select "This Month Last Month Last Three Months This Year Last Year" at bounding box center [244, 212] width 220 height 28
click at [134, 198] on select "This Month Last Month Last Three Months This Year Last Year" at bounding box center [244, 212] width 220 height 28
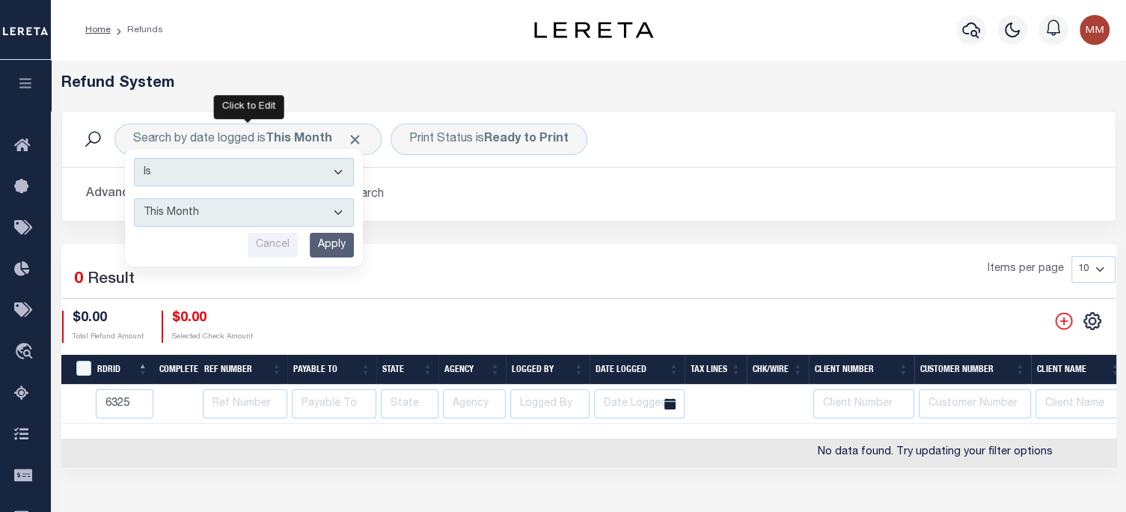
click at [328, 246] on input "Apply" at bounding box center [332, 245] width 44 height 25
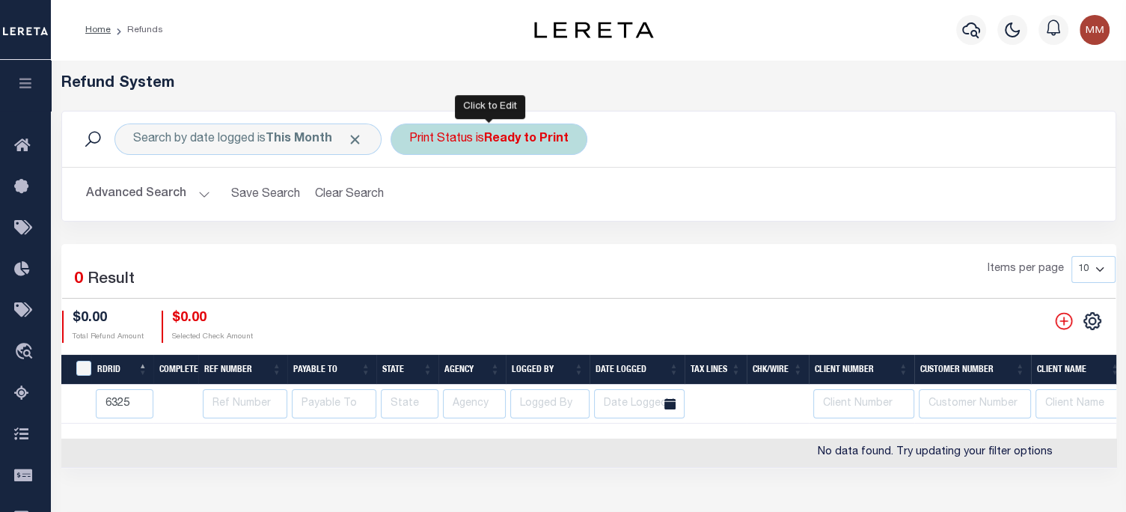
click at [430, 138] on div "Print Status is Ready to Print" at bounding box center [488, 138] width 197 height 31
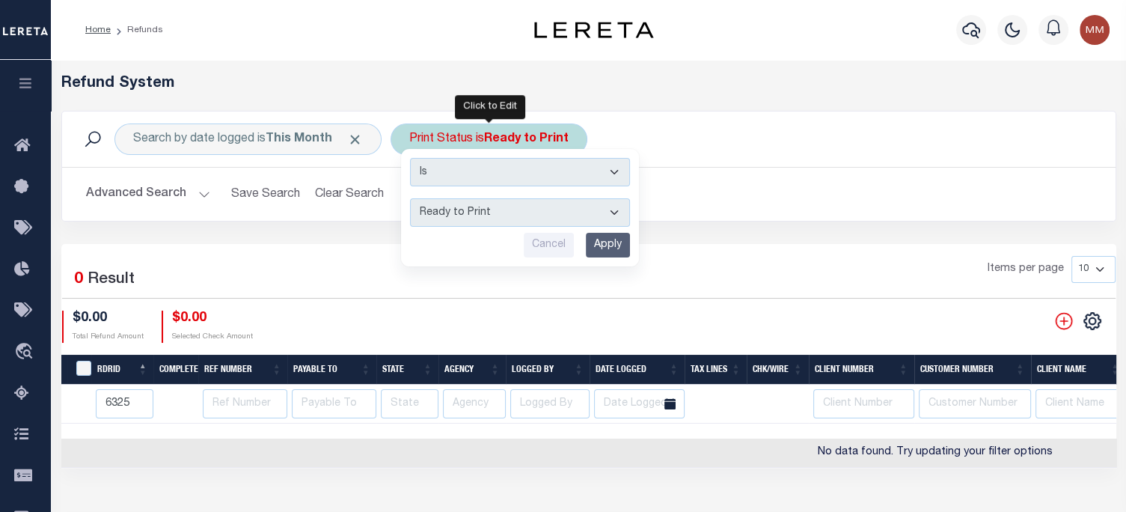
click at [442, 217] on select "--ALL-- Ready to Write Ready to Print Printed" at bounding box center [520, 212] width 220 height 28
select select "All"
click at [410, 198] on select "--ALL-- Ready to Write Ready to Print Printed" at bounding box center [520, 212] width 220 height 28
click at [615, 242] on input "Apply" at bounding box center [608, 245] width 44 height 25
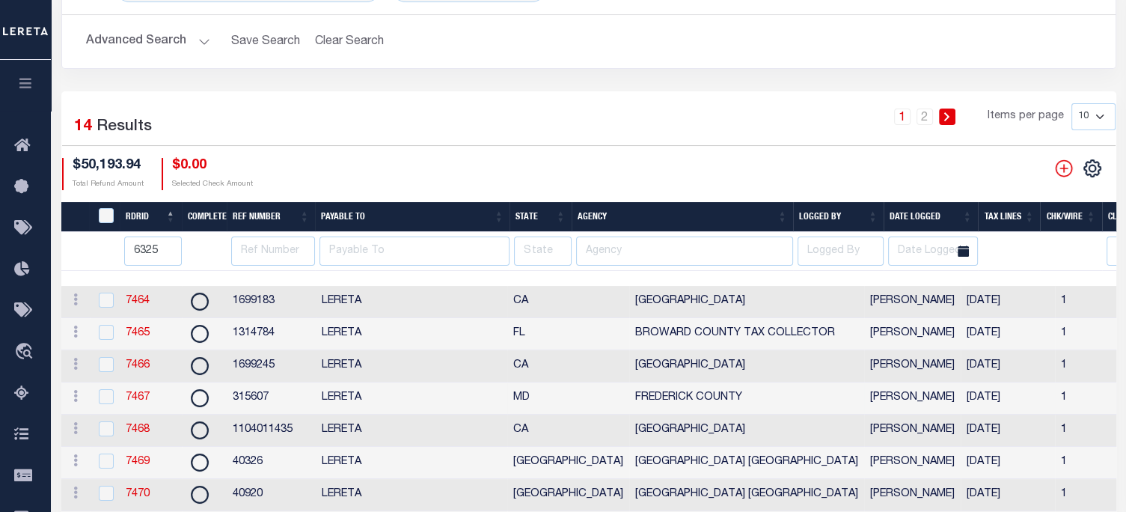
scroll to position [150, 0]
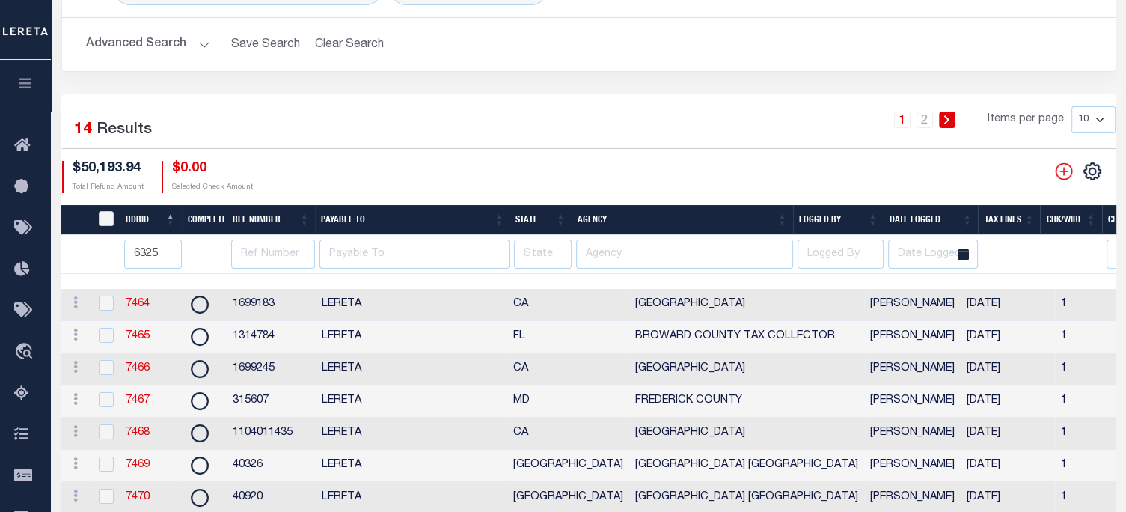
click at [1095, 123] on select "10 25 50 100" at bounding box center [1093, 119] width 44 height 27
select select "50"
click at [1071, 106] on select "10 25 50 100" at bounding box center [1093, 119] width 44 height 27
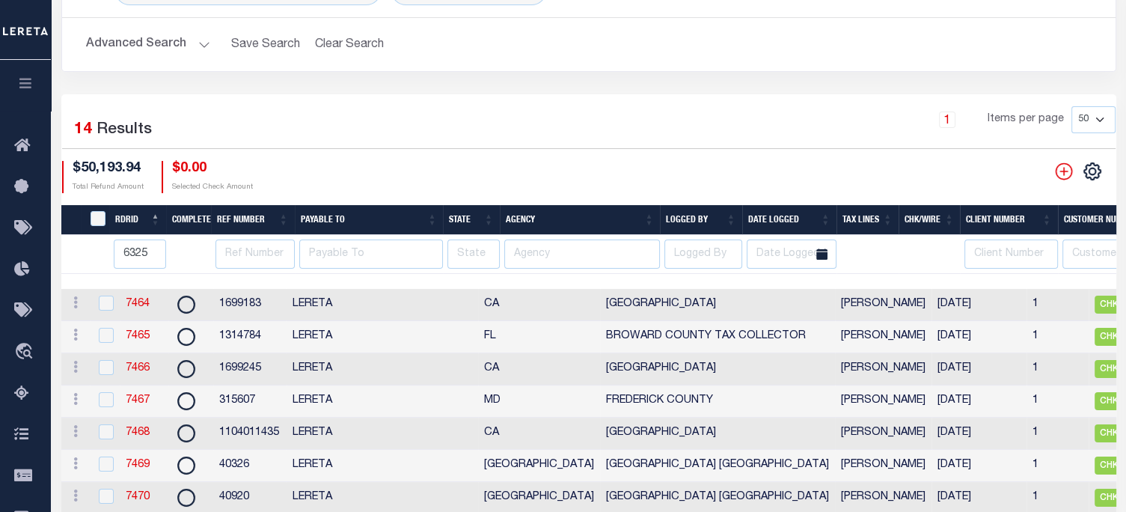
click at [862, 218] on th "Tax Lines" at bounding box center [867, 220] width 62 height 31
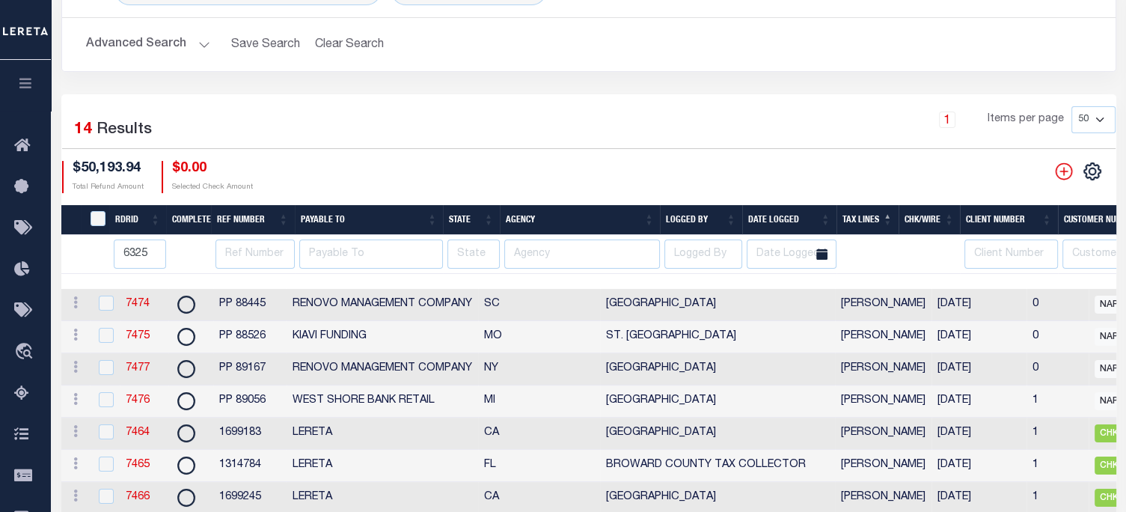
click at [859, 219] on th "Tax Lines" at bounding box center [867, 220] width 62 height 31
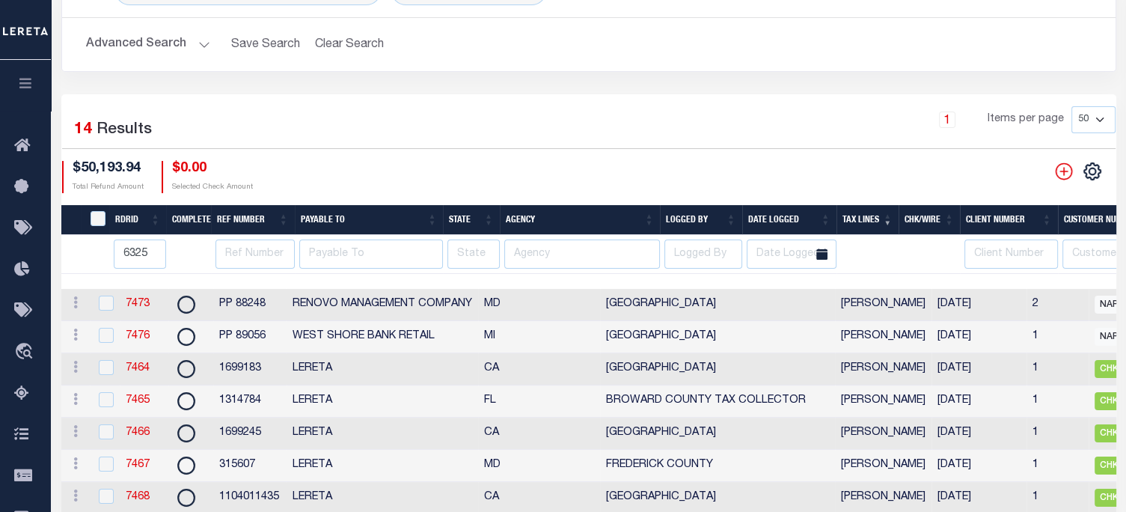
click at [862, 218] on th "Tax Lines" at bounding box center [867, 220] width 62 height 31
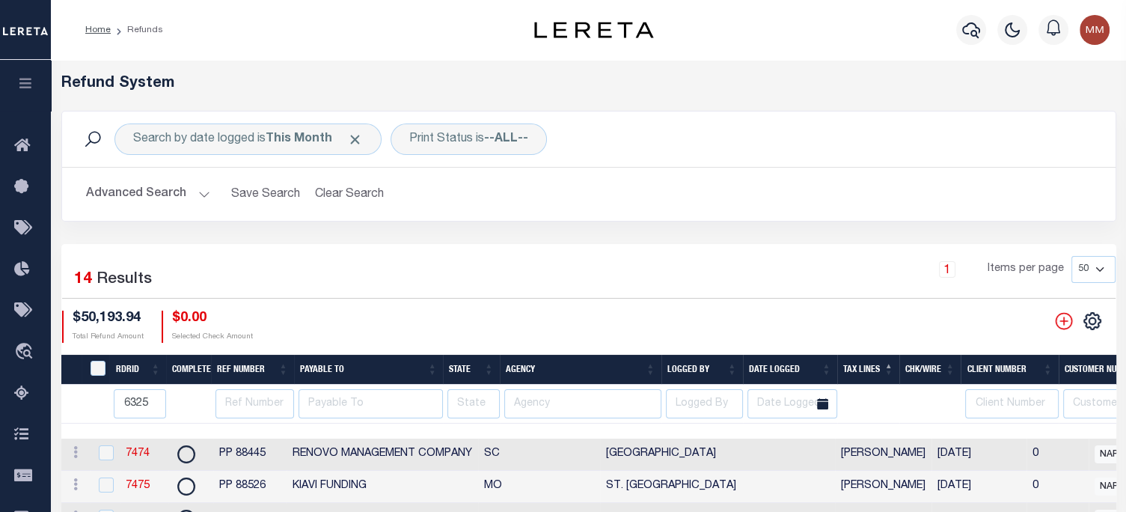
scroll to position [0, 0]
drag, startPoint x: 150, startPoint y: 398, endPoint x: -20, endPoint y: 409, distance: 170.9
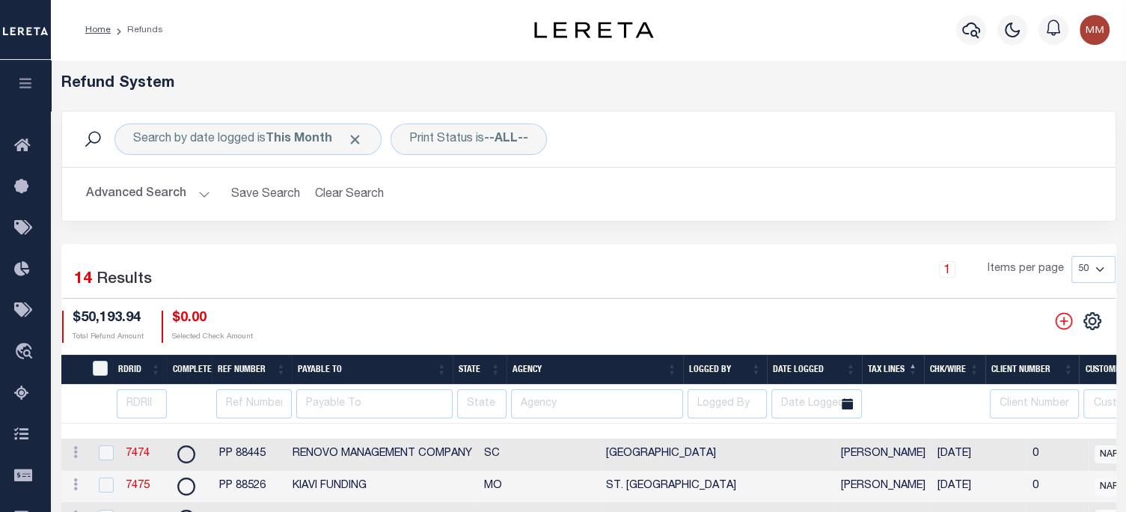
click at [889, 368] on th "Tax Lines" at bounding box center [893, 370] width 62 height 31
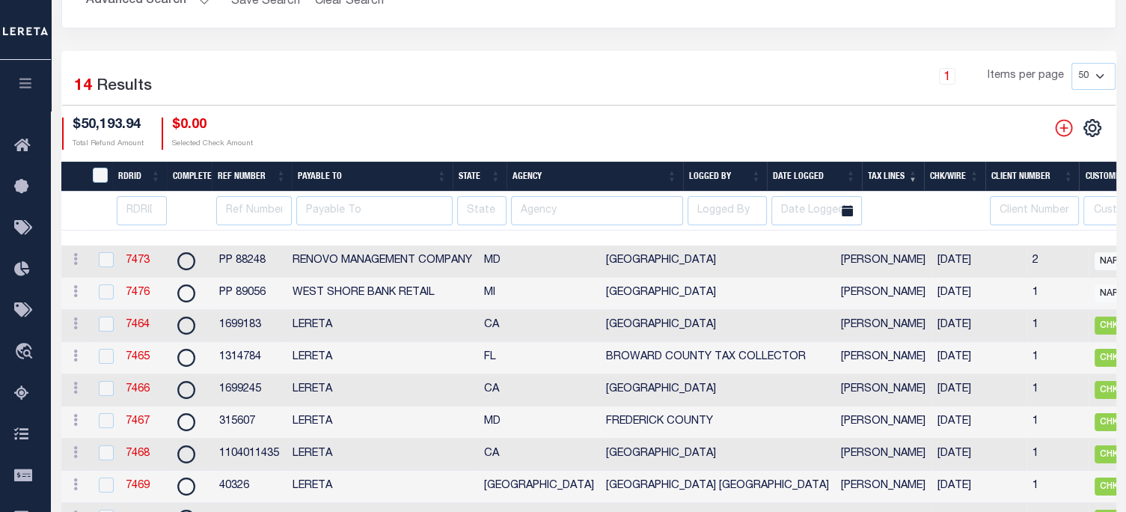
scroll to position [224, 0]
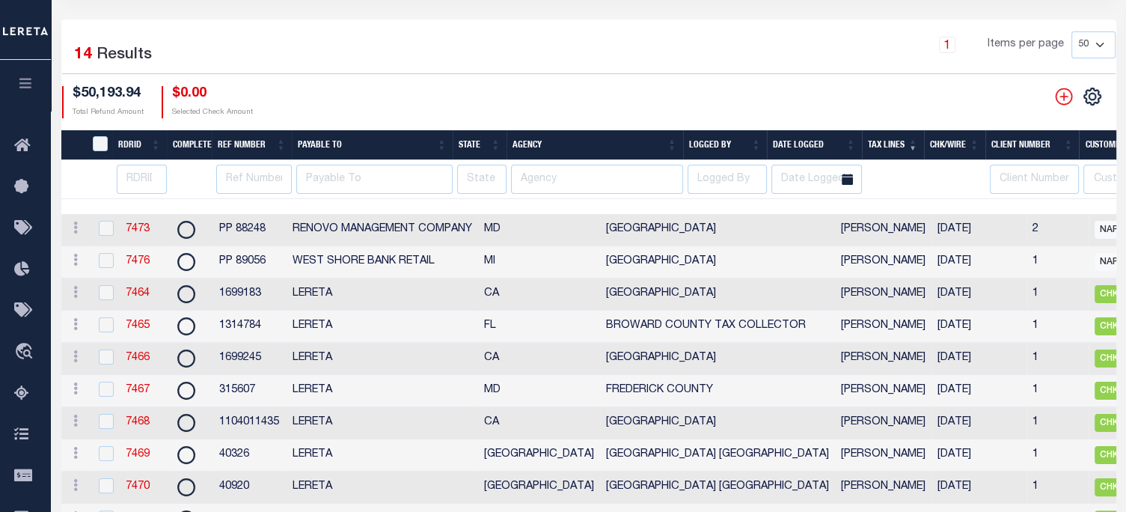
click at [874, 147] on th "Tax Lines" at bounding box center [893, 145] width 62 height 31
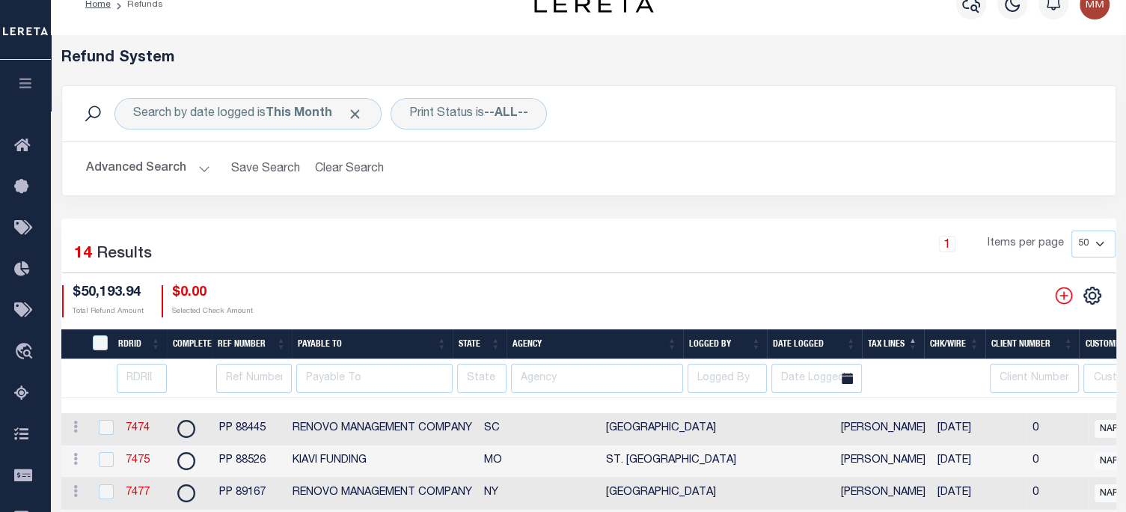
scroll to position [0, 0]
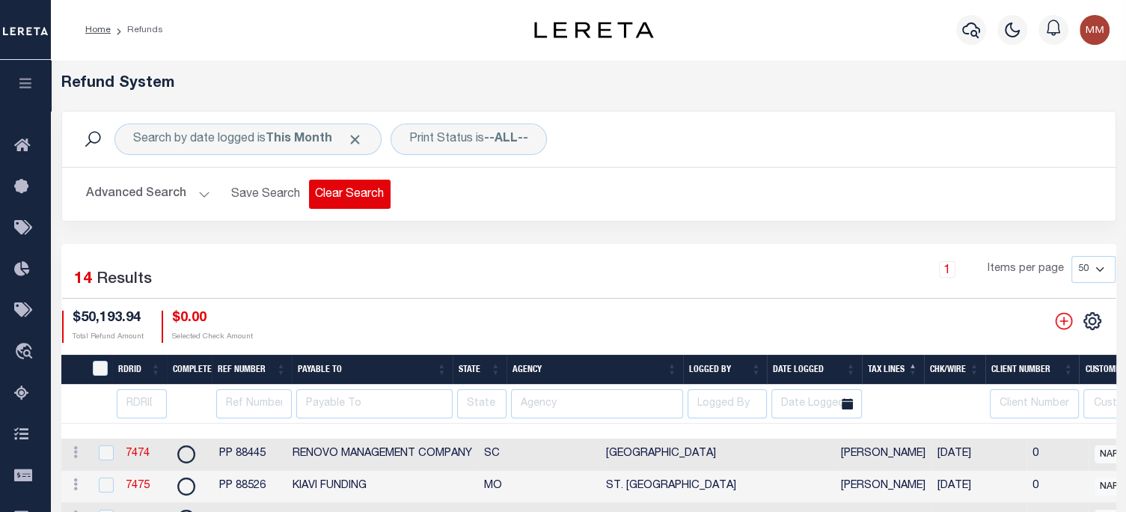
click at [346, 198] on button "Clear Search" at bounding box center [350, 194] width 82 height 29
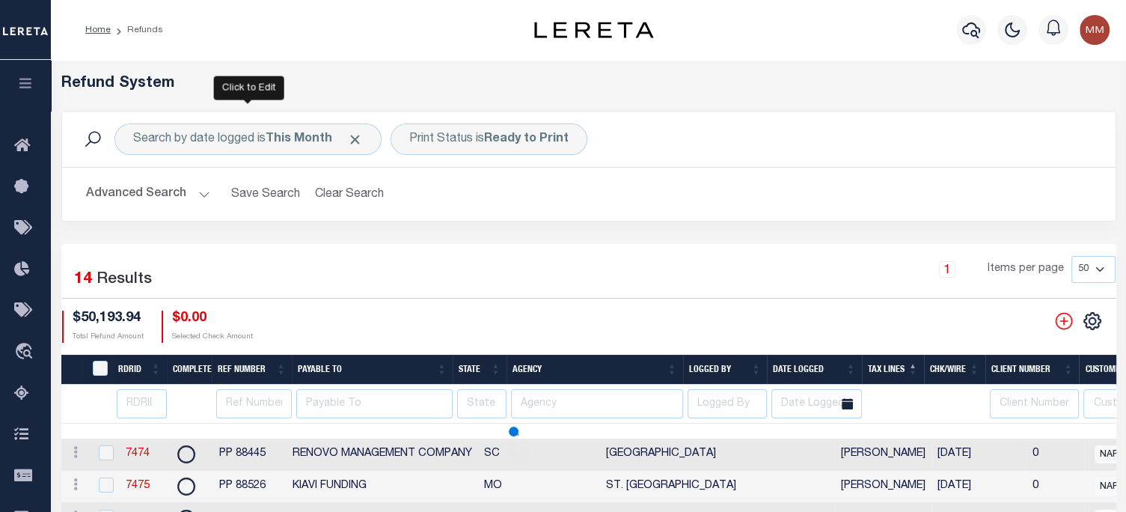
click at [346, 198] on button "Clear Search" at bounding box center [350, 194] width 82 height 29
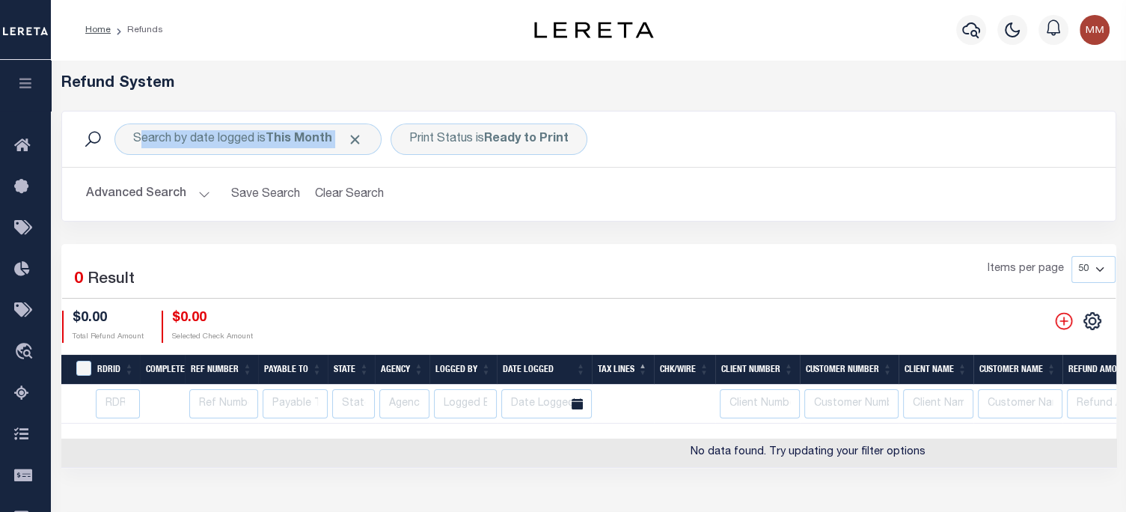
click at [346, 198] on button "Clear Search" at bounding box center [350, 194] width 82 height 29
click at [346, 198] on div "Search by date logged is This Month Print Status is Ready to Print Search Advan…" at bounding box center [588, 166] width 1055 height 111
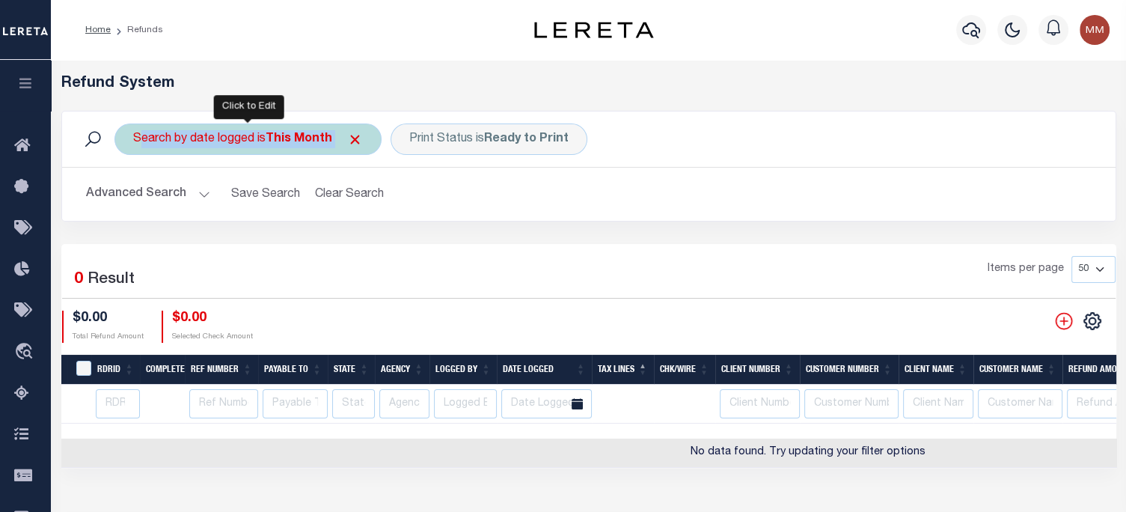
click at [244, 142] on div "Search by date logged is This Month" at bounding box center [247, 138] width 267 height 31
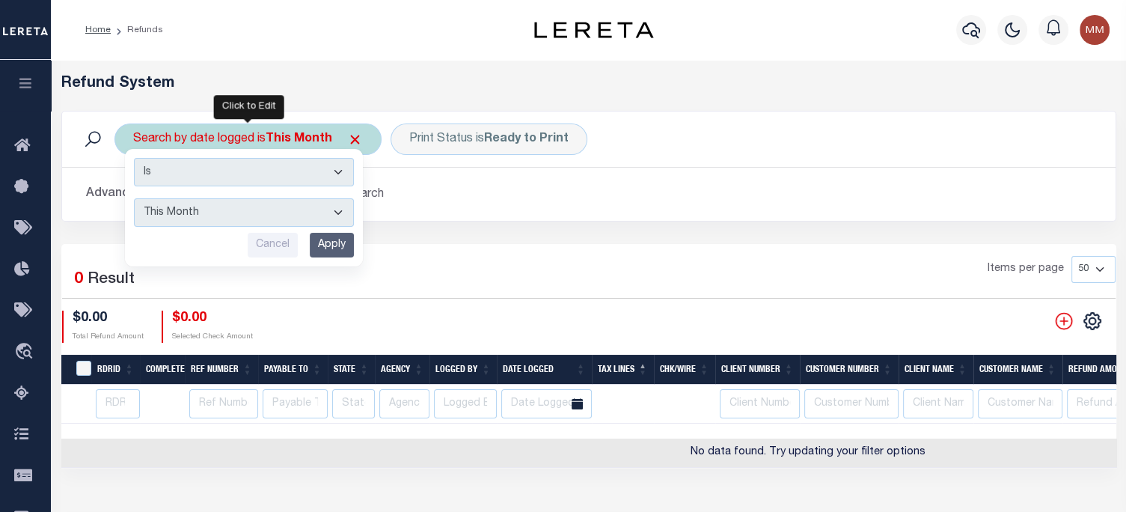
click at [183, 209] on select "This Month Last Month Last Three Months This Year Last Year" at bounding box center [244, 212] width 220 height 28
click at [134, 198] on select "This Month Last Month Last Three Months This Year Last Year" at bounding box center [244, 212] width 220 height 28
click at [331, 248] on input "Apply" at bounding box center [332, 245] width 44 height 25
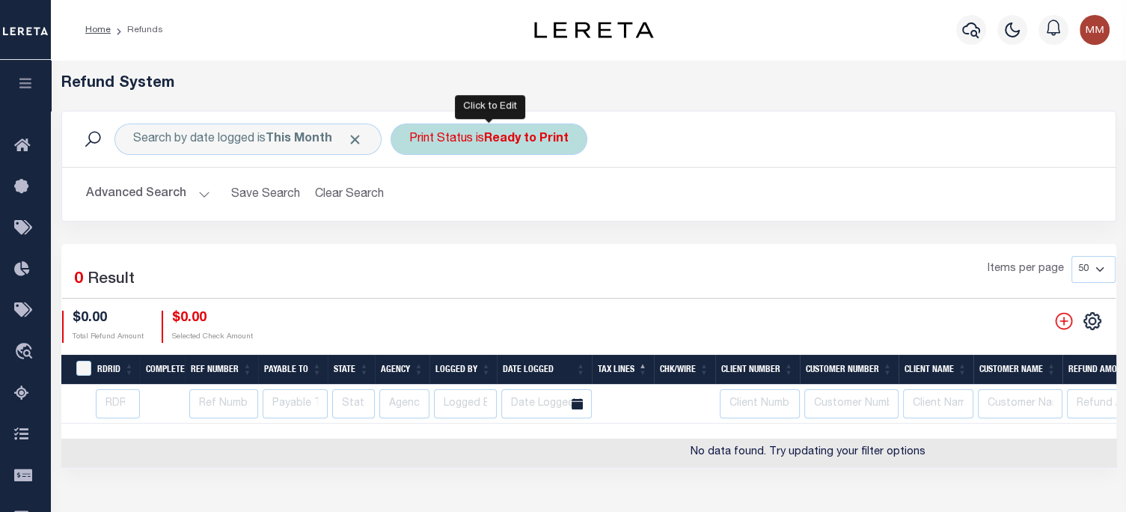
click at [503, 141] on b "Ready to Print" at bounding box center [526, 139] width 85 height 12
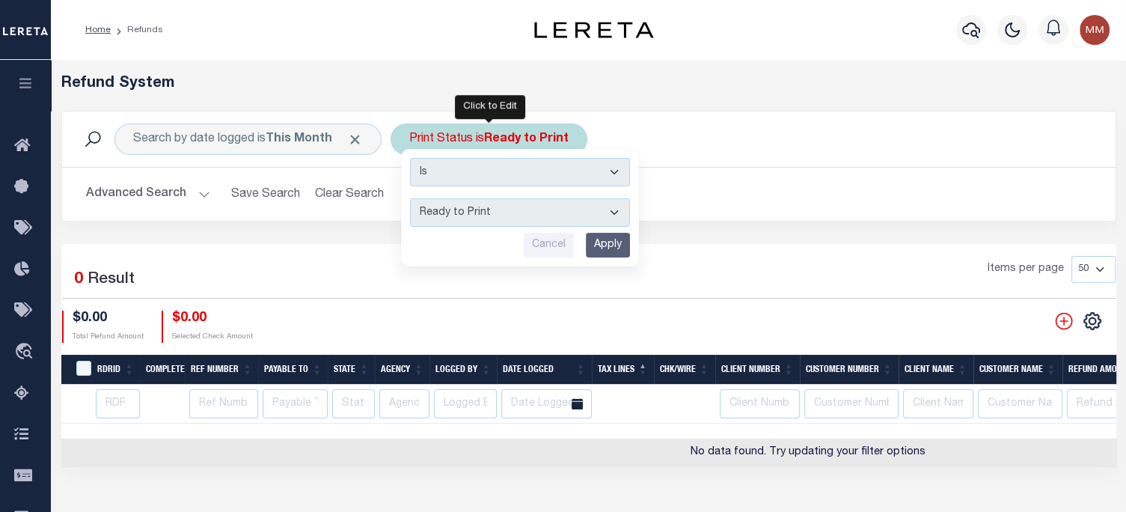
click at [476, 209] on select "--ALL-- Ready to Write Ready to Print Printed" at bounding box center [520, 212] width 220 height 28
select select "All"
click at [410, 198] on select "--ALL-- Ready to Write Ready to Print Printed" at bounding box center [520, 212] width 220 height 28
click at [620, 244] on input "Apply" at bounding box center [608, 245] width 44 height 25
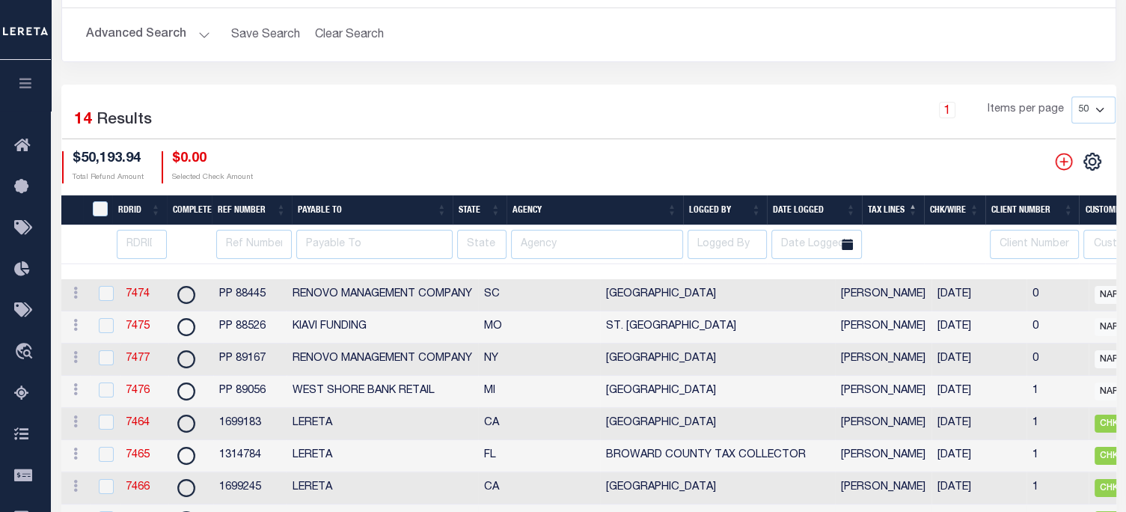
scroll to position [224, 0]
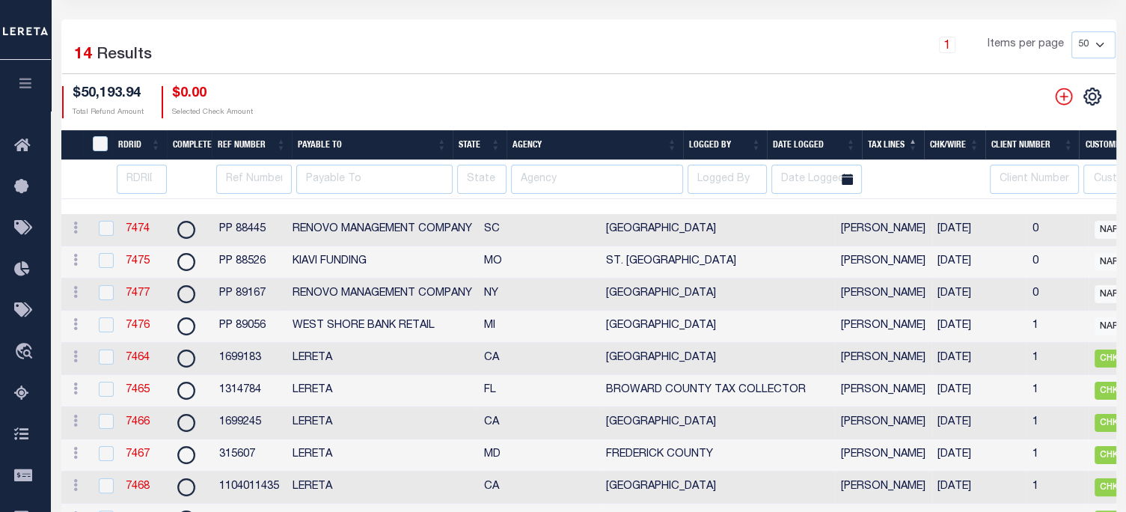
click at [779, 145] on th "Date Logged" at bounding box center [814, 145] width 94 height 31
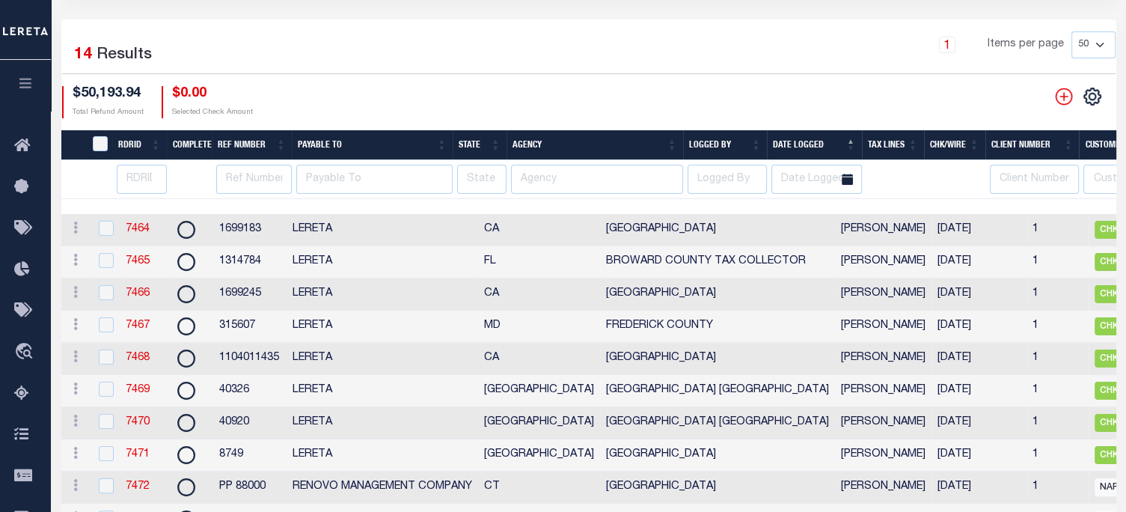
click at [779, 145] on th "Date Logged" at bounding box center [814, 145] width 94 height 31
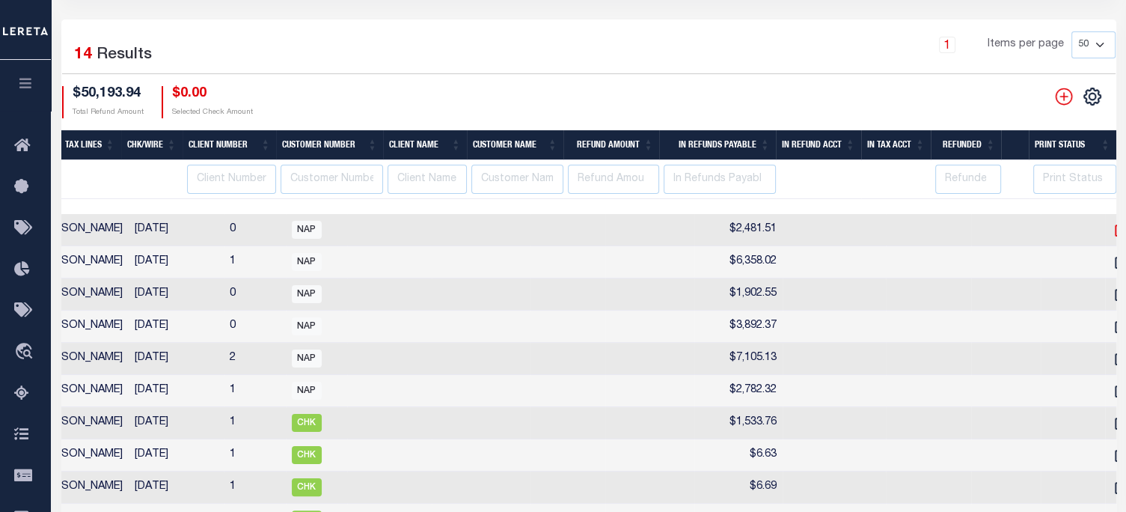
scroll to position [0, 0]
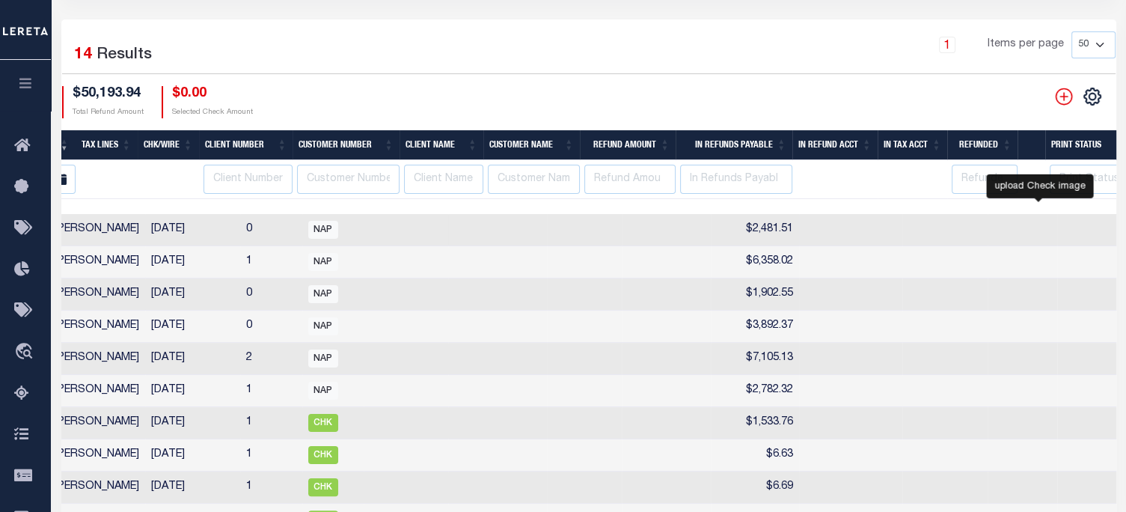
click at [1125, 229] on icon at bounding box center [1138, 229] width 19 height 19
checkbox input "false"
checkbox input "true"
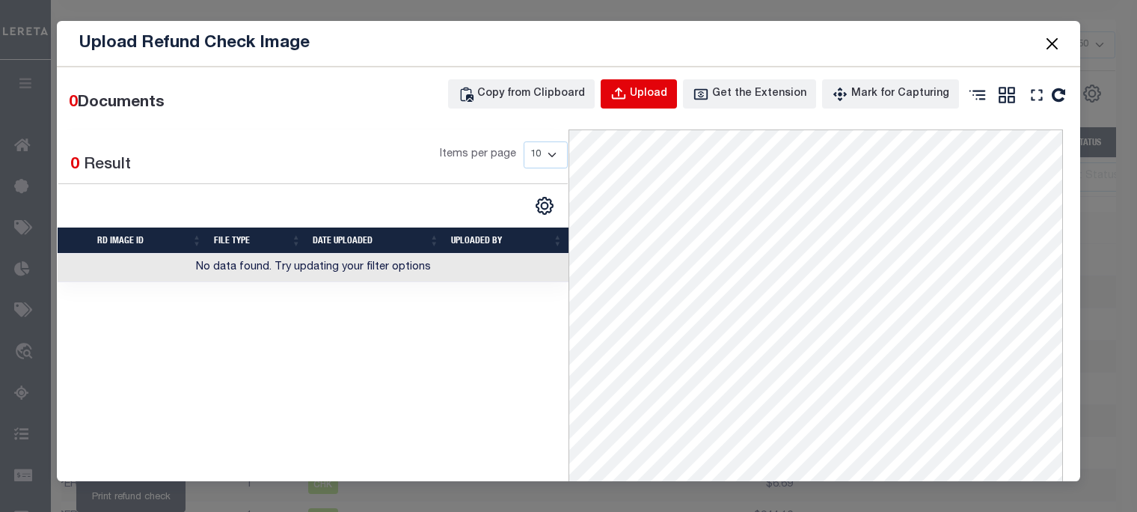
click at [650, 88] on div "Upload" at bounding box center [648, 94] width 37 height 16
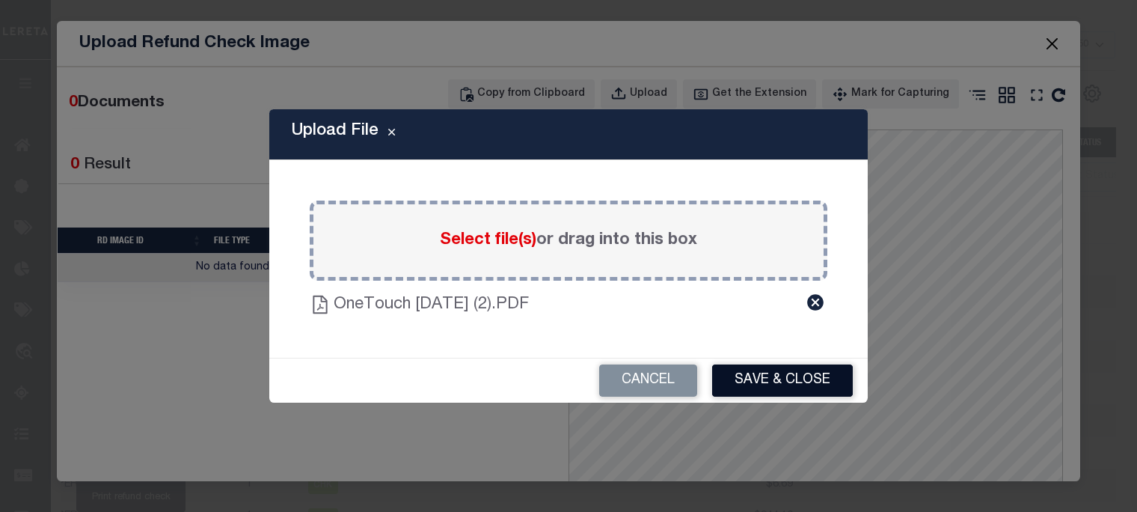
click at [753, 378] on button "Save & Close" at bounding box center [782, 380] width 141 height 32
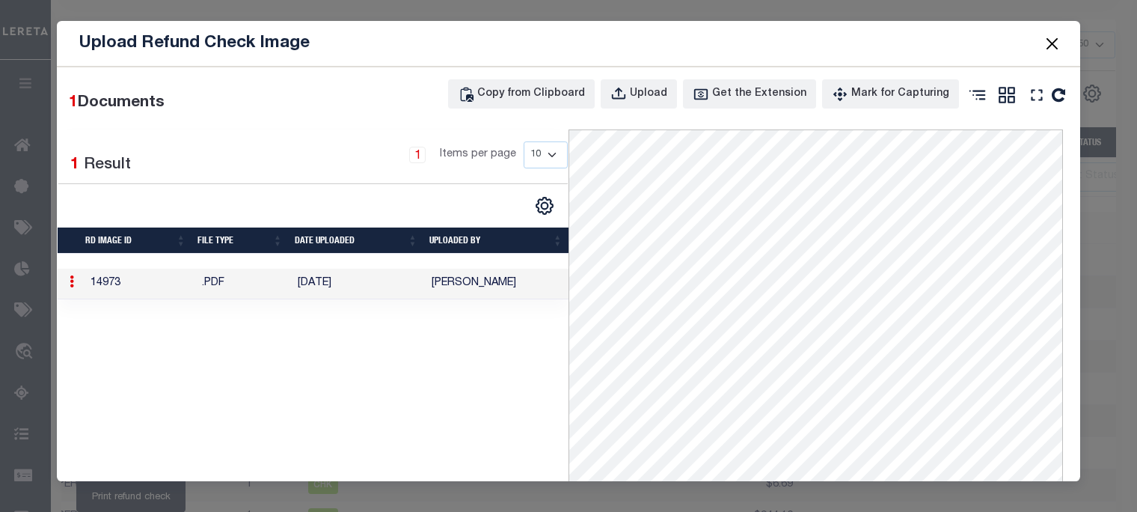
click at [1053, 40] on button "Close" at bounding box center [1052, 43] width 19 height 19
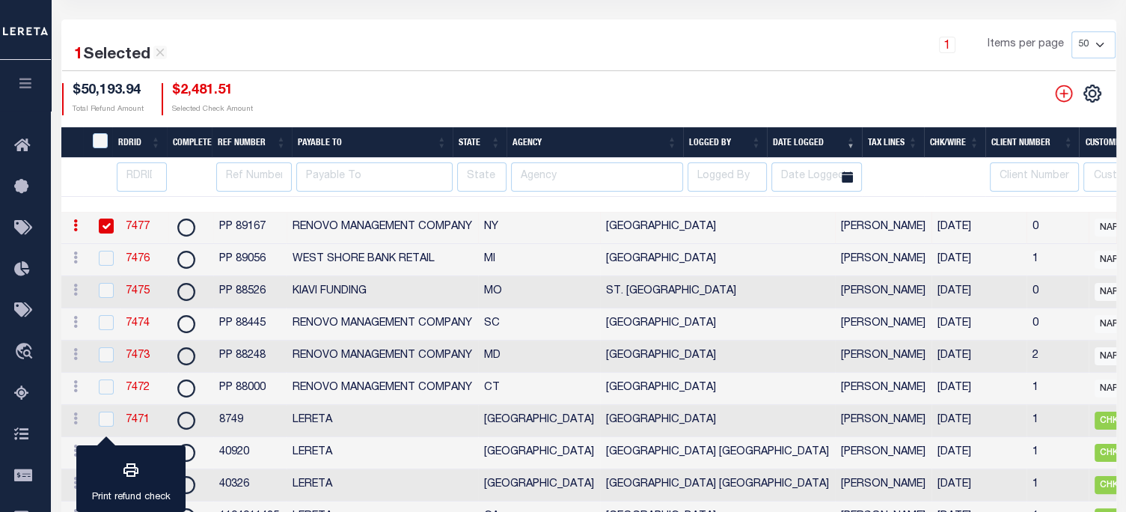
click at [133, 226] on link "7477" at bounding box center [138, 226] width 24 height 10
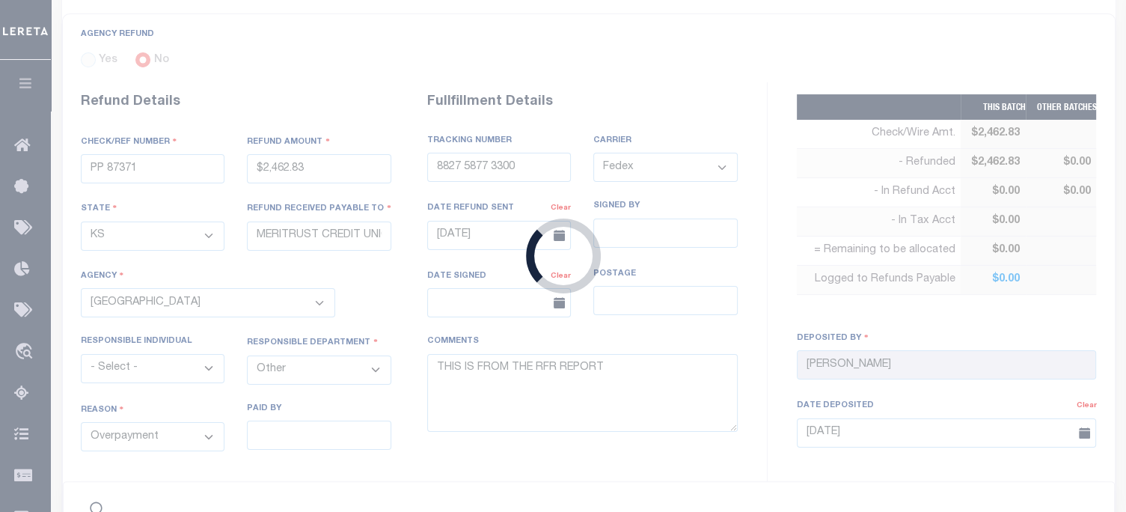
type input "PP 89167"
type input "$2,481.51"
select select "NY"
type input "RENOVO MANAGEMENT COMPANY"
select select
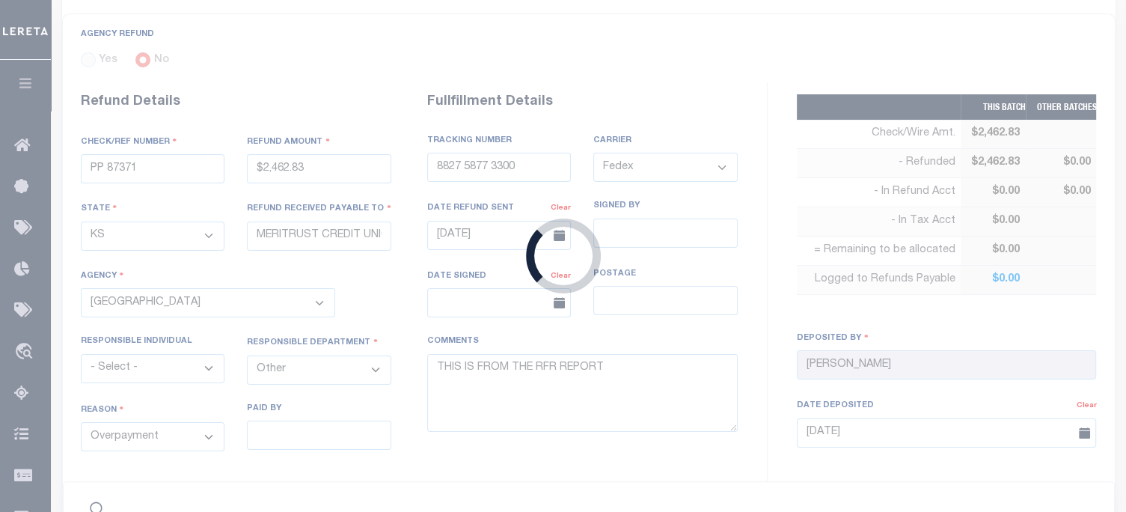
select select
type input "09/08/2025"
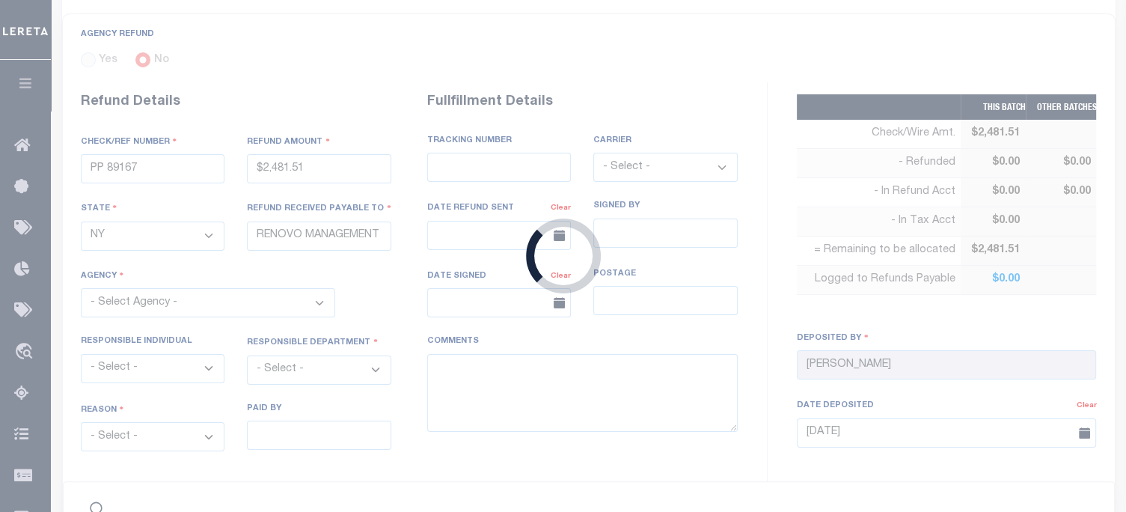
select select "3605917001"
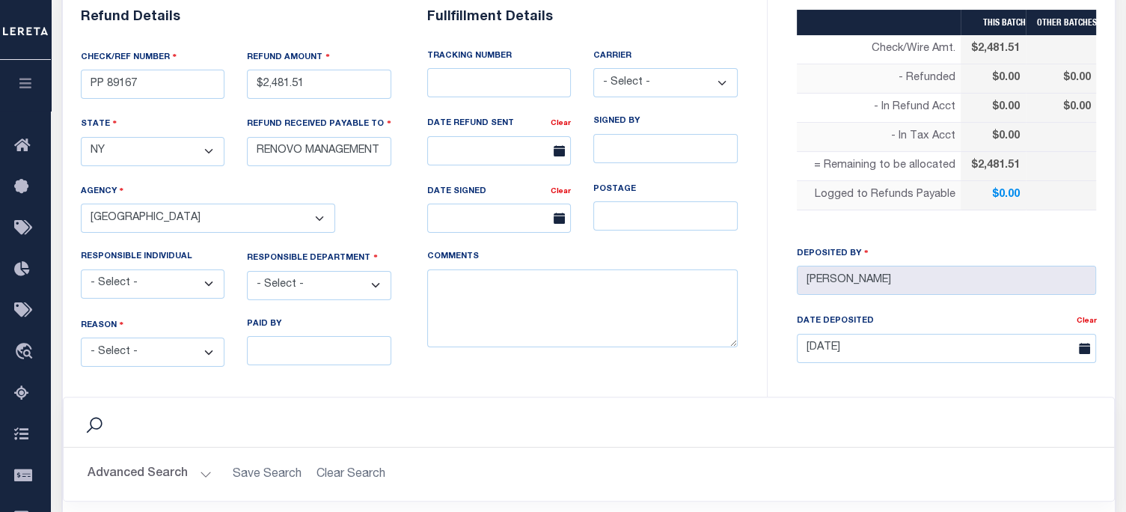
scroll to position [323, 0]
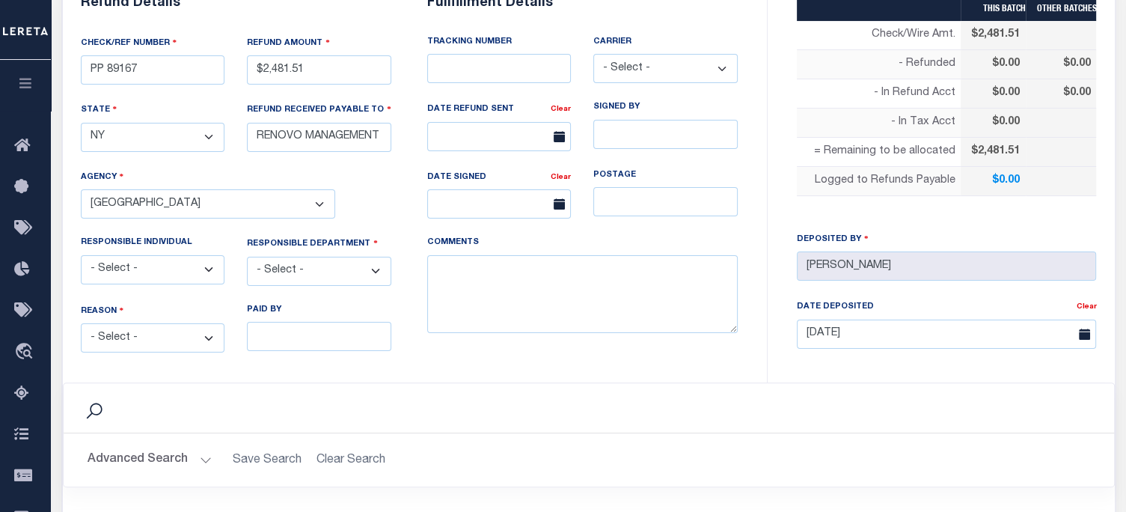
click at [121, 330] on select "- Select - Change In Value Discount Applied Duplicate Payment Exemption Applied…" at bounding box center [153, 337] width 144 height 29
select select "OVP"
click at [81, 323] on select "- Select - Change In Value Discount Applied Duplicate Payment Exemption Applied…" at bounding box center [153, 337] width 144 height 29
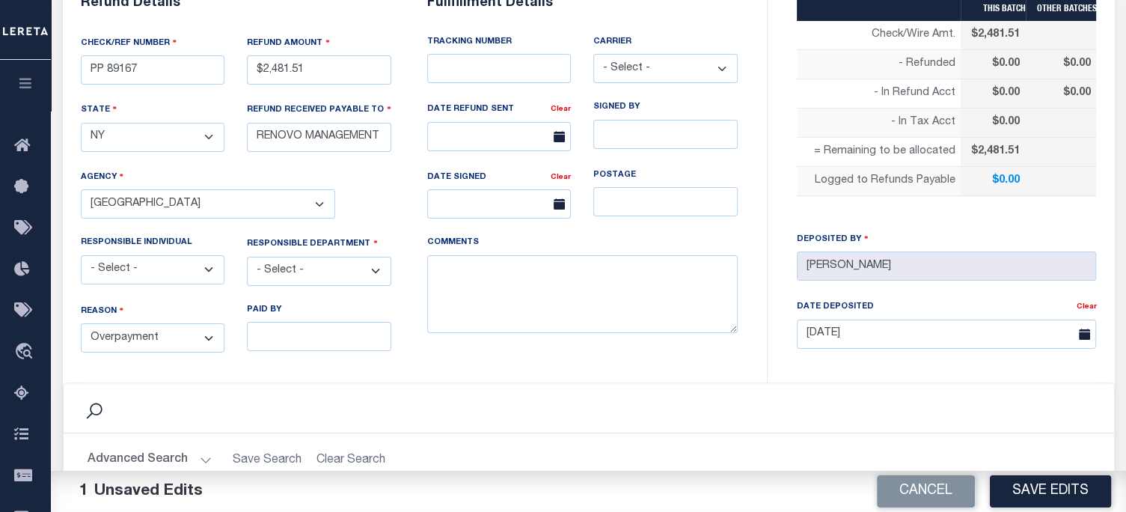
click at [334, 263] on select "- Select - 3rd Party Accounting AI Collector Customer Customer Service FactR JA…" at bounding box center [319, 271] width 144 height 29
select select "OTH"
click at [247, 257] on select "- Select - 3rd Party Accounting AI Collector Customer Customer Service FactR JA…" at bounding box center [319, 271] width 144 height 29
click at [492, 278] on textarea "COMMENTS" at bounding box center [582, 294] width 310 height 79
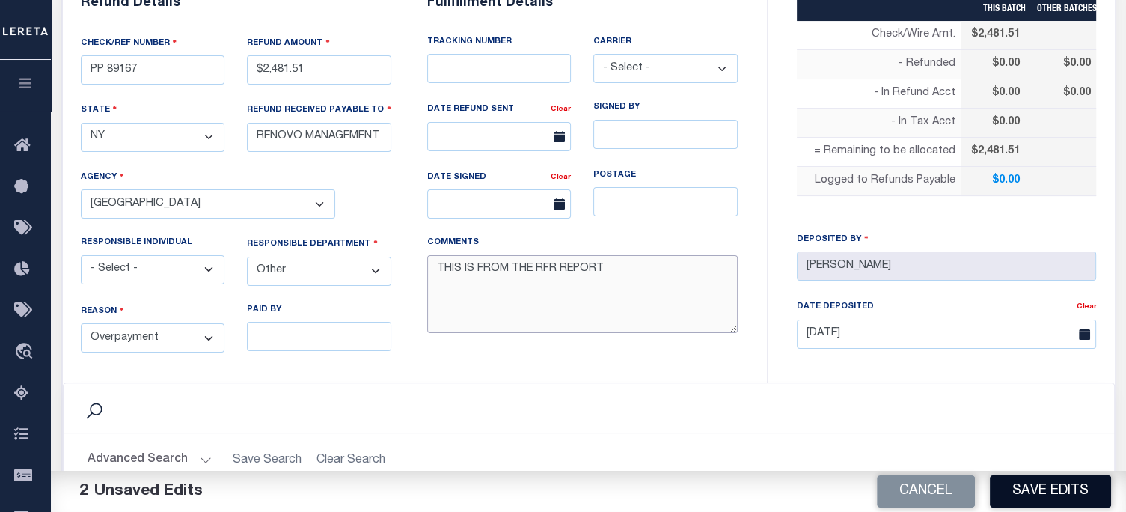
type textarea "THIS IS FROM THE RFR REPORT"
click at [1030, 485] on button "Save Edits" at bounding box center [1050, 491] width 121 height 32
type input "$2,481.51"
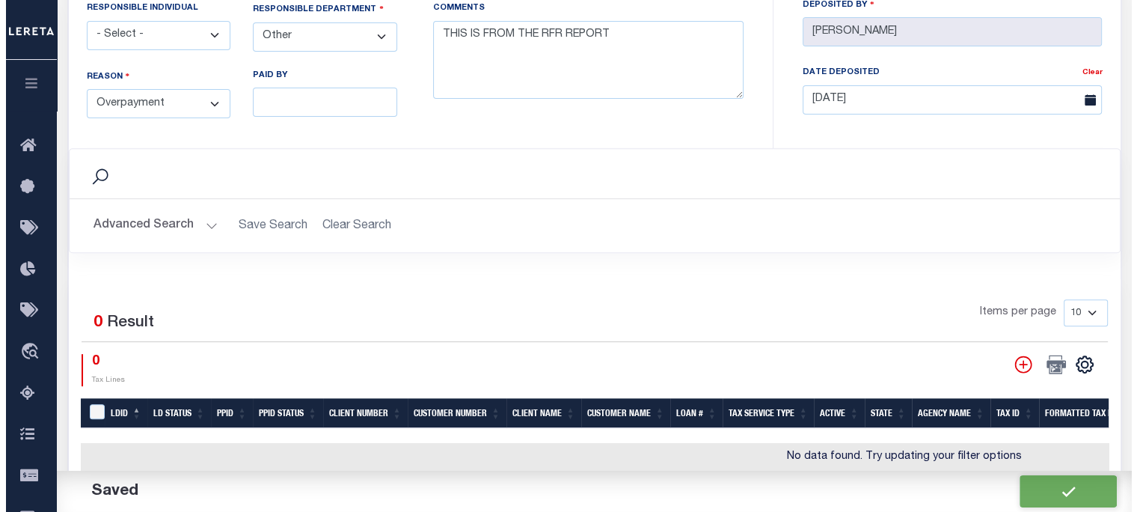
scroll to position [697, 0]
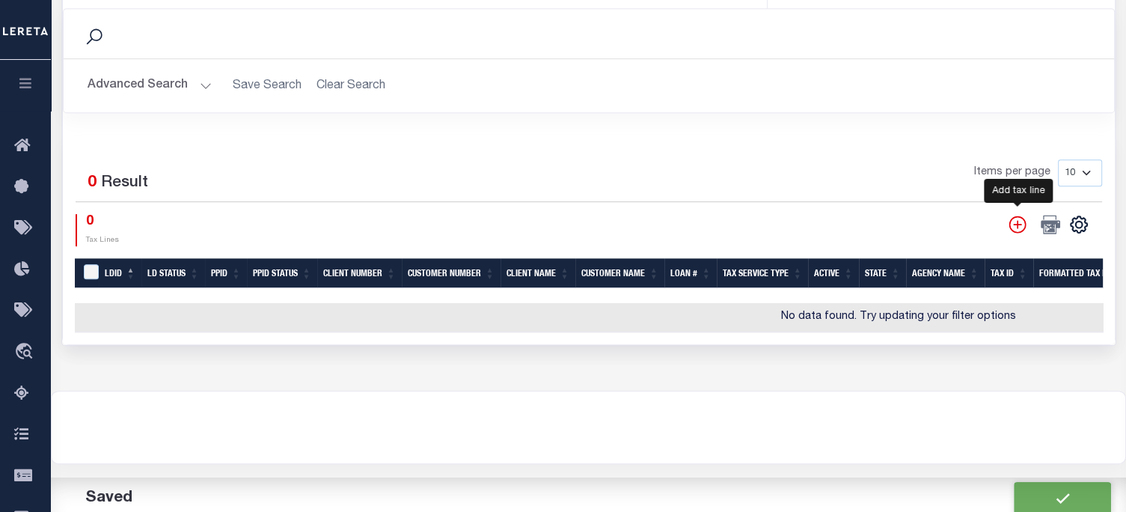
click at [1016, 220] on icon "" at bounding box center [1016, 223] width 17 height 17
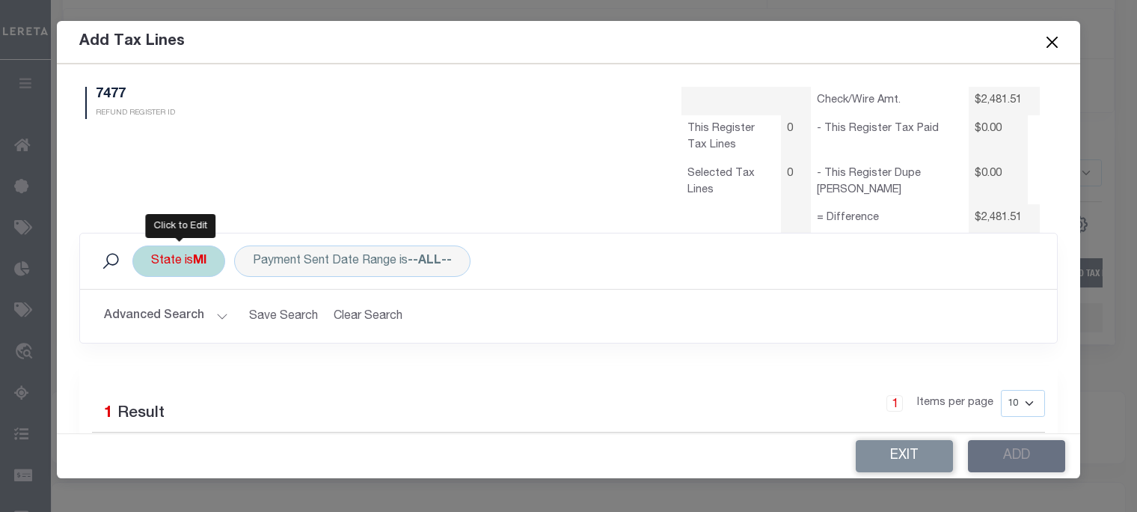
click at [192, 260] on div "State is MI" at bounding box center [178, 260] width 93 height 31
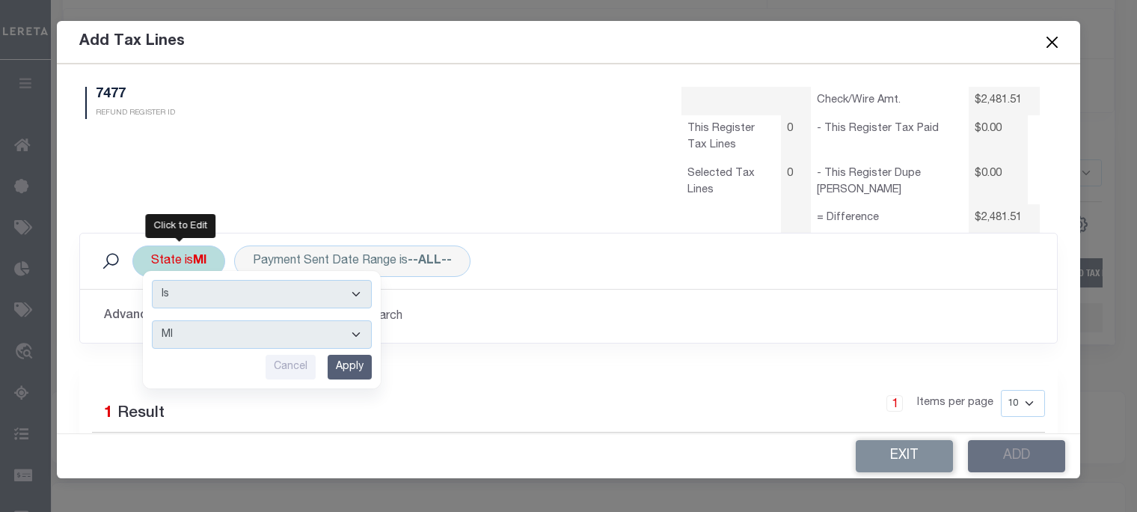
drag, startPoint x: 188, startPoint y: 337, endPoint x: 189, endPoint y: 330, distance: 7.6
click at [188, 336] on select "AK AL AR AZ CA CO CT DC DE FL GA GU HI IA ID IL IN KS KY LA MA MD ME MI MN MO M…" at bounding box center [262, 334] width 220 height 28
select select "NY"
click at [152, 320] on select "AK AL AR AZ CA CO CT DC DE FL GA GU HI IA ID IL IN KS KY LA MA MD ME MI MN MO M…" at bounding box center [262, 334] width 220 height 28
click at [340, 358] on input "Apply" at bounding box center [350, 367] width 44 height 25
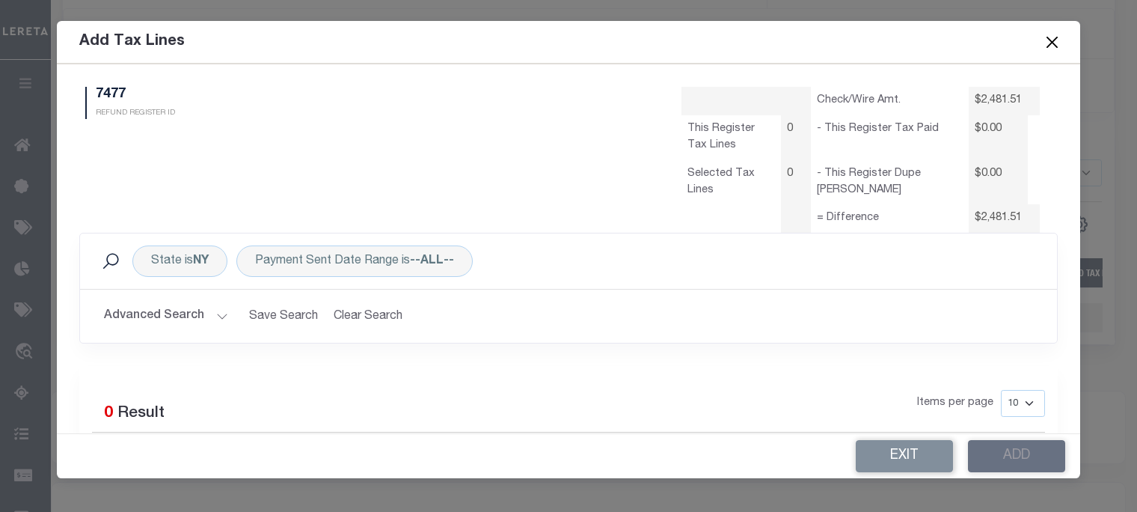
click at [188, 312] on button "Advanced Search" at bounding box center [166, 315] width 124 height 29
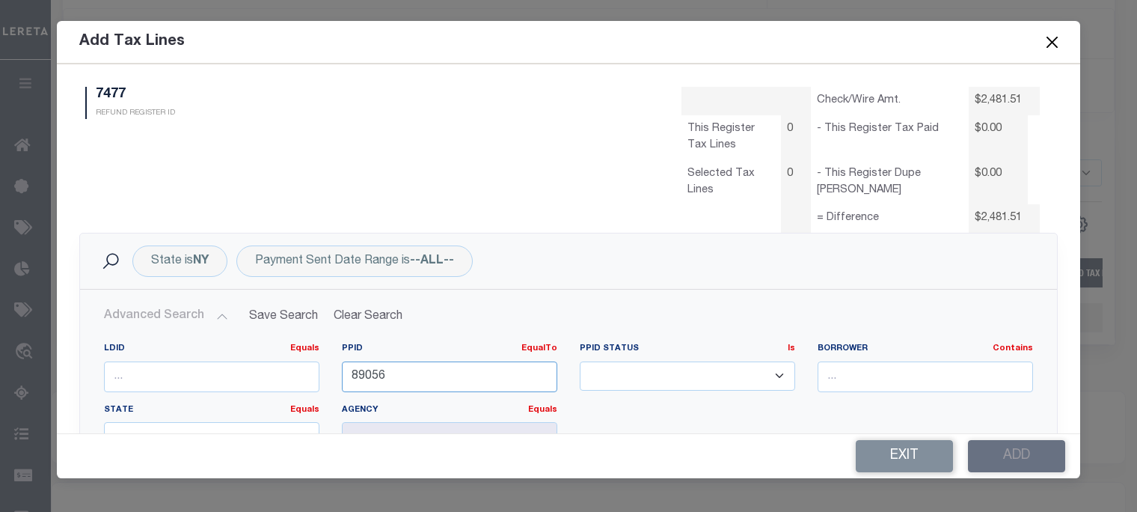
drag, startPoint x: 444, startPoint y: 378, endPoint x: 102, endPoint y: 336, distance: 344.5
click at [132, 349] on div "LDID Equals Equals Is Not Equal To Is Greater Than Is Less Than PPID EqualTo Eq…" at bounding box center [568, 404] width 951 height 122
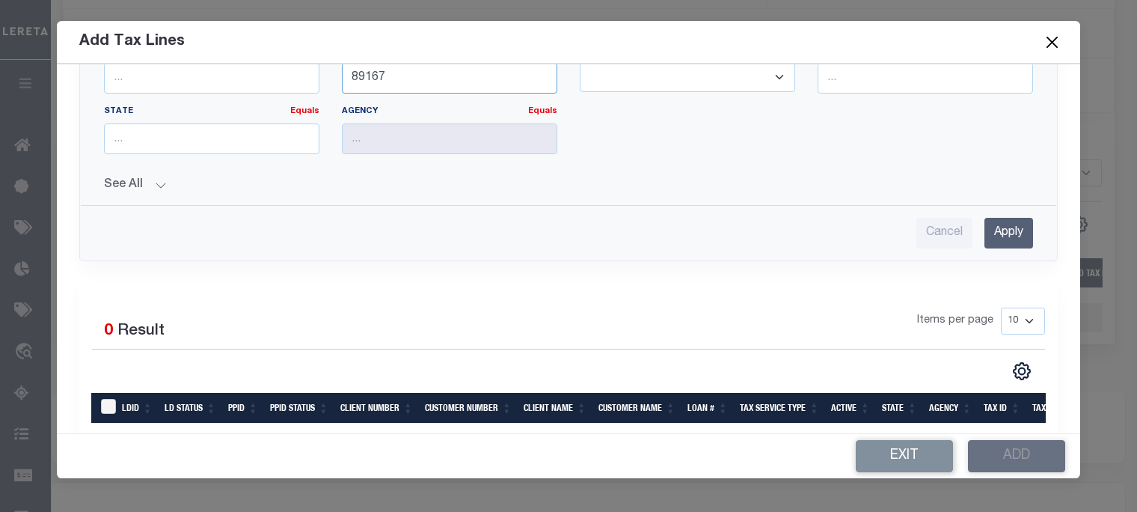
scroll to position [299, 0]
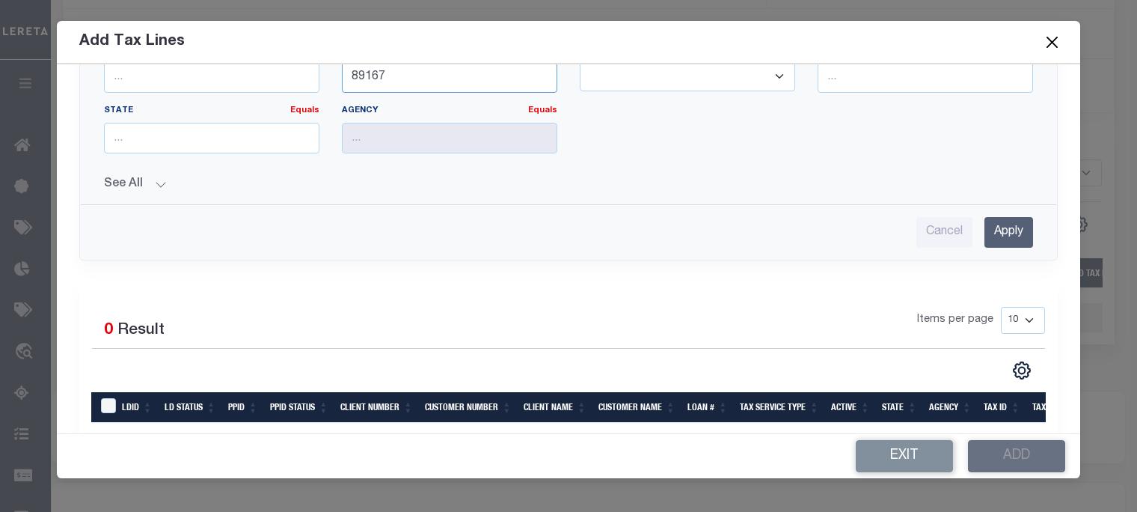
type input "89167"
click at [1000, 227] on input "Apply" at bounding box center [1008, 232] width 49 height 31
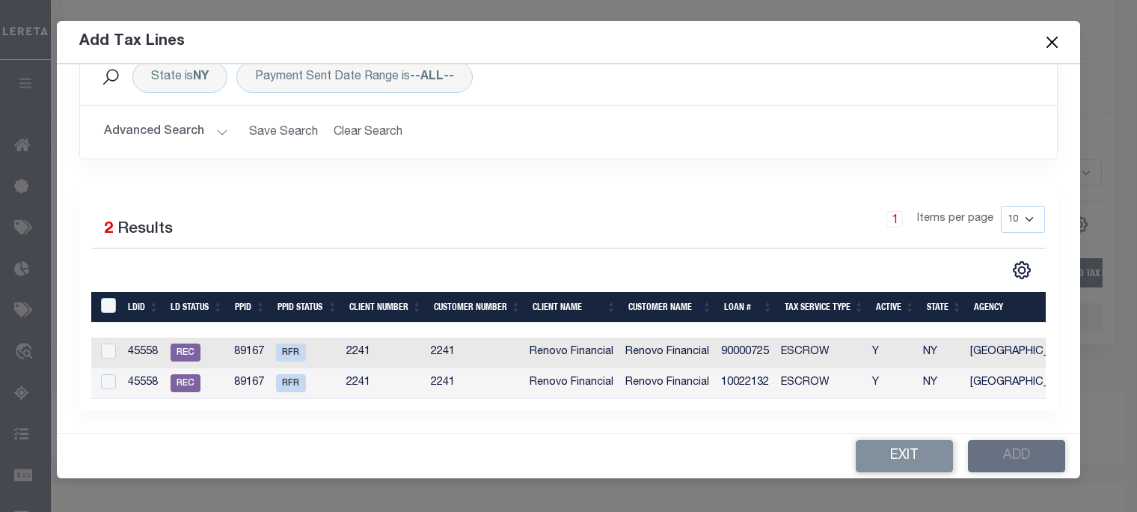
scroll to position [193, 0]
click at [107, 298] on input "LDBatchId" at bounding box center [108, 305] width 15 height 15
checkbox input "true"
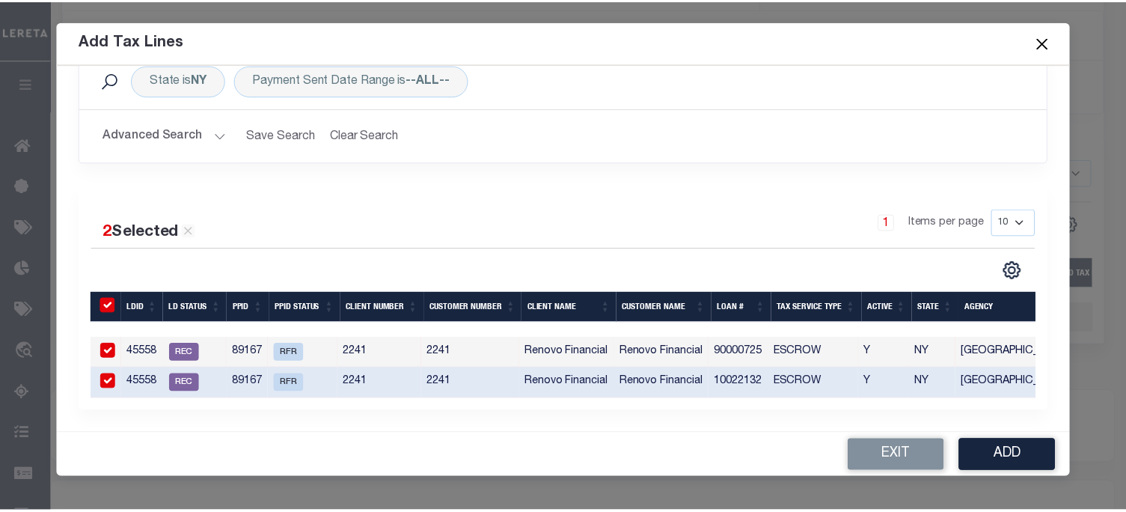
scroll to position [190, 0]
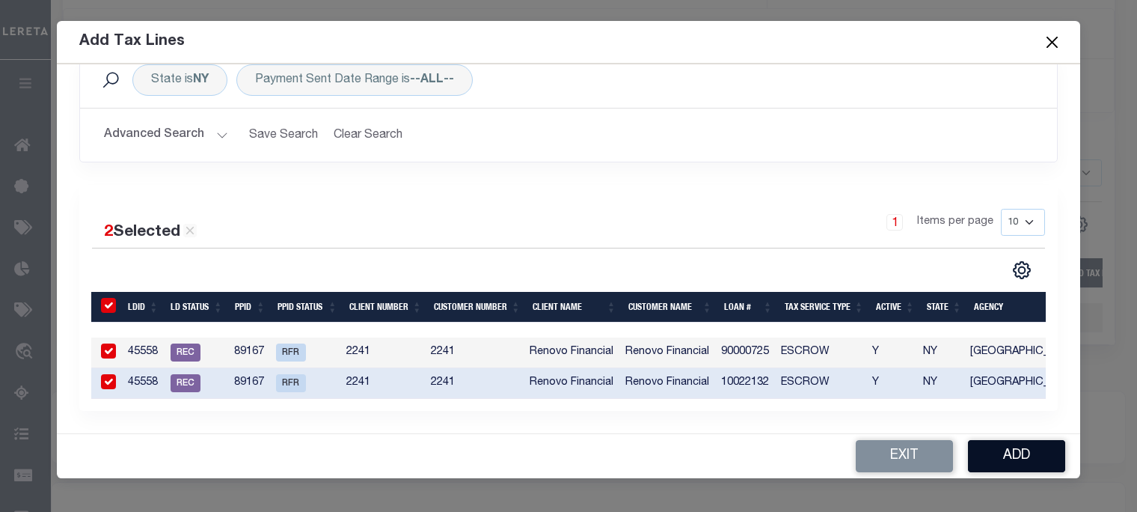
click at [1020, 455] on button "Add" at bounding box center [1016, 456] width 97 height 32
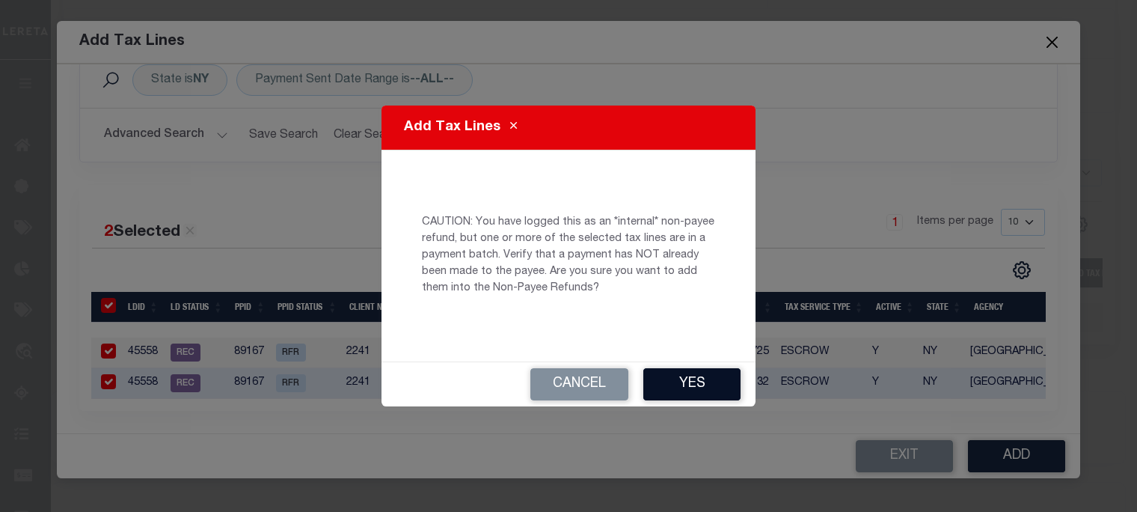
click at [688, 384] on button "Yes" at bounding box center [691, 384] width 97 height 32
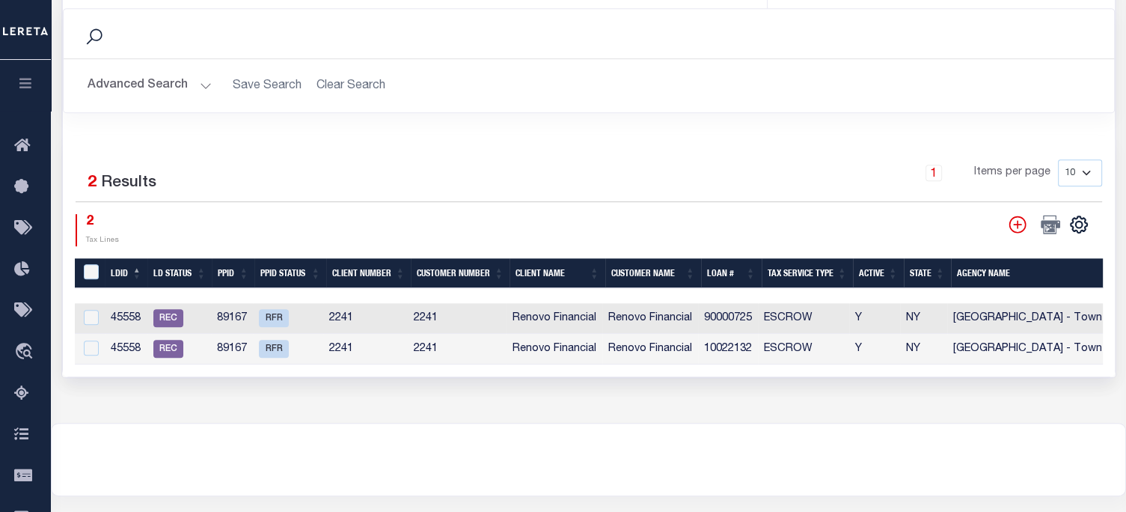
select select "50"
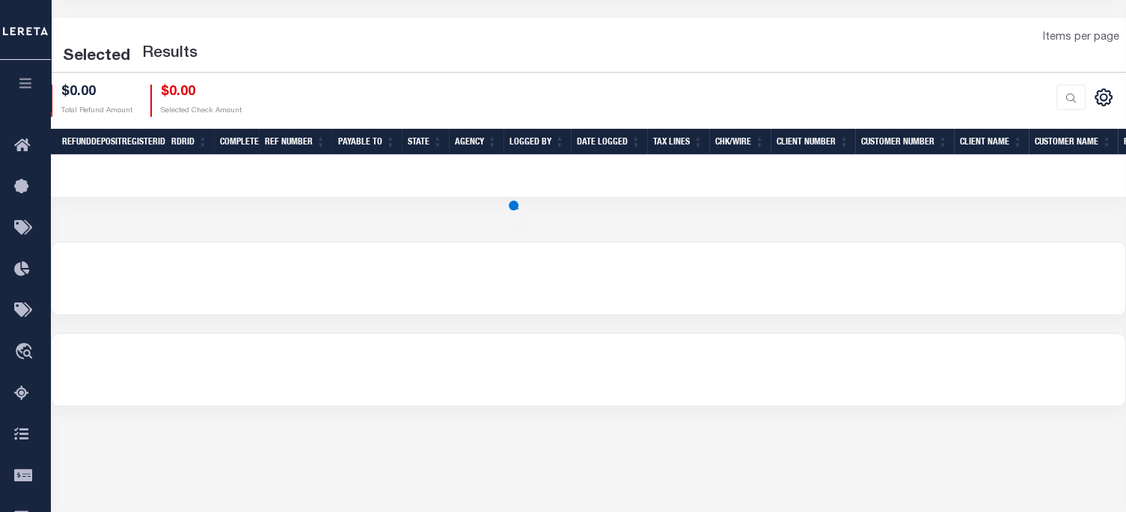
scroll to position [224, 0]
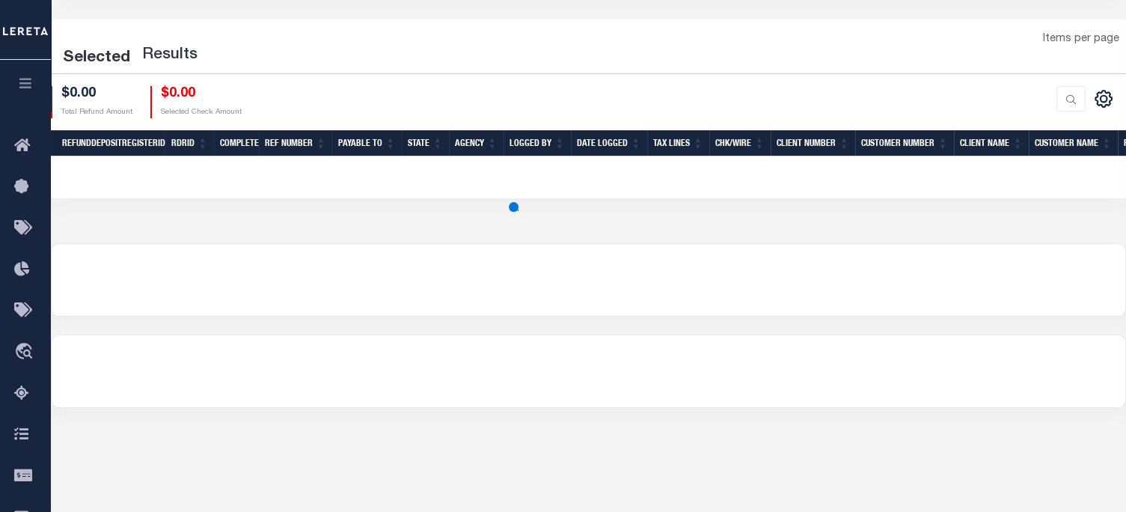
select select "50"
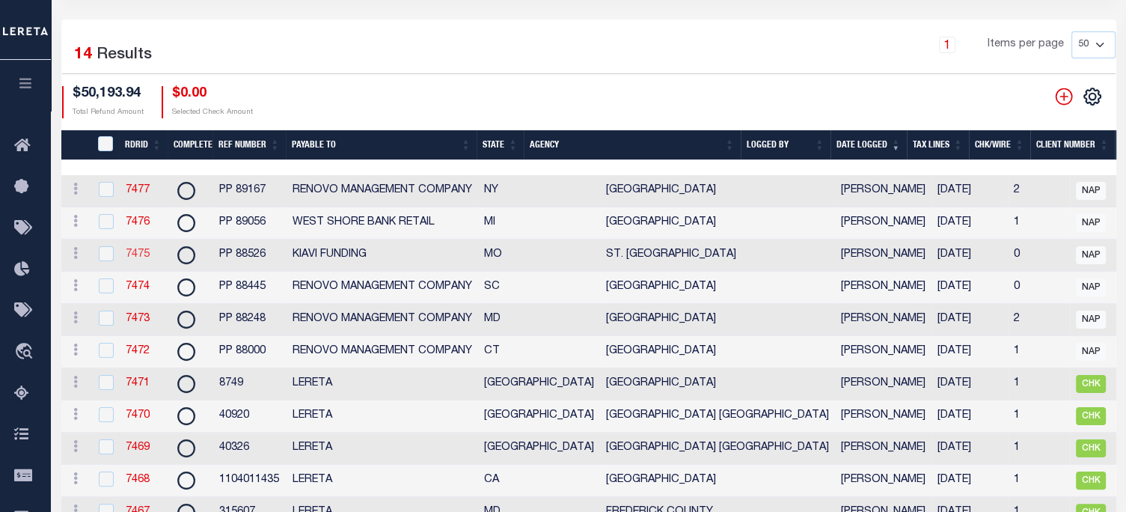
click at [137, 257] on link "7475" at bounding box center [138, 254] width 24 height 10
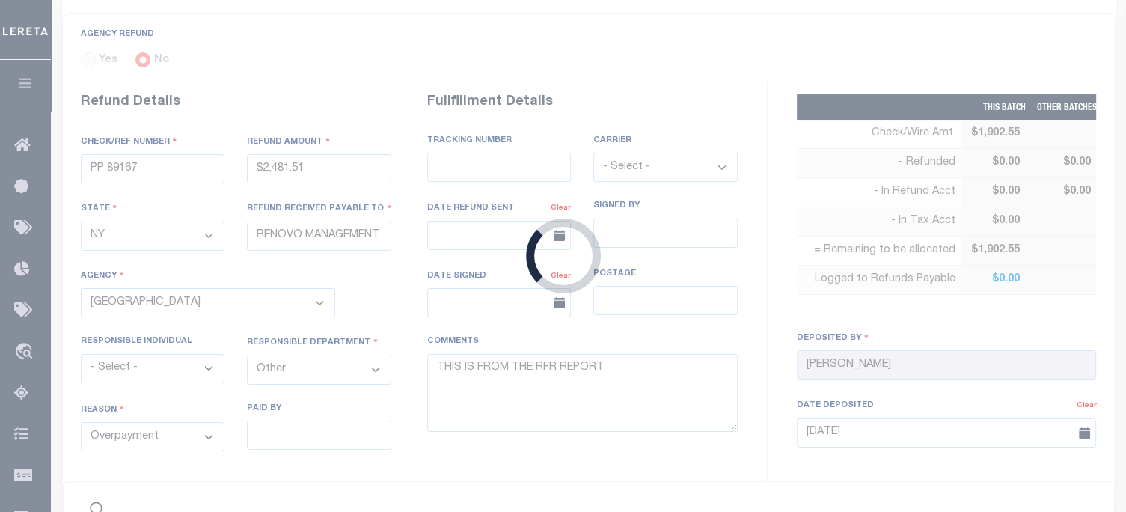
type input "PP 88526"
type input "$1,902.55"
select select "MO"
type input "KIAVI FUNDING"
select select
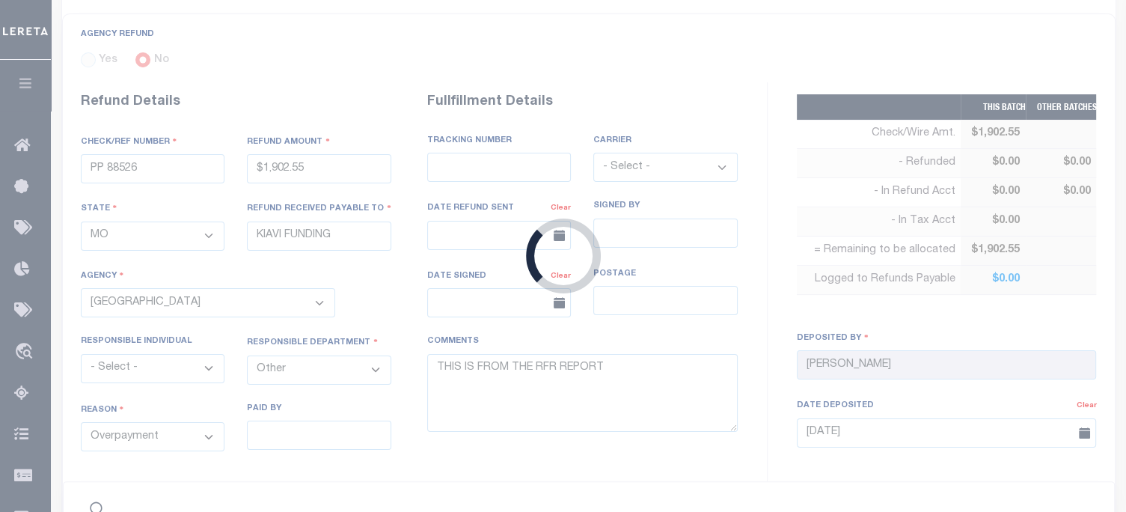
select select "LOC"
type input "09/05/2025"
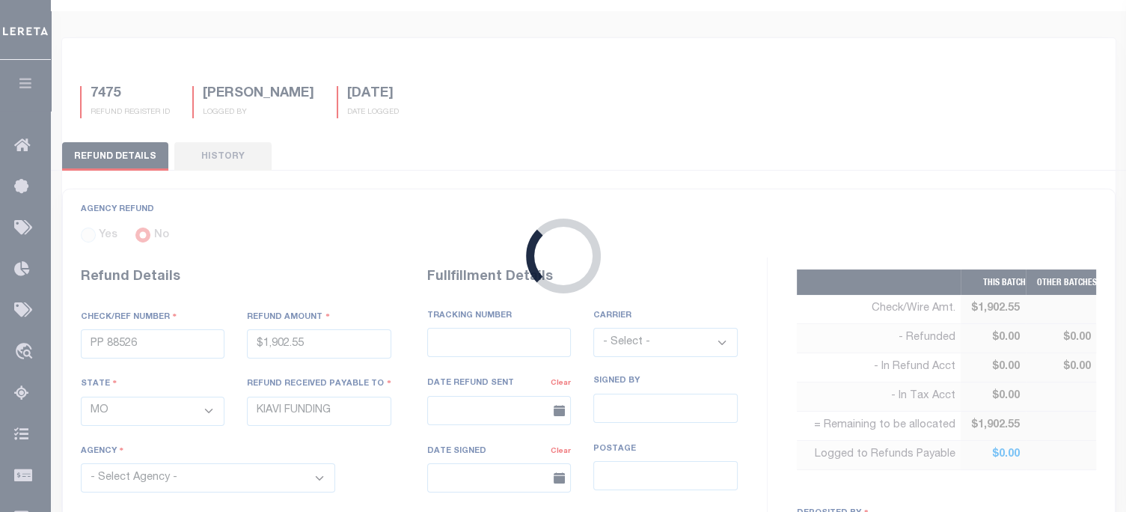
select select "7803022190"
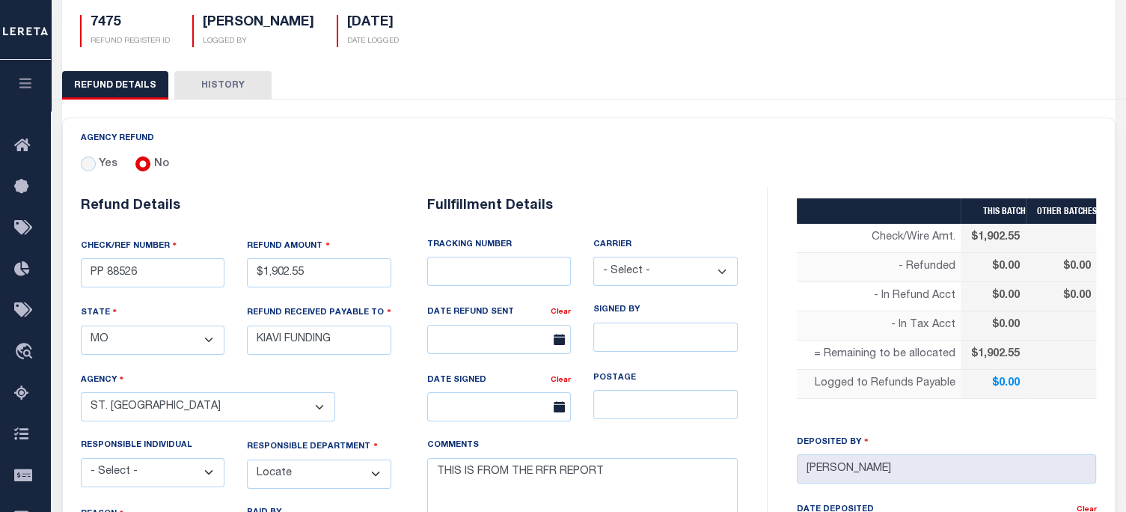
scroll to position [124, 0]
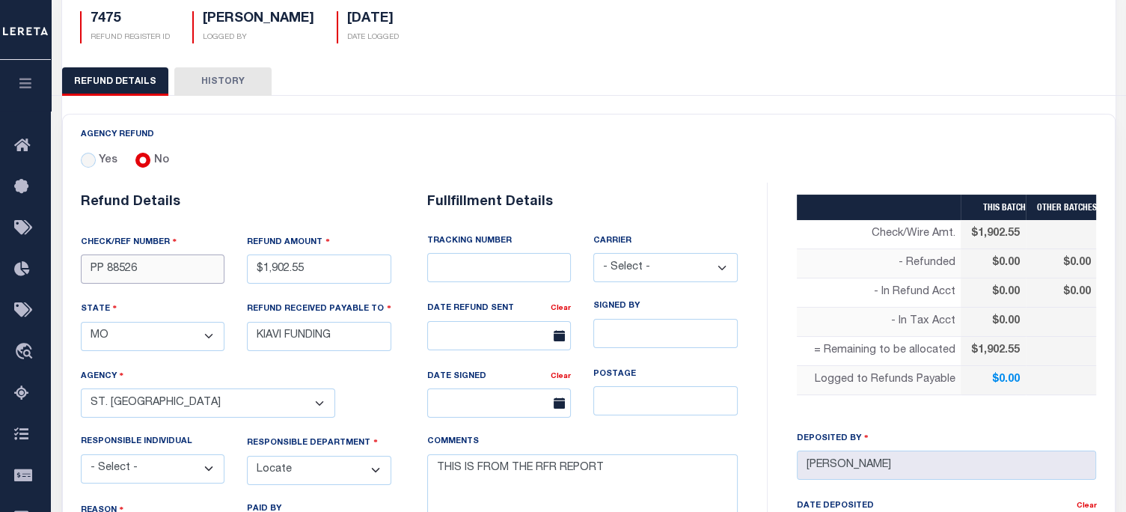
drag, startPoint x: 109, startPoint y: 270, endPoint x: 138, endPoint y: 272, distance: 29.2
click at [138, 272] on input "PP 88526" at bounding box center [153, 268] width 144 height 29
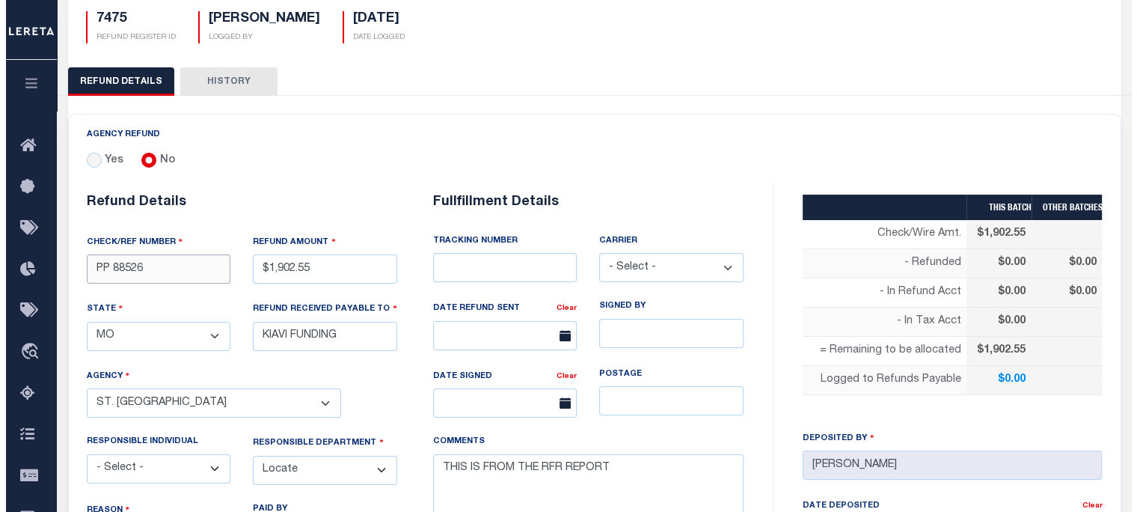
scroll to position [573, 0]
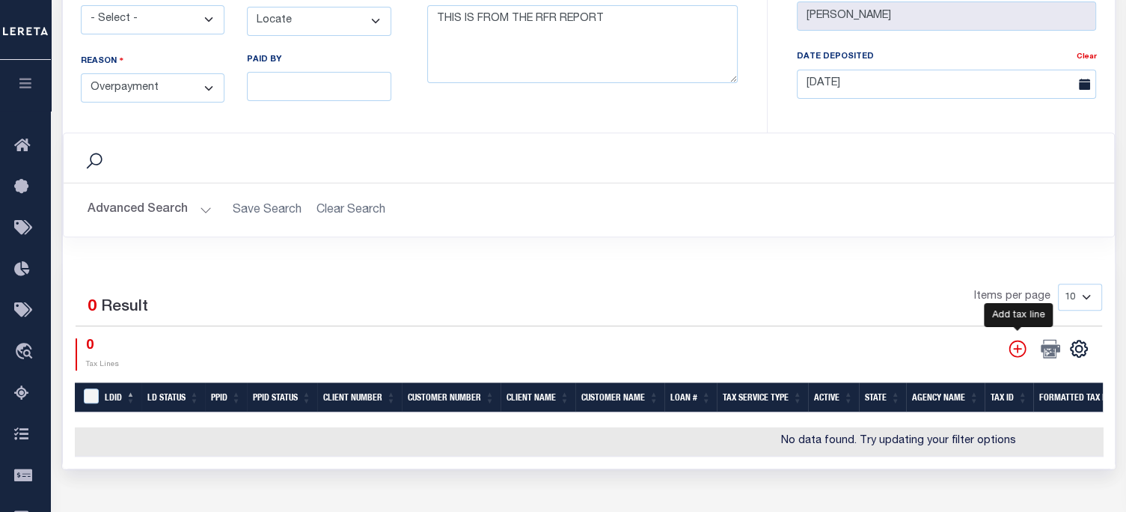
click at [1018, 348] on icon "" at bounding box center [1017, 348] width 19 height 19
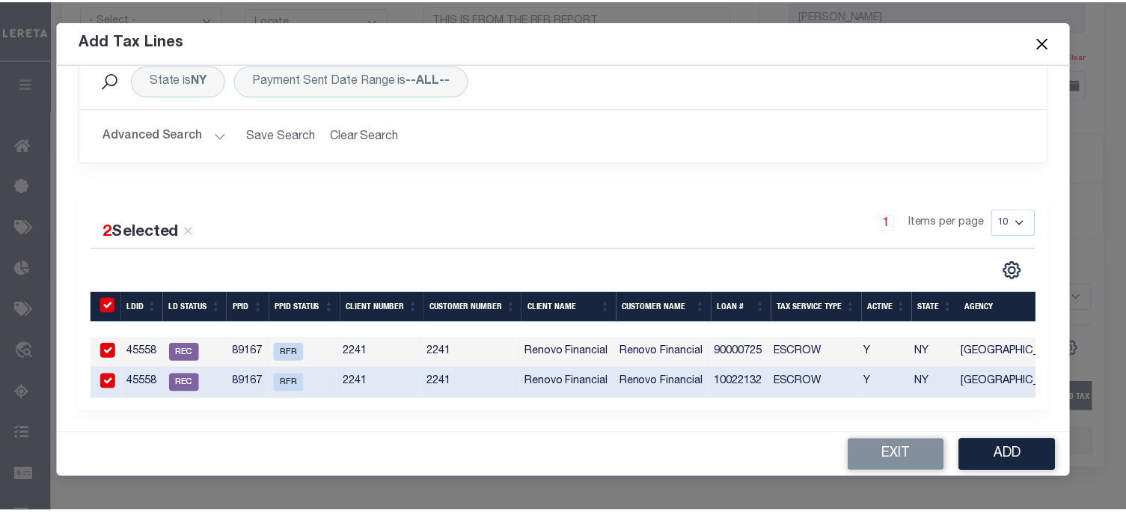
scroll to position [0, 0]
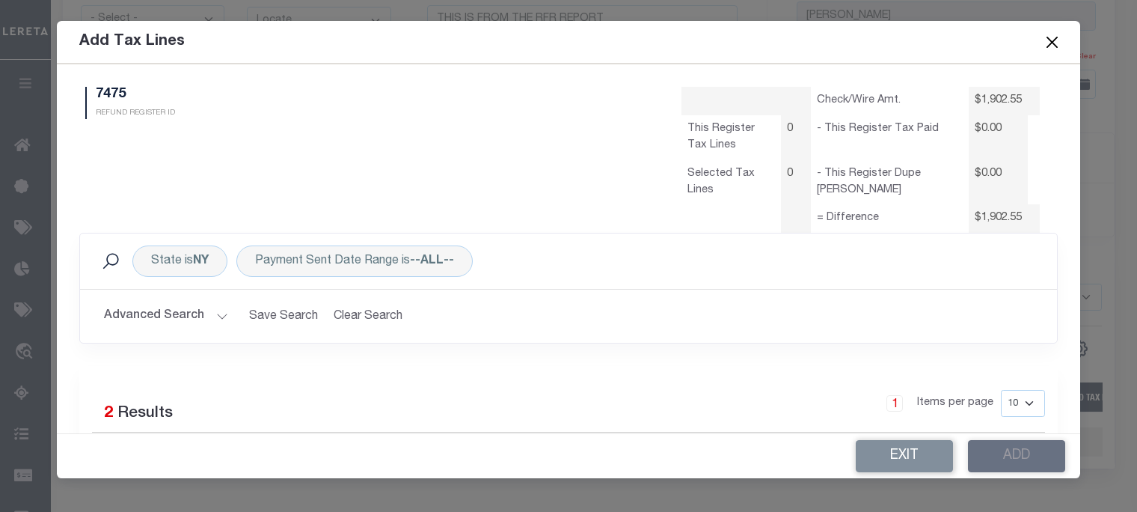
click at [1046, 45] on button "Close" at bounding box center [1052, 41] width 19 height 19
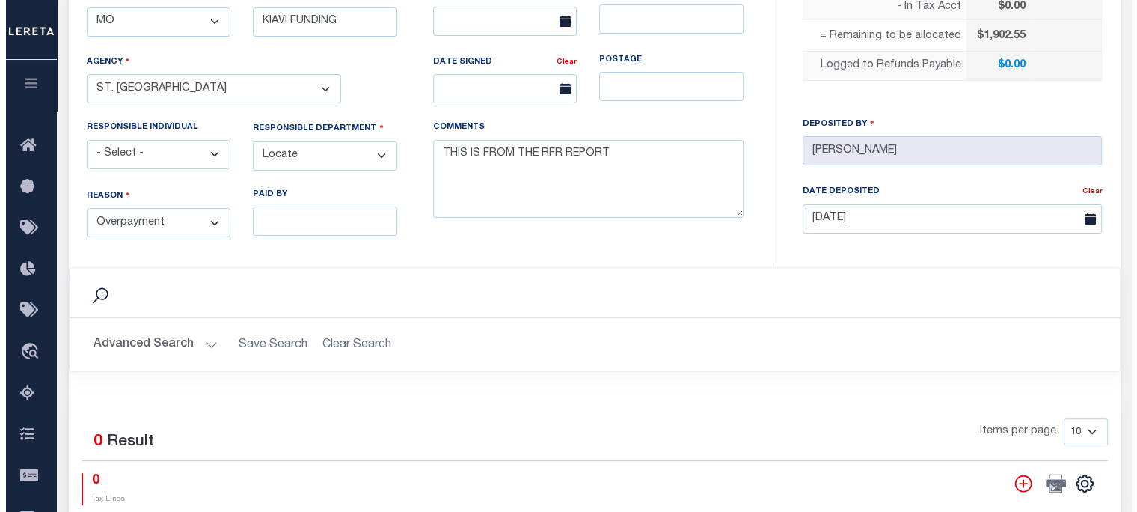
scroll to position [648, 0]
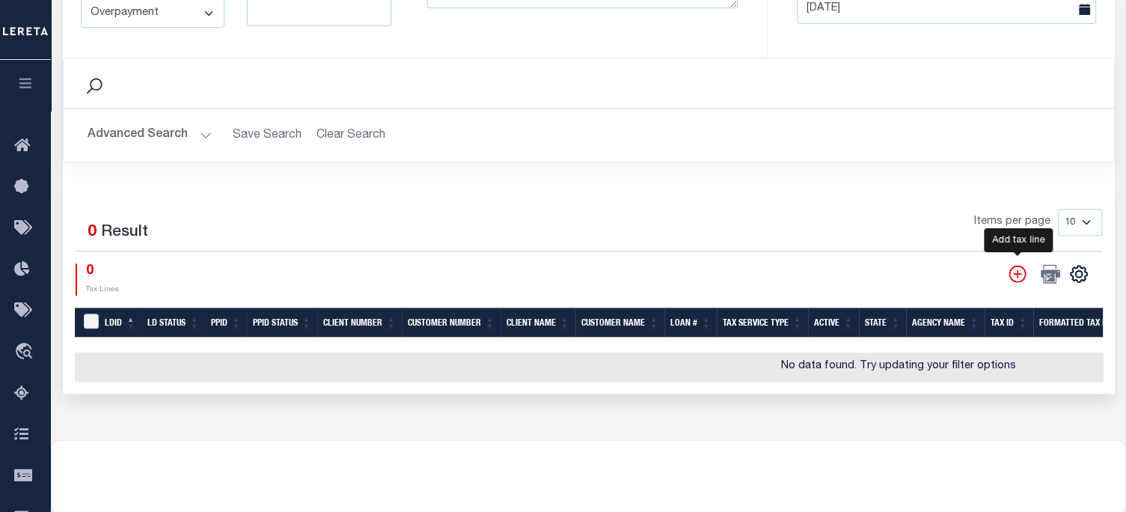
click at [1011, 268] on icon "" at bounding box center [1017, 273] width 19 height 19
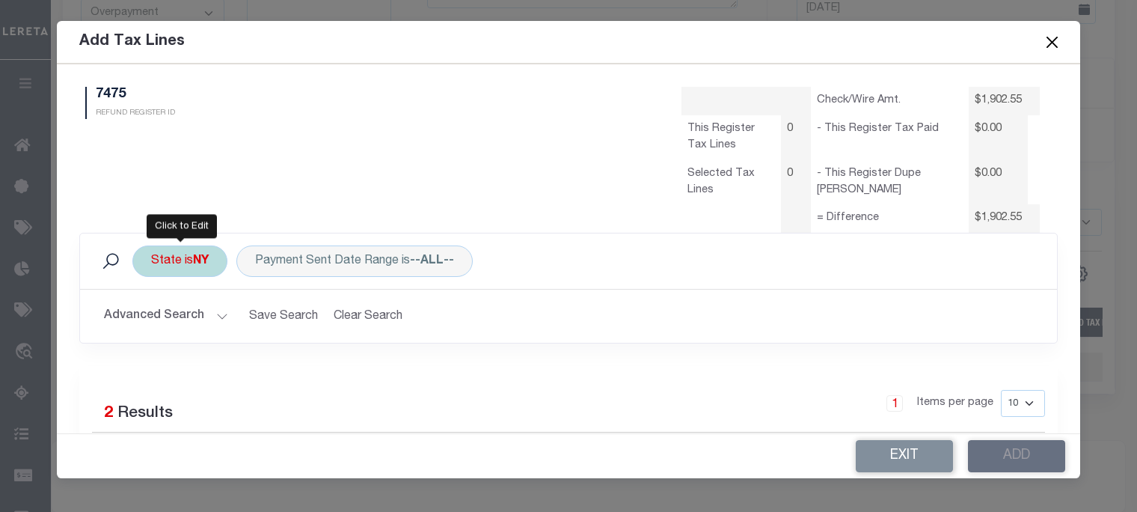
click at [187, 261] on div "State is NY" at bounding box center [179, 260] width 95 height 31
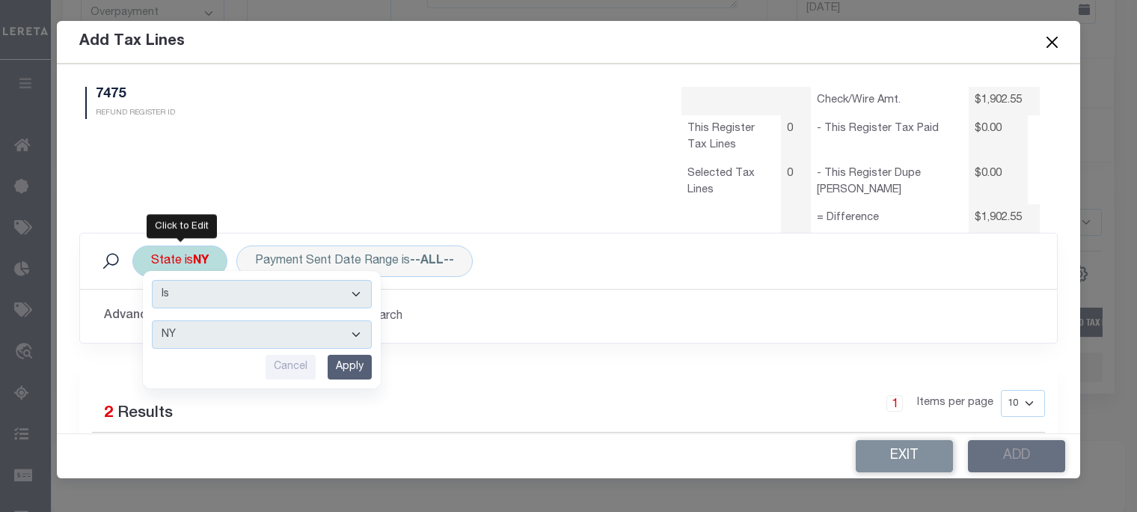
click at [187, 335] on select "AK AL AR AZ CA CO CT DC DE FL GA GU HI IA ID IL IN KS KY LA MA MD ME MI MN MO M…" at bounding box center [262, 334] width 220 height 28
select select "MO"
click at [152, 320] on select "AK AL AR AZ CA CO CT DC DE FL GA GU HI IA ID IL IN KS KY LA MA MD ME MI MN MO M…" at bounding box center [262, 334] width 220 height 28
click at [337, 368] on input "Apply" at bounding box center [350, 367] width 44 height 25
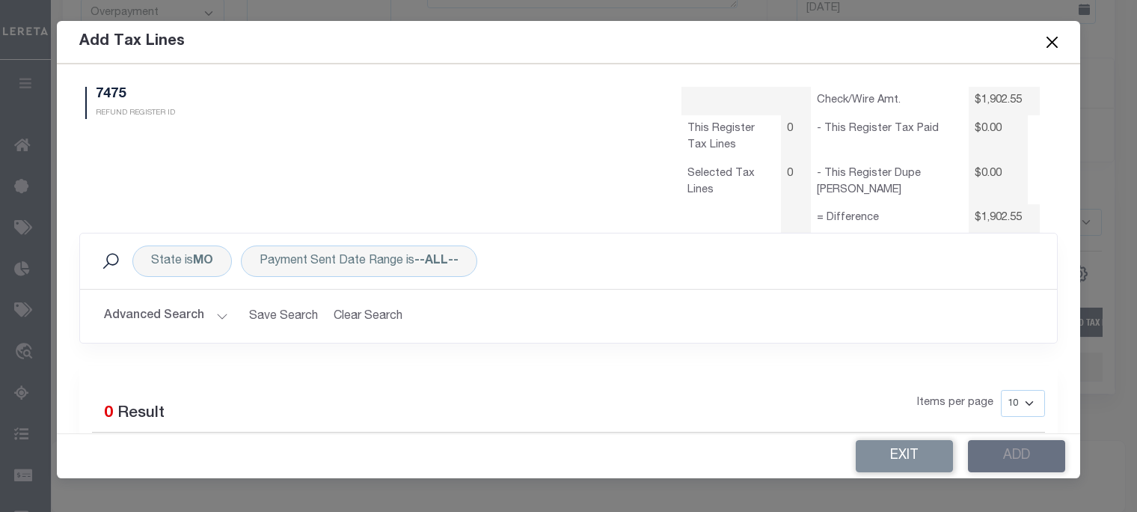
click at [198, 312] on button "Advanced Search" at bounding box center [166, 315] width 124 height 29
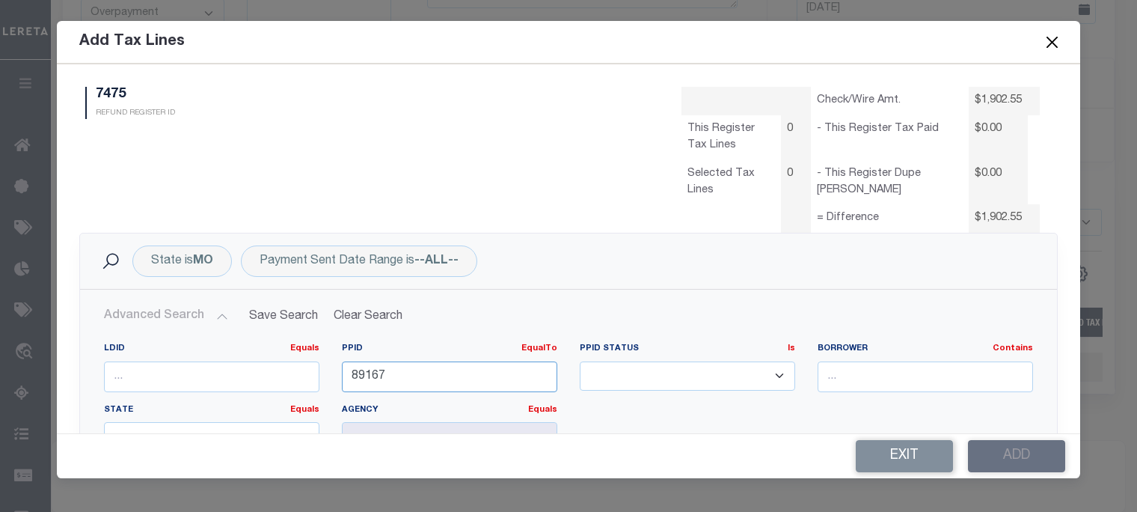
paste input "88526"
type input "88526"
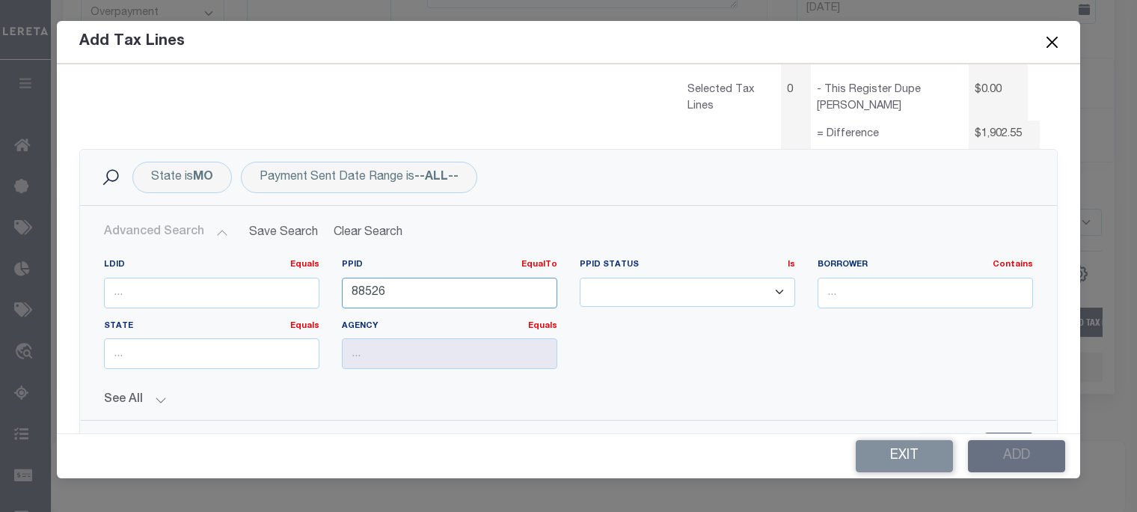
scroll to position [224, 0]
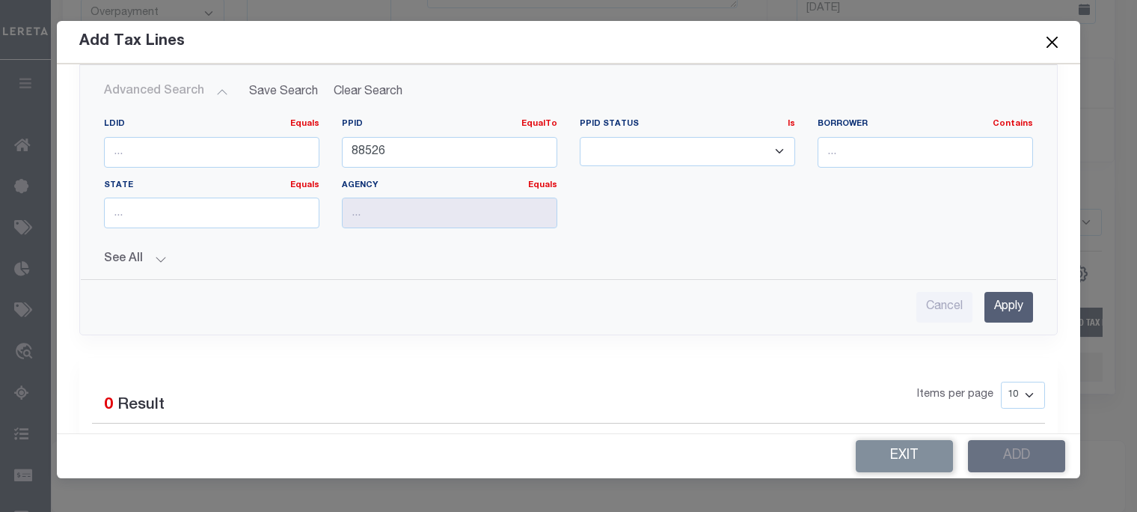
click at [993, 307] on input "Apply" at bounding box center [1008, 307] width 49 height 31
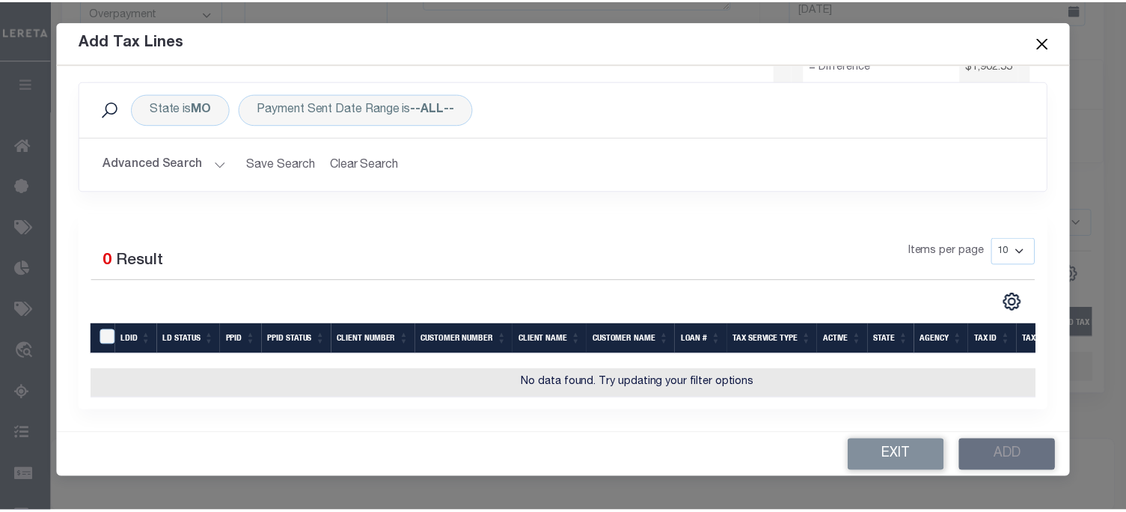
scroll to position [161, 0]
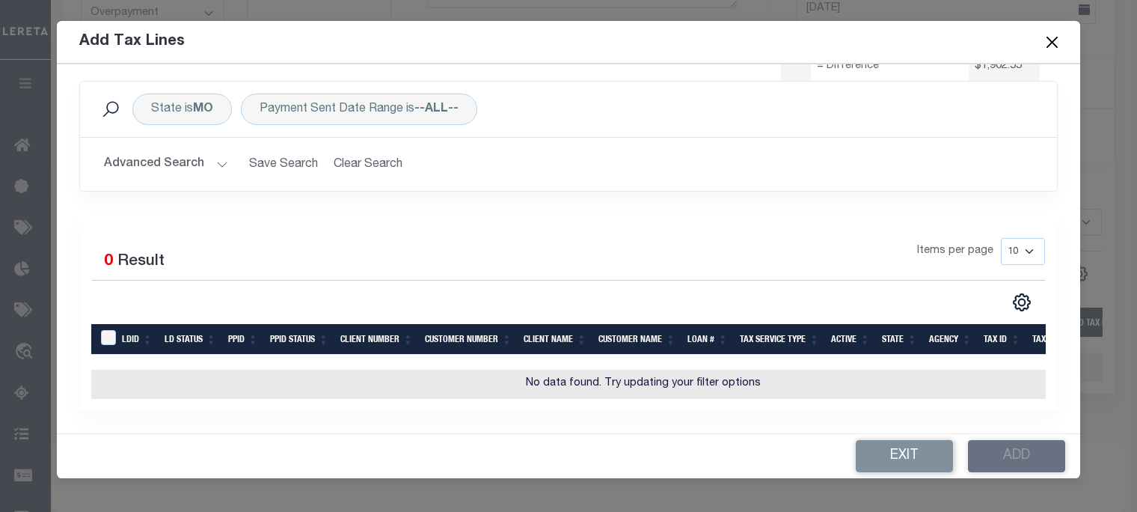
click at [764, 156] on h2 "Advanced Search Save Search Clear Search RefundAddTaxLinesGridWrapper_dynamicta…" at bounding box center [568, 164] width 953 height 29
click at [1054, 42] on button "Close" at bounding box center [1052, 41] width 19 height 19
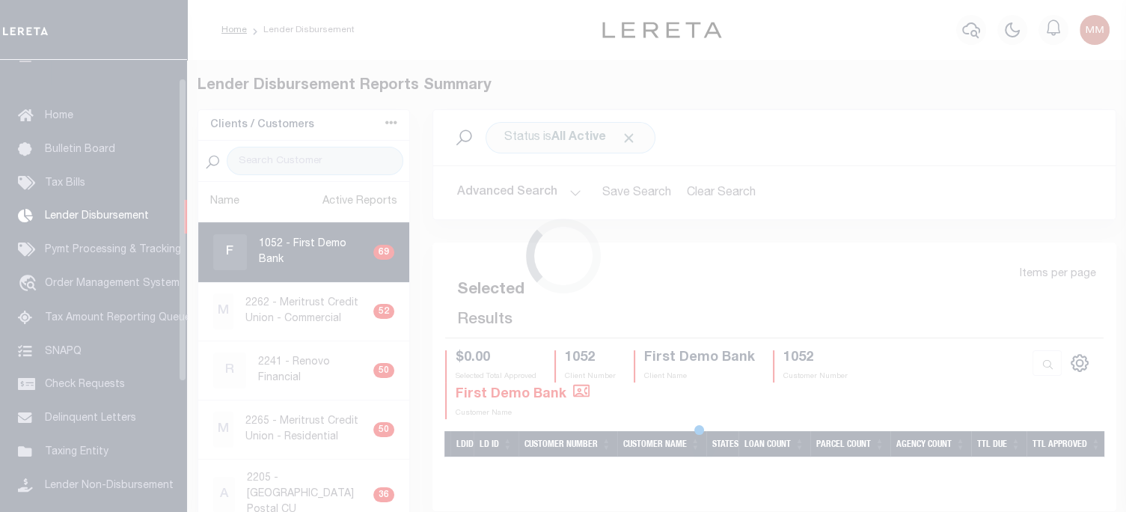
scroll to position [27, 0]
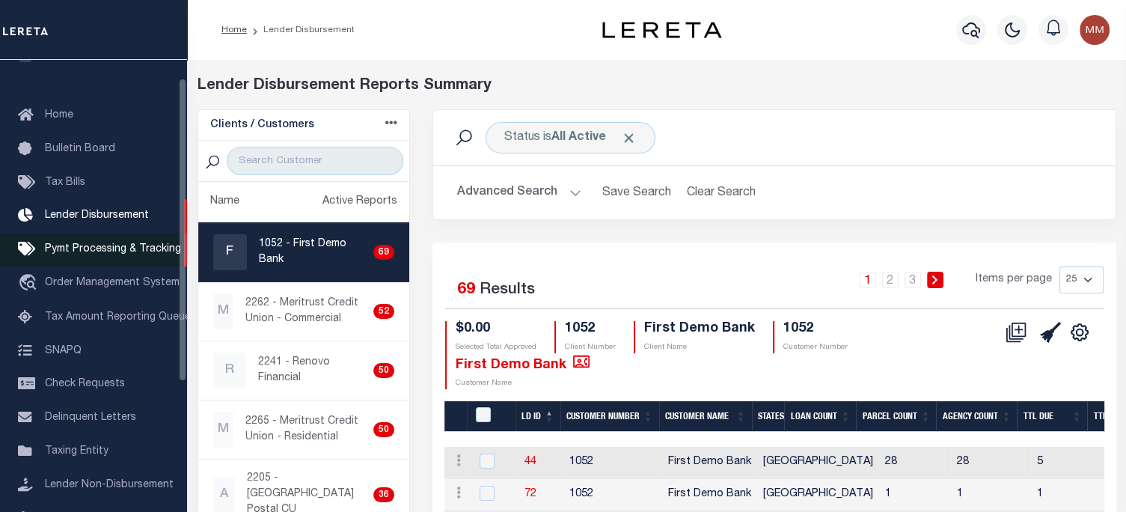
click at [131, 249] on span "Pymt Processing & Tracking" at bounding box center [113, 249] width 136 height 10
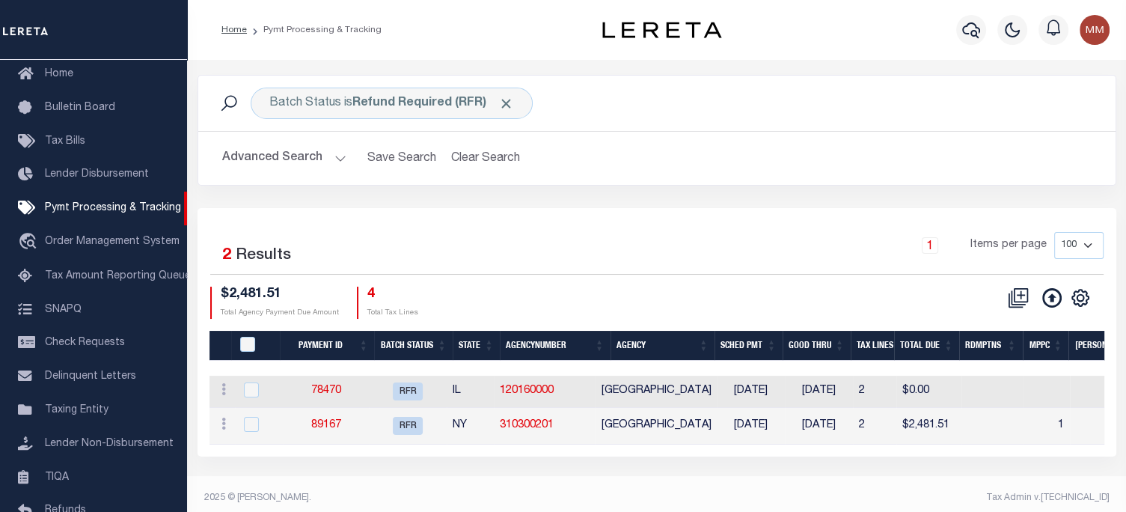
scroll to position [9, 0]
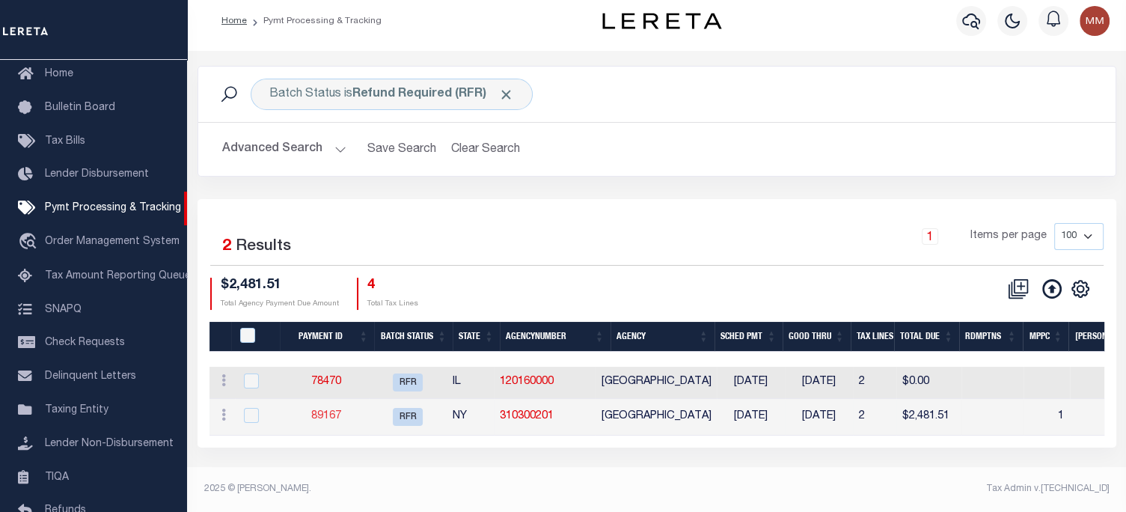
click at [333, 414] on link "89167" at bounding box center [326, 416] width 30 height 10
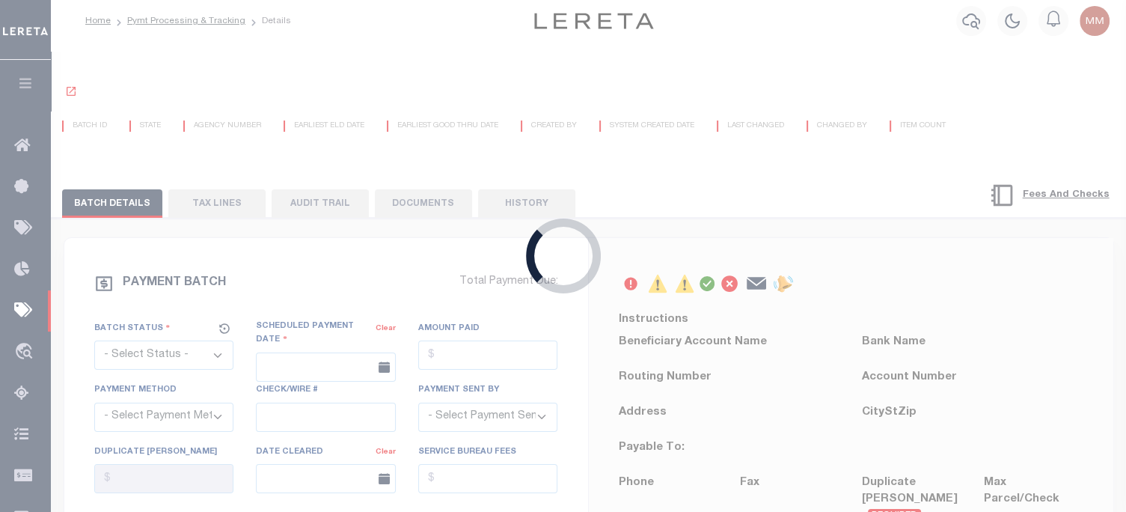
scroll to position [8, 0]
select select "RFR"
type input "09/05/2025"
type input "$2,481.51"
select select "Urbina, Matthew"
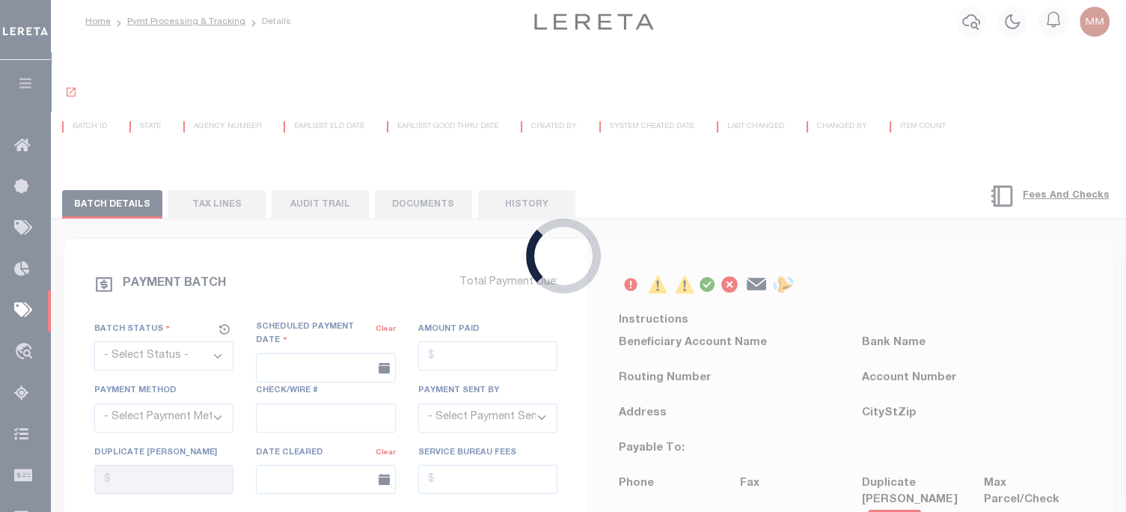
checkbox input "true"
select select
type input "N"
radio input "true"
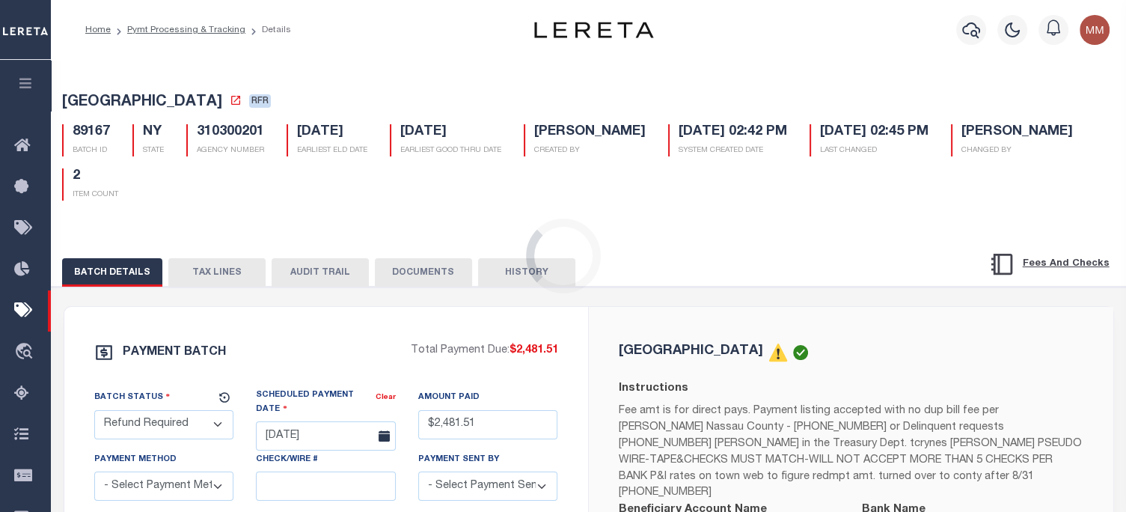
scroll to position [0, 0]
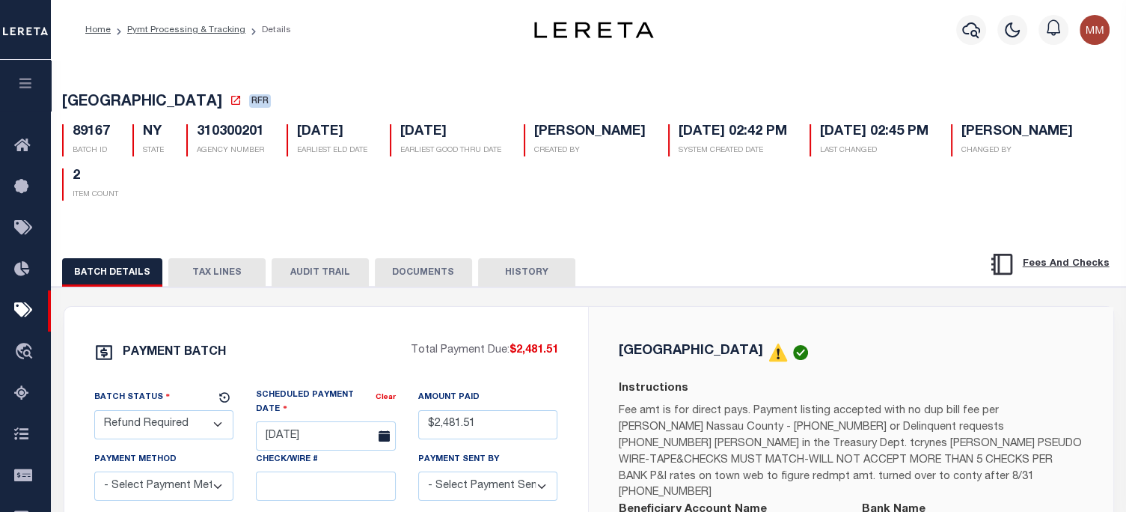
click at [414, 278] on button "DOCUMENTS" at bounding box center [423, 272] width 97 height 28
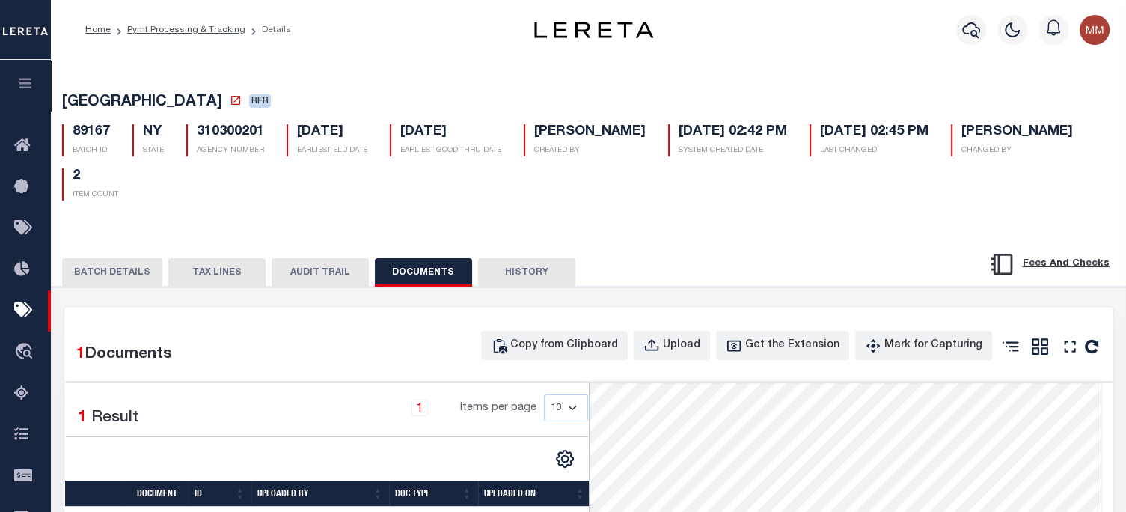
click at [119, 272] on button "BATCH DETAILS" at bounding box center [112, 272] width 100 height 28
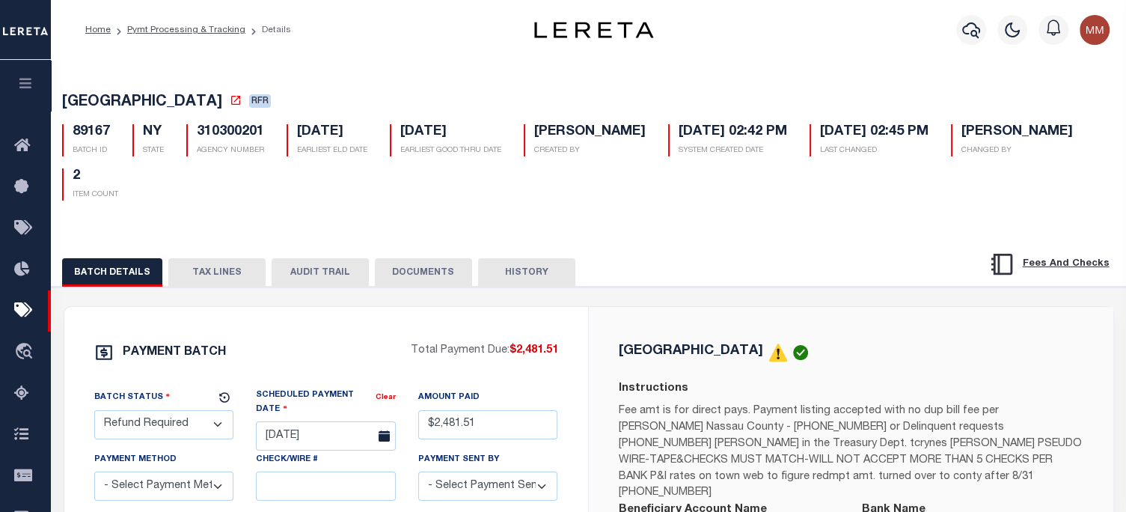
drag, startPoint x: 215, startPoint y: 276, endPoint x: 232, endPoint y: 281, distance: 17.1
click at [216, 276] on button "TAX LINES" at bounding box center [216, 272] width 97 height 28
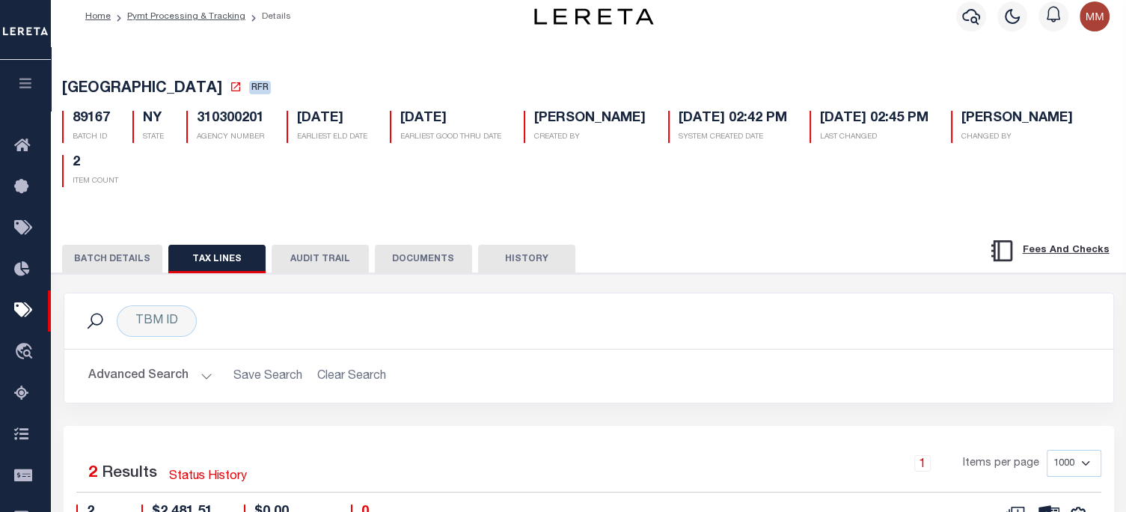
scroll to position [224, 0]
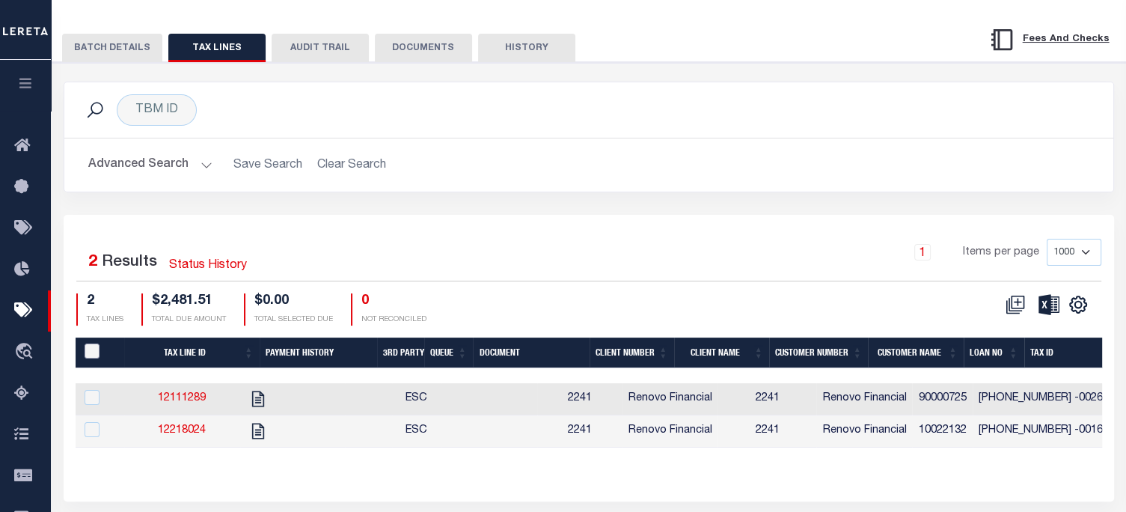
click at [87, 349] on input "PayeePaymentBatchId" at bounding box center [92, 350] width 15 height 15
checkbox input "true"
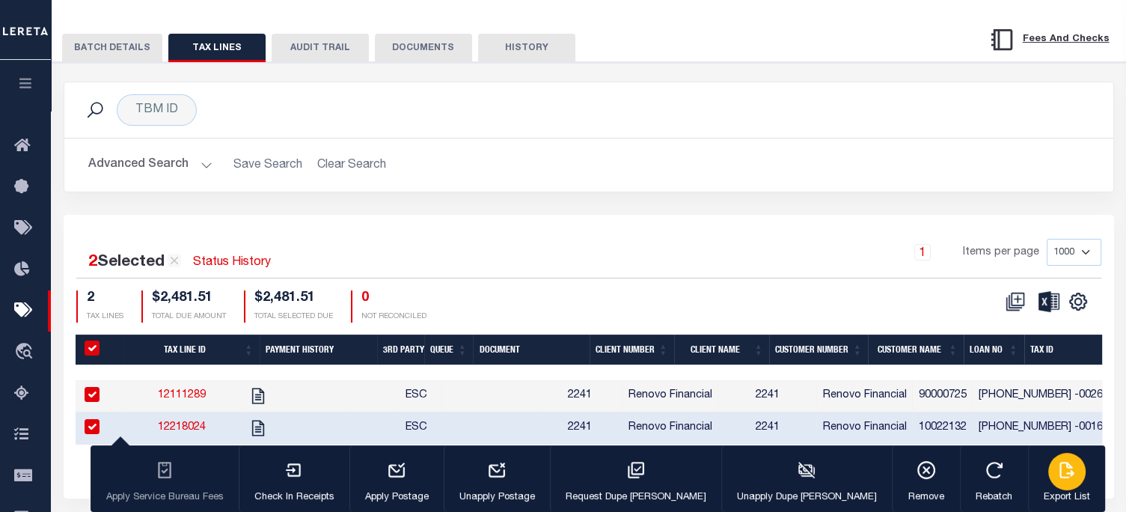
click at [1057, 479] on icon "button" at bounding box center [1066, 469] width 19 height 19
drag, startPoint x: 126, startPoint y: 49, endPoint x: 139, endPoint y: 42, distance: 15.1
click at [133, 44] on button "BATCH DETAILS" at bounding box center [112, 48] width 100 height 28
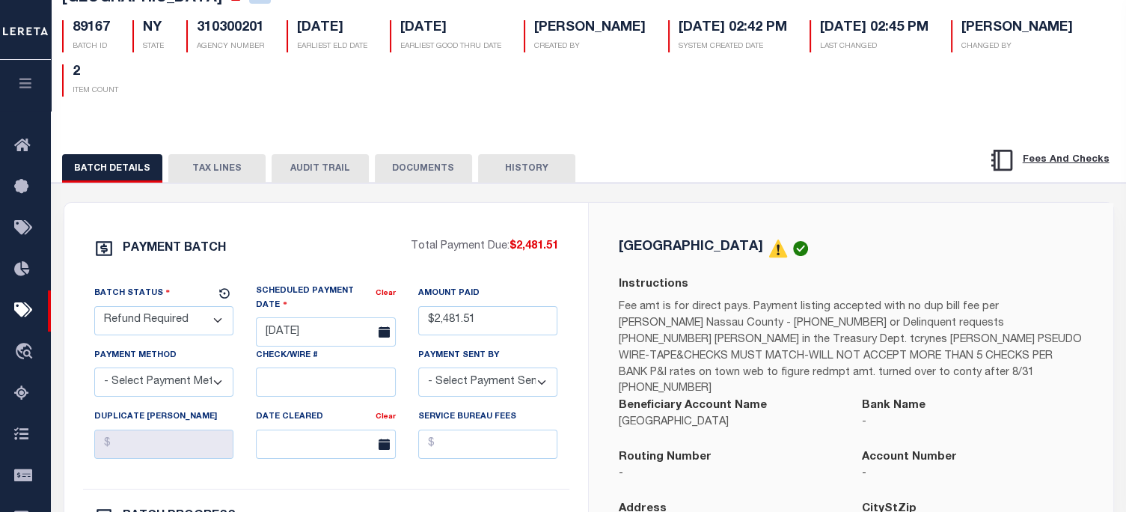
scroll to position [75, 0]
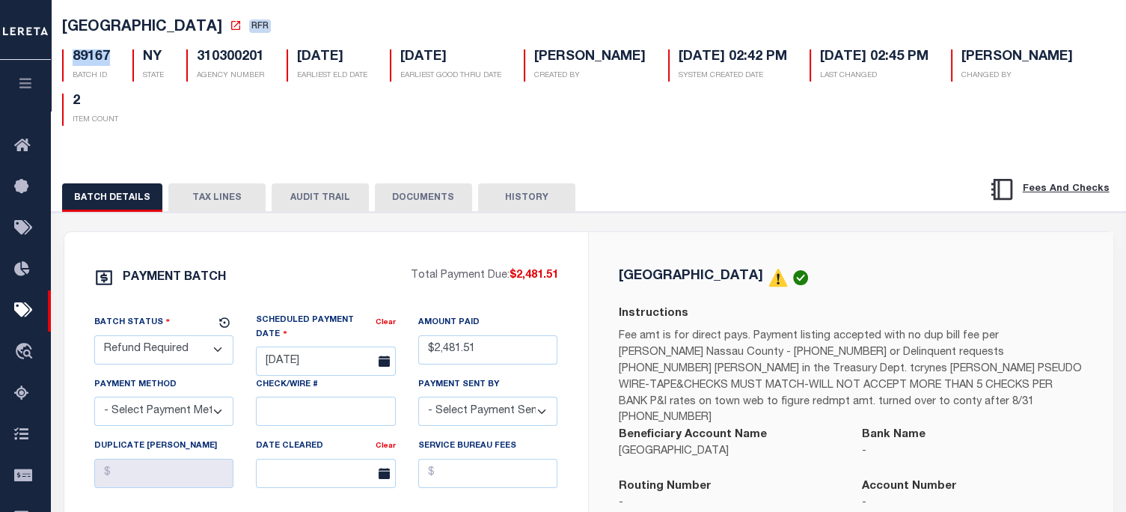
drag, startPoint x: 69, startPoint y: 60, endPoint x: 225, endPoint y: 119, distance: 167.1
click at [112, 58] on div "89167 BATCH ID" at bounding box center [86, 65] width 70 height 32
copy h5 "89167"
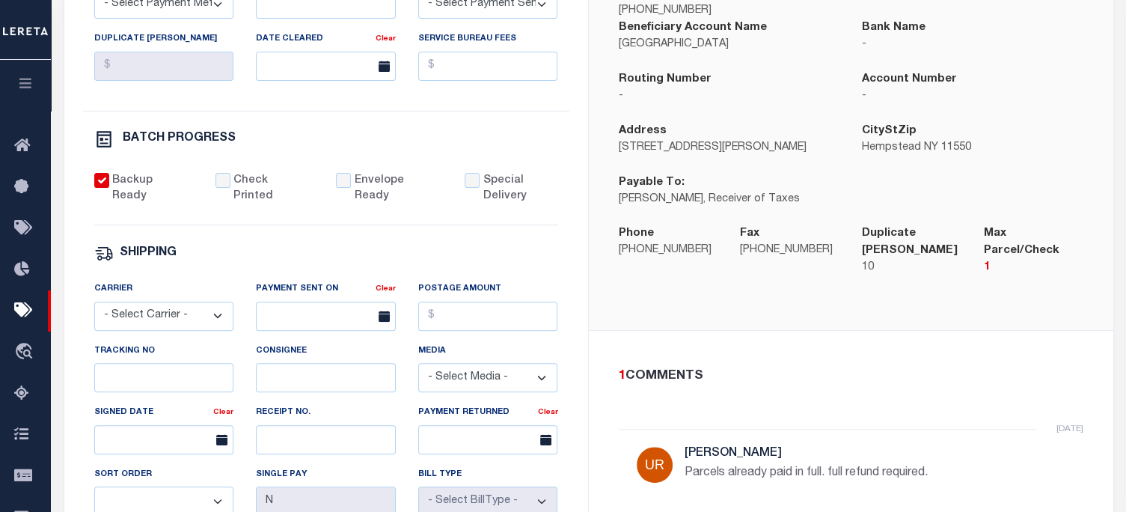
scroll to position [673, 0]
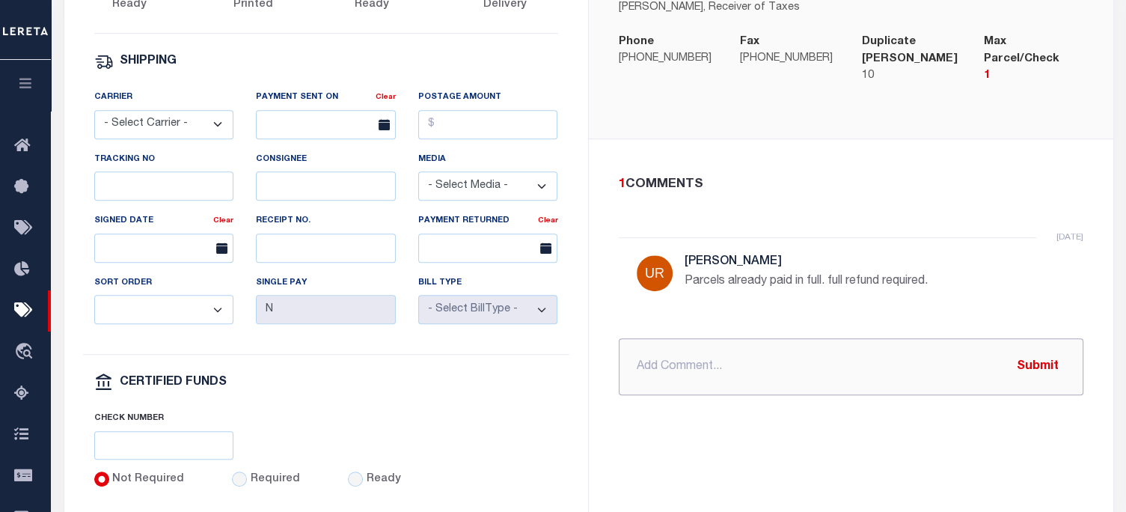
click at [685, 338] on input "text" at bounding box center [851, 366] width 465 height 57
paste input "HEMPSTEAD TOWN, NY RDID 7477 $ 2481.51"
type input "PROCESSING REFUND HEMPSTEAD TOWN, NY RDID 7477 $ 2481.51"
click at [1039, 351] on button "Submit" at bounding box center [1037, 366] width 61 height 31
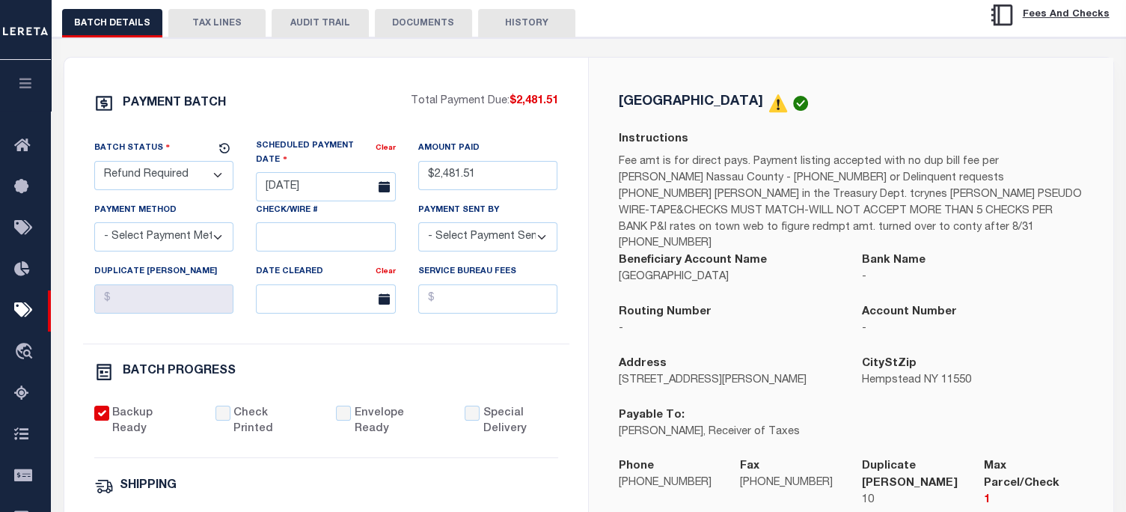
scroll to position [224, 0]
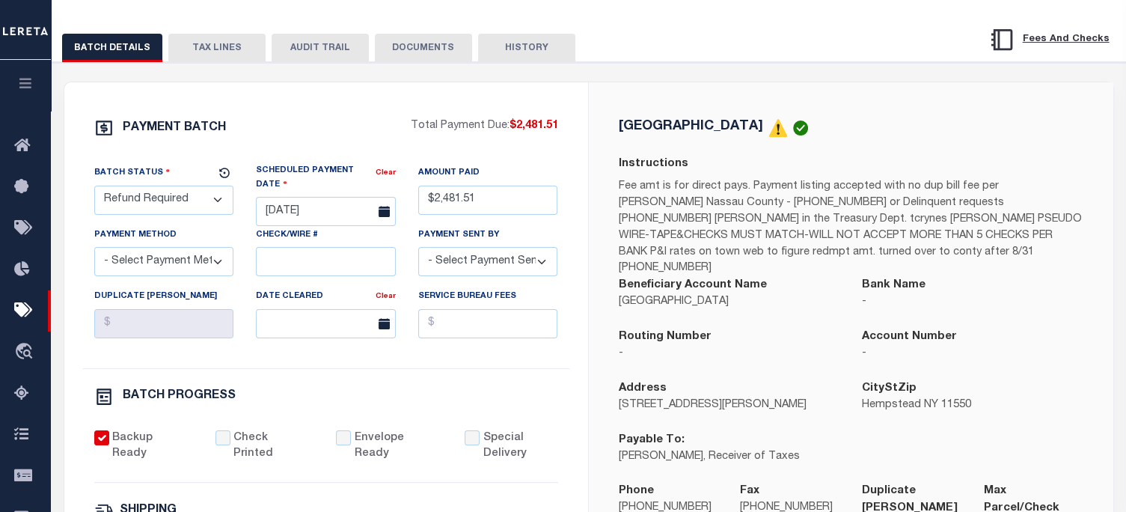
click at [179, 201] on select "- Select Status - Scheduled for Payment Ready For Payment Payment Sent Cleared …" at bounding box center [164, 200] width 140 height 29
select select "RFL"
click at [94, 188] on select "- Select Status - Scheduled for Payment Ready For Payment Payment Sent Cleared …" at bounding box center [164, 200] width 140 height 29
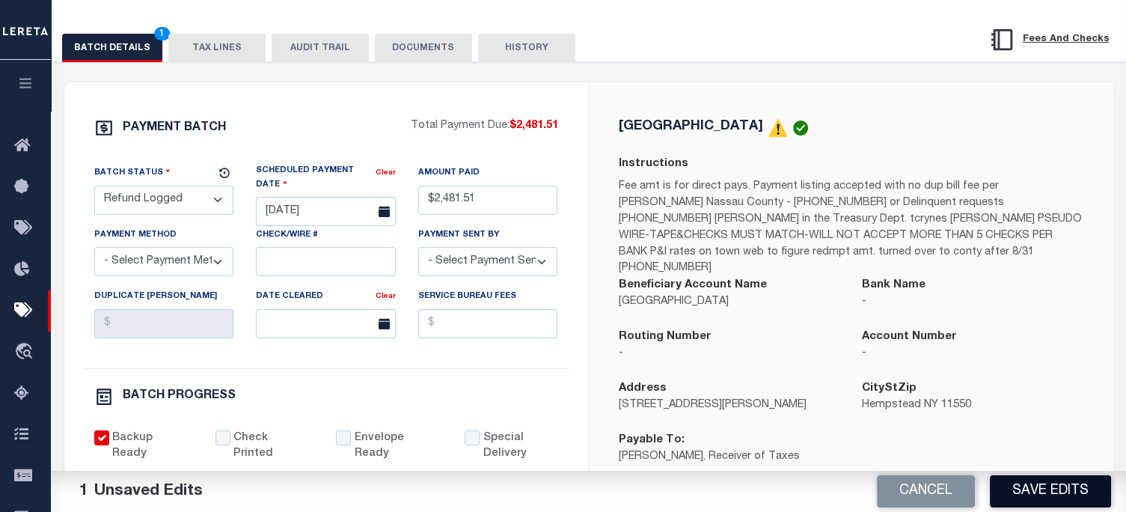
click at [1044, 491] on button "Save Edits" at bounding box center [1050, 491] width 121 height 32
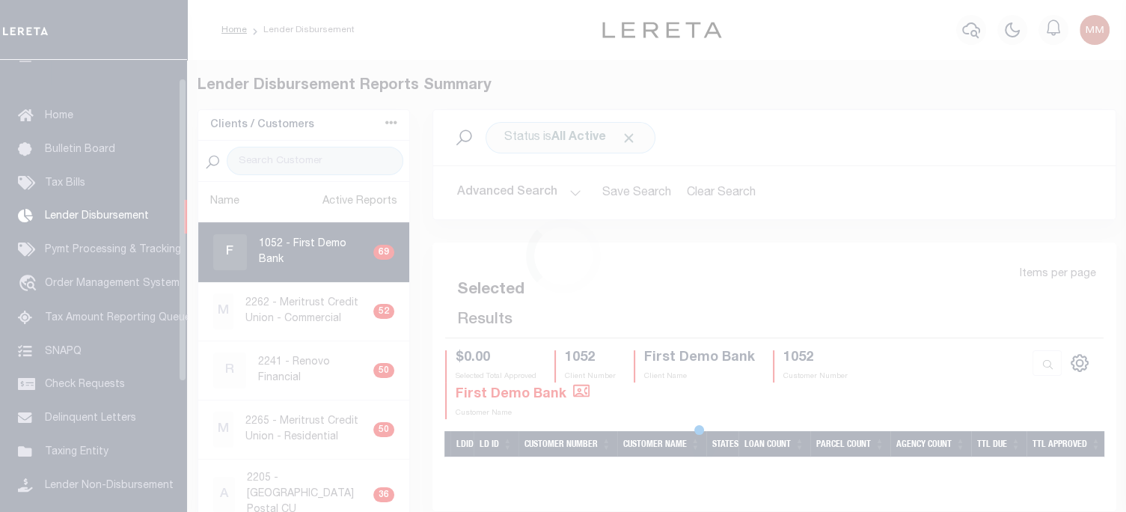
scroll to position [27, 0]
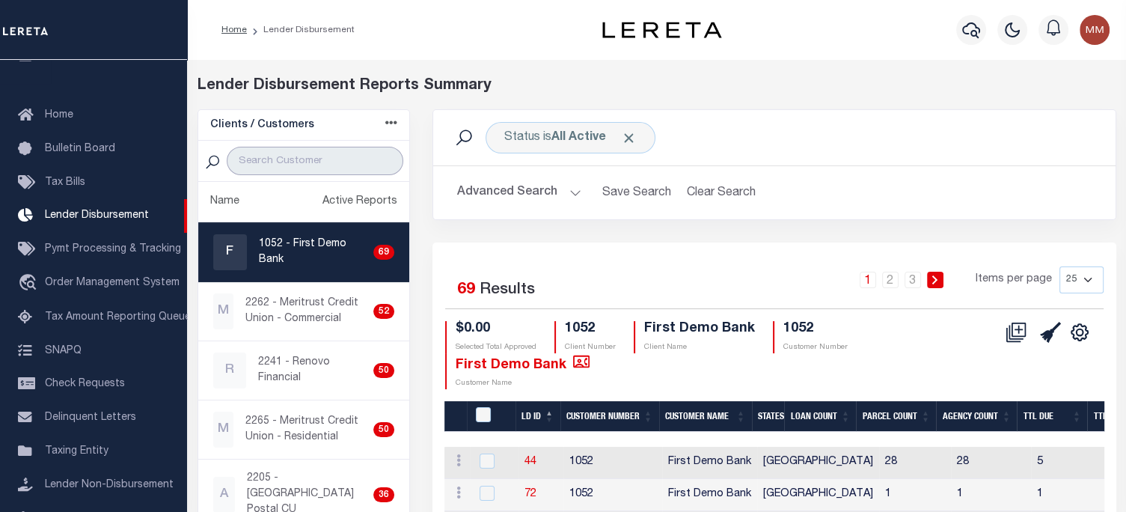
click at [341, 151] on input "search" at bounding box center [315, 161] width 177 height 28
type input "DOLLAR"
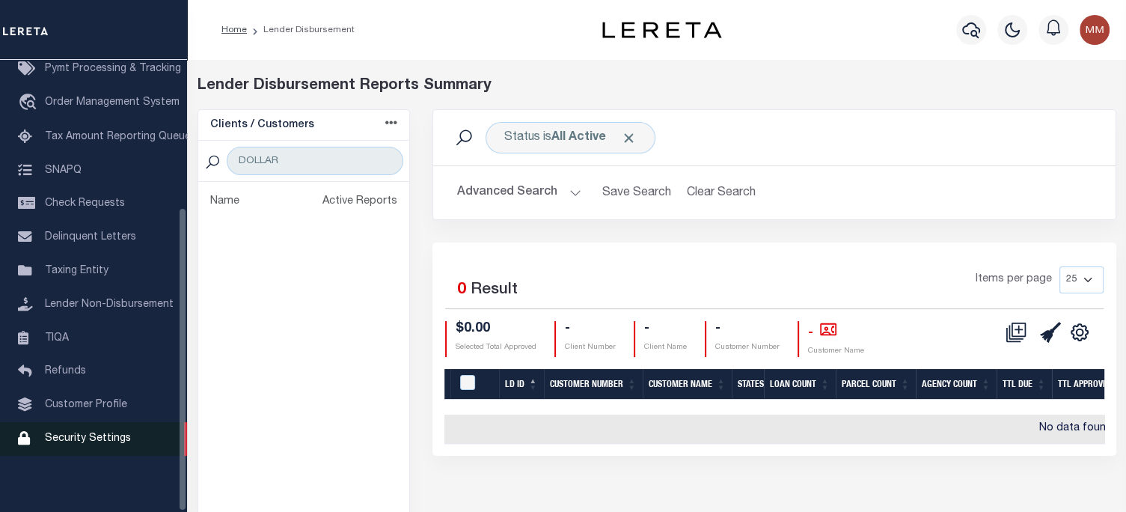
scroll to position [219, 0]
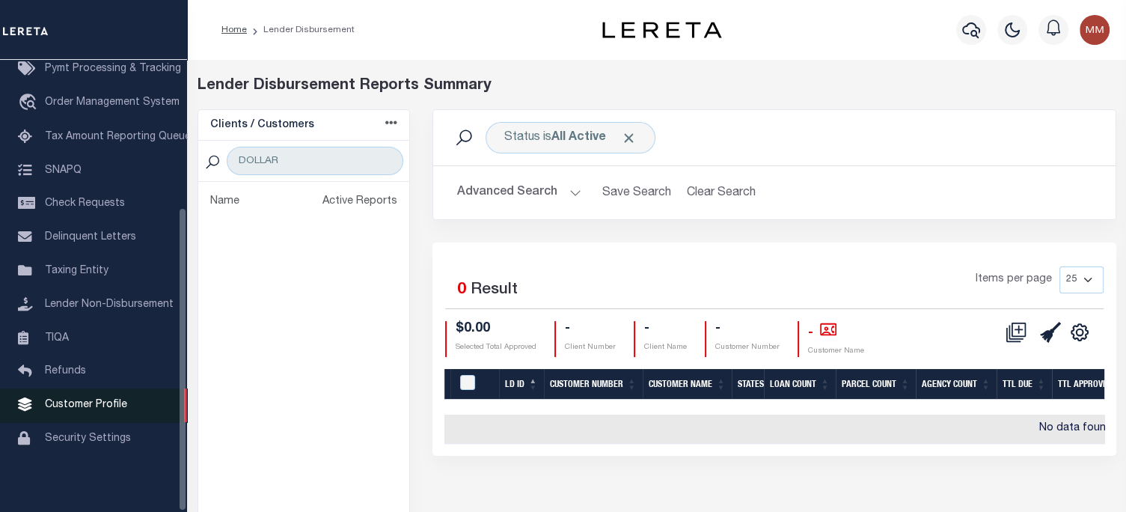
click at [77, 402] on span "Customer Profile" at bounding box center [86, 404] width 82 height 10
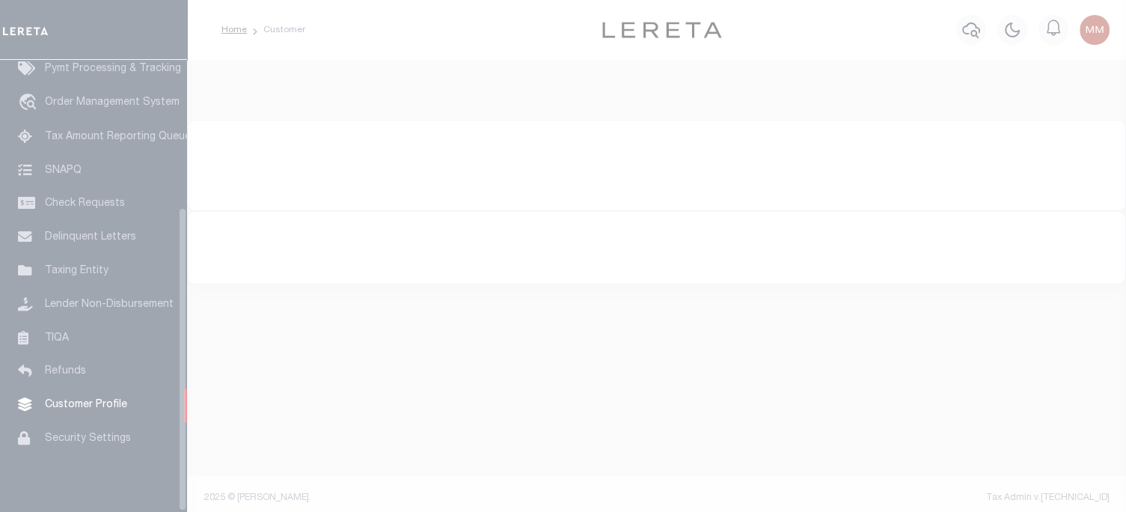
scroll to position [219, 0]
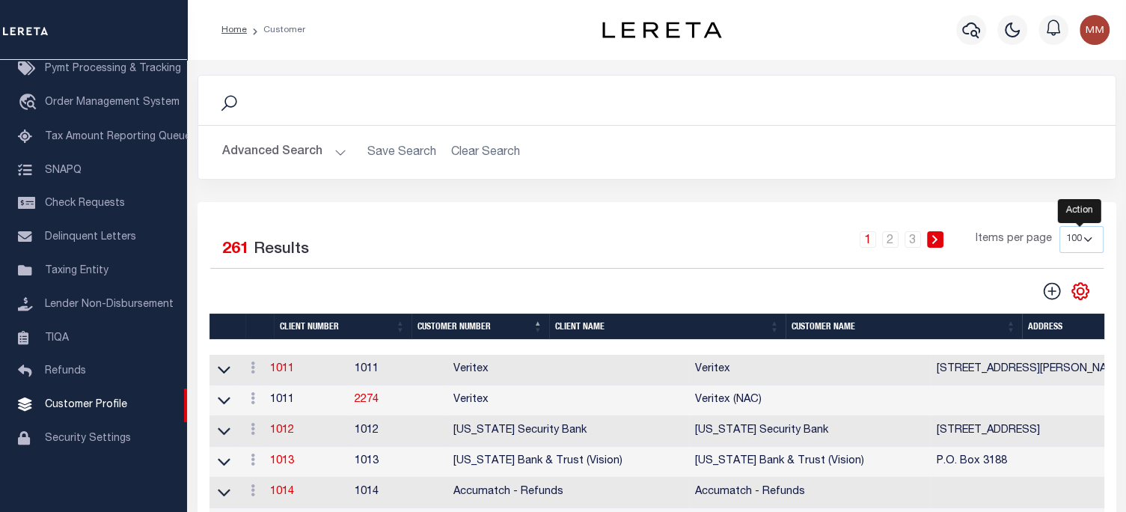
click at [1080, 285] on icon "" at bounding box center [1079, 290] width 19 height 19
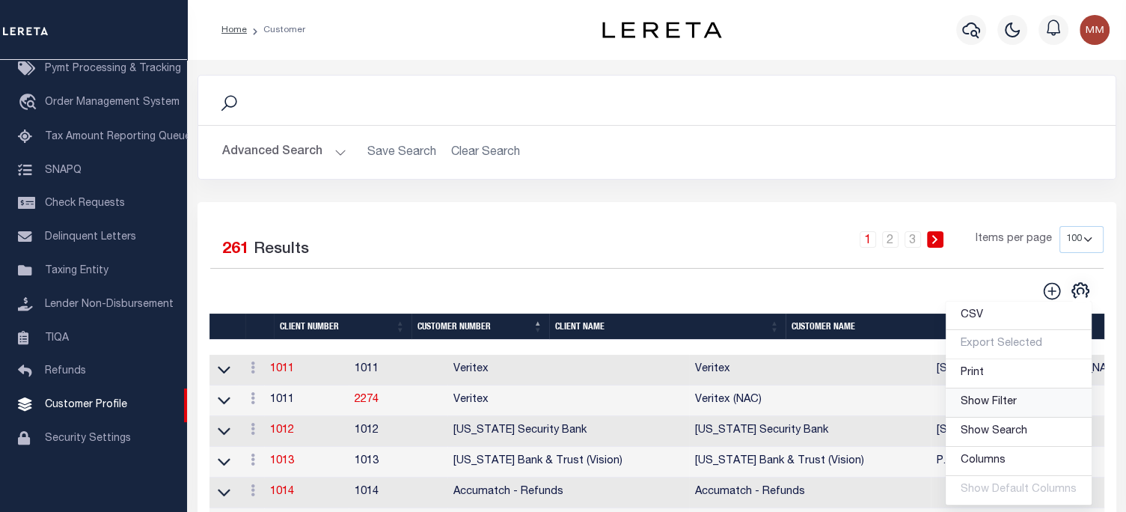
click at [989, 400] on span "Show Filter" at bounding box center [988, 401] width 56 height 10
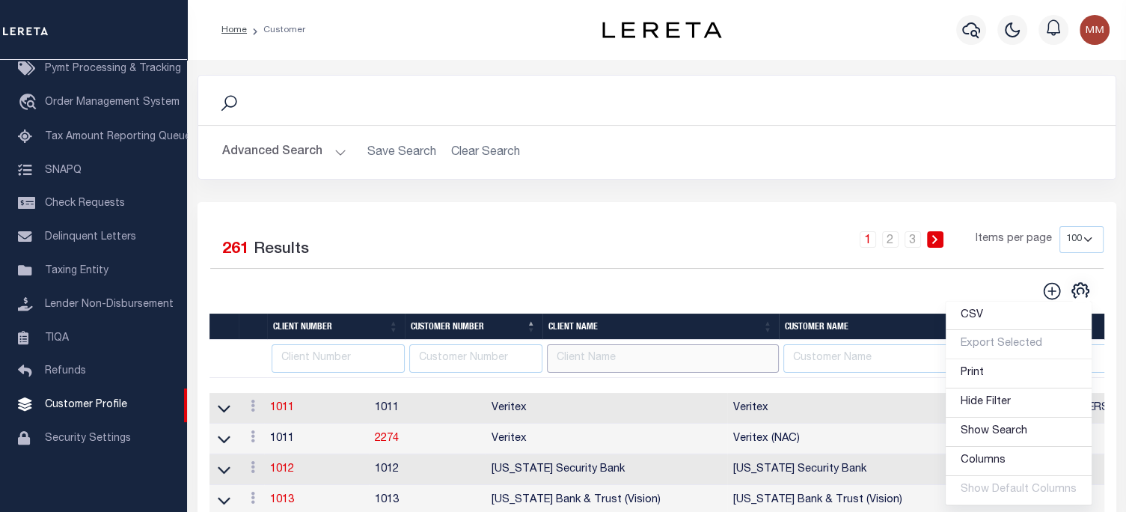
click at [573, 359] on input "text" at bounding box center [663, 358] width 232 height 29
type input "dollar"
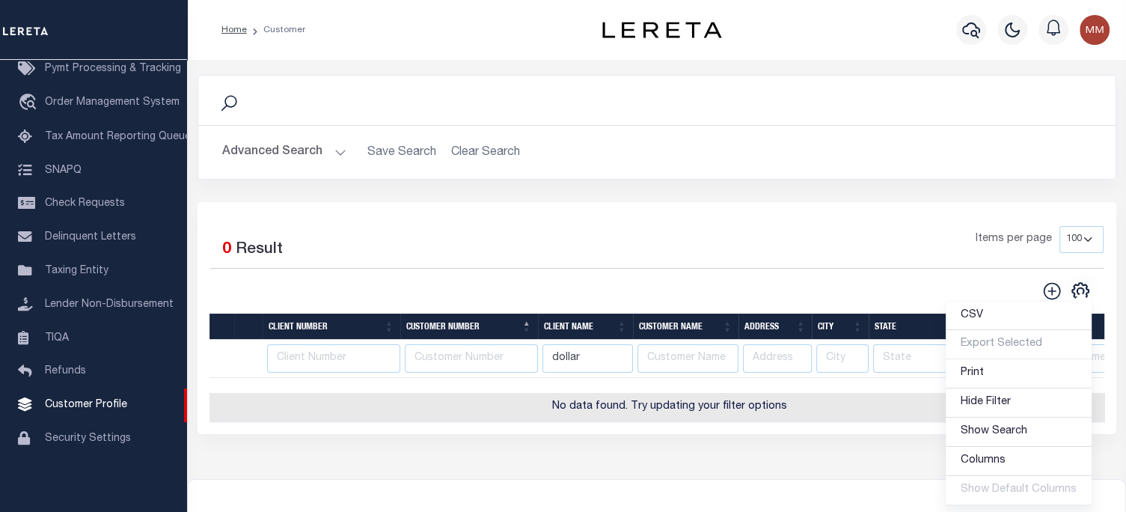
click at [643, 176] on div "Advanced Search Save Search Clear Search Client Number Contains Contains" at bounding box center [656, 152] width 917 height 53
